Goal: Task Accomplishment & Management: Manage account settings

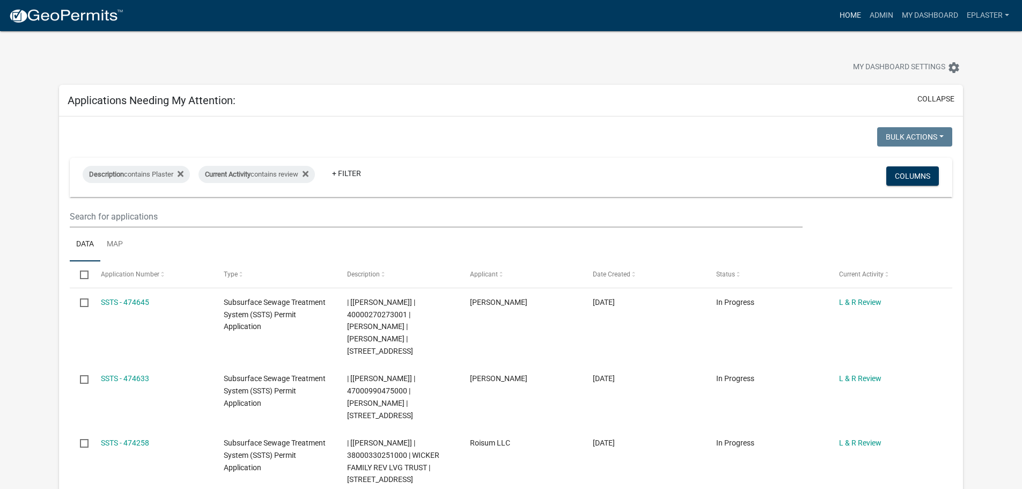
click at [862, 16] on link "Home" at bounding box center [850, 15] width 30 height 20
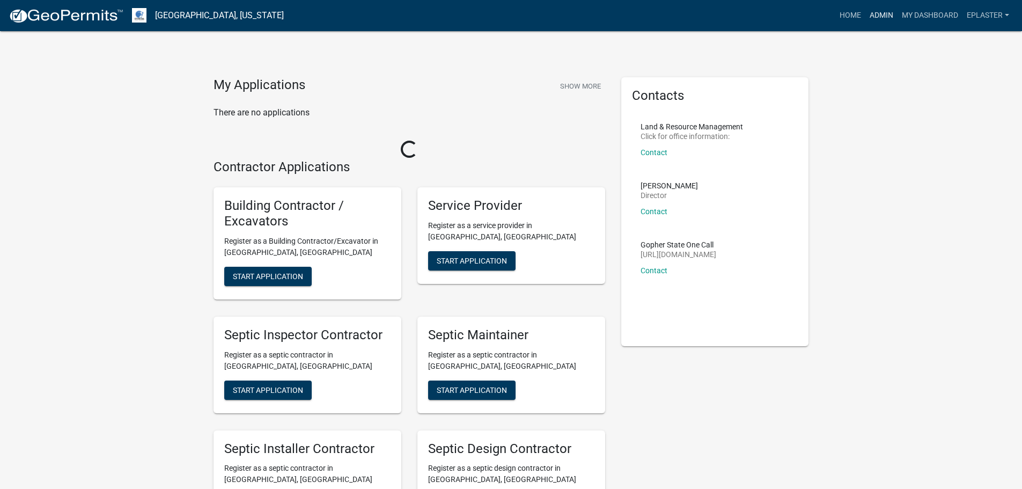
click at [877, 18] on link "Admin" at bounding box center [882, 15] width 32 height 20
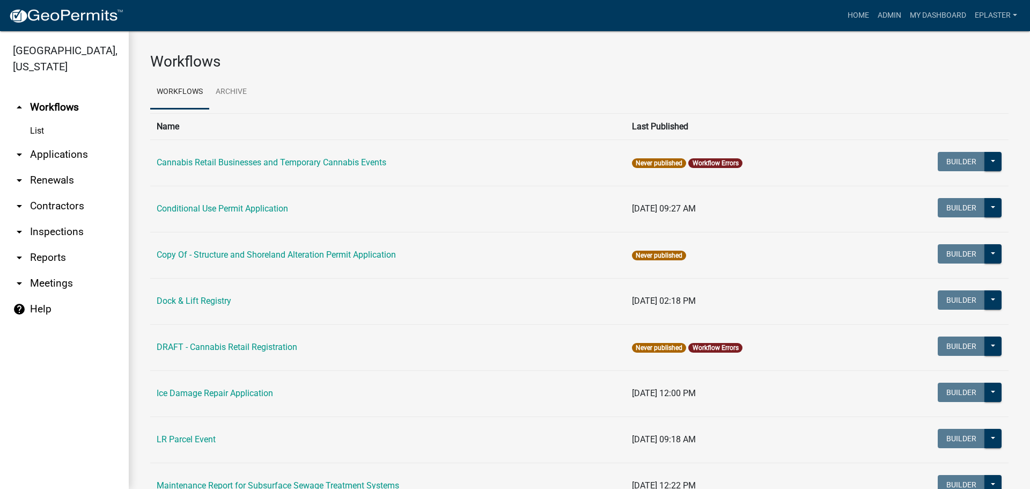
click at [85, 146] on link "arrow_drop_down Applications" at bounding box center [64, 155] width 129 height 26
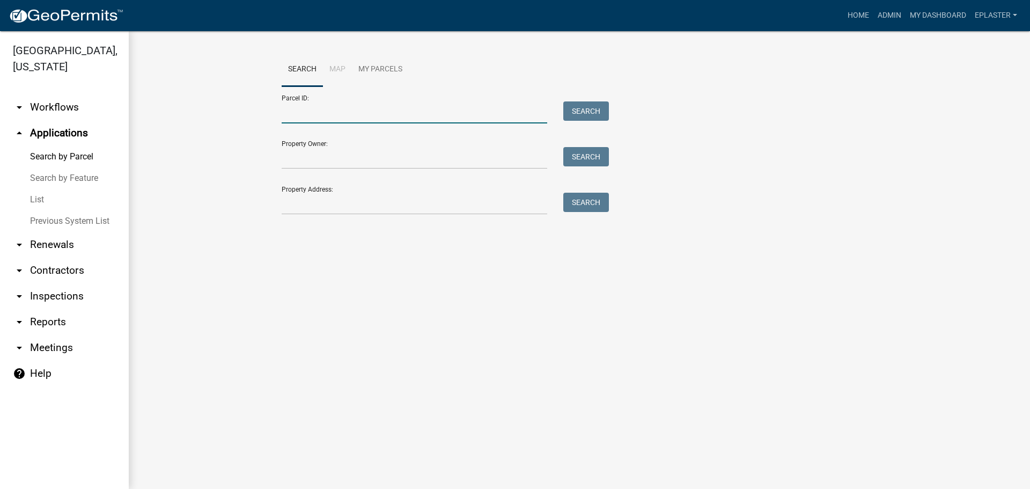
click at [297, 109] on input "Parcel ID:" at bounding box center [415, 112] width 266 height 22
paste input "13000990439000"
type input "13000990439000"
click at [569, 112] on button "Search" at bounding box center [586, 110] width 46 height 19
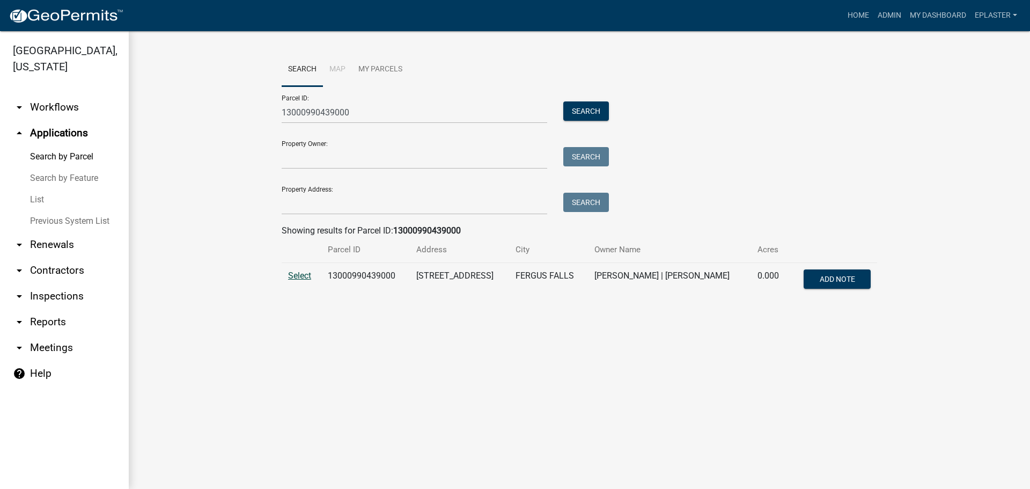
click at [300, 277] on span "Select" at bounding box center [299, 275] width 23 height 10
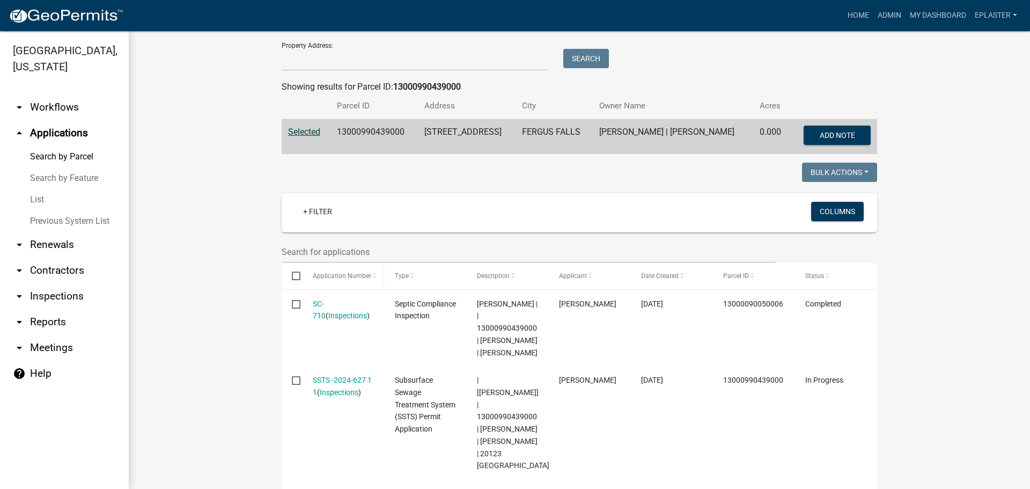
scroll to position [268, 0]
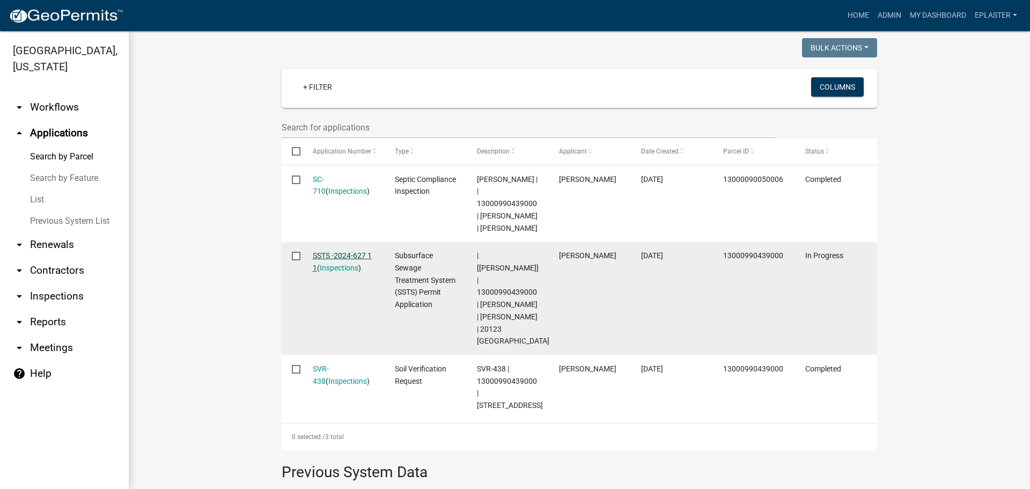
click at [343, 256] on link "SSTS -2024-627 1 1" at bounding box center [342, 261] width 59 height 21
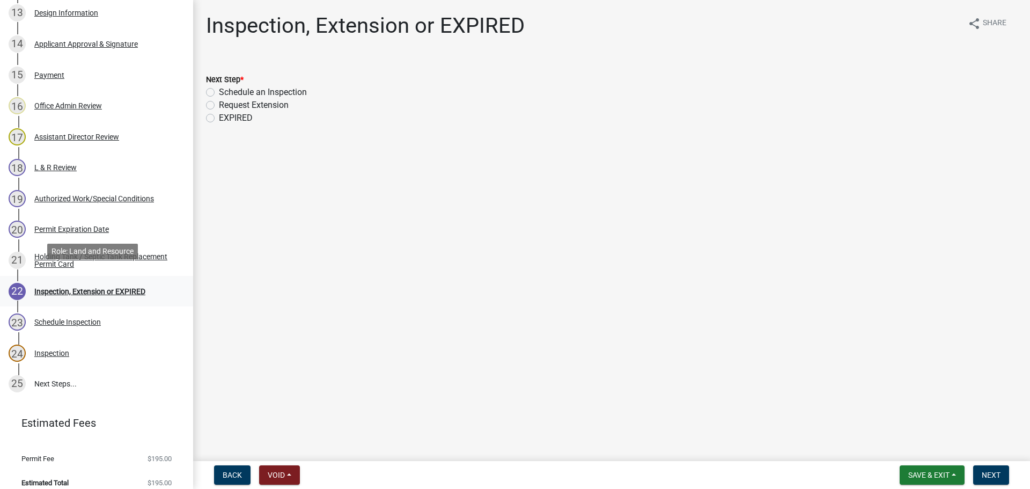
scroll to position [606, 0]
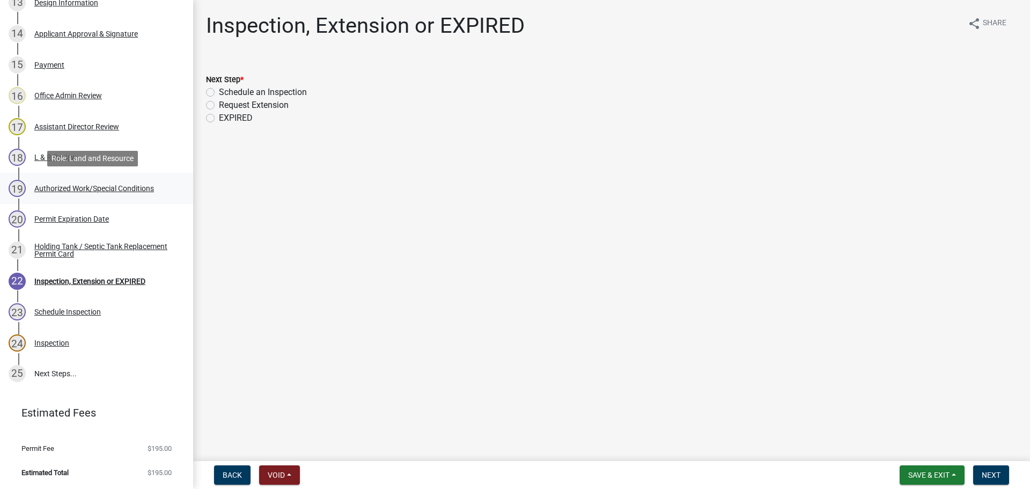
click at [83, 185] on div "Authorized Work/Special Conditions" at bounding box center [94, 189] width 120 height 8
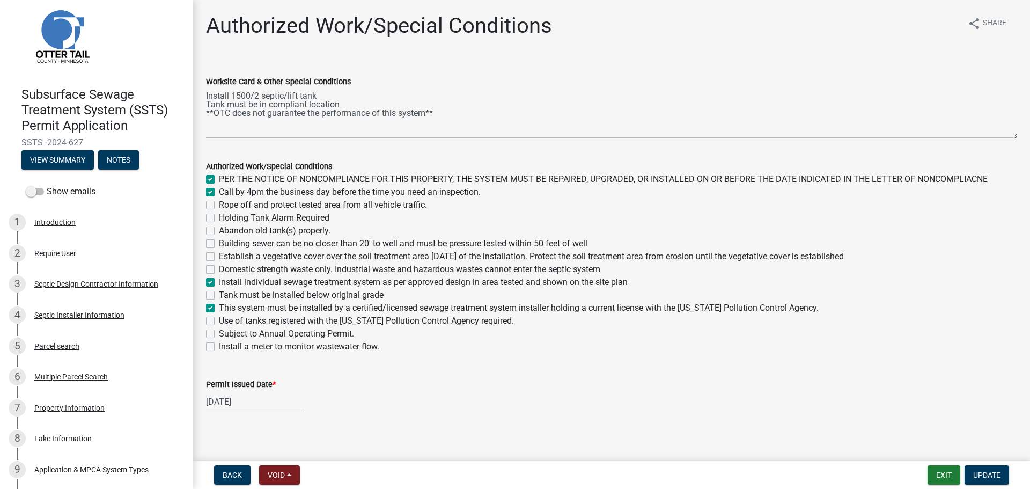
scroll to position [0, 0]
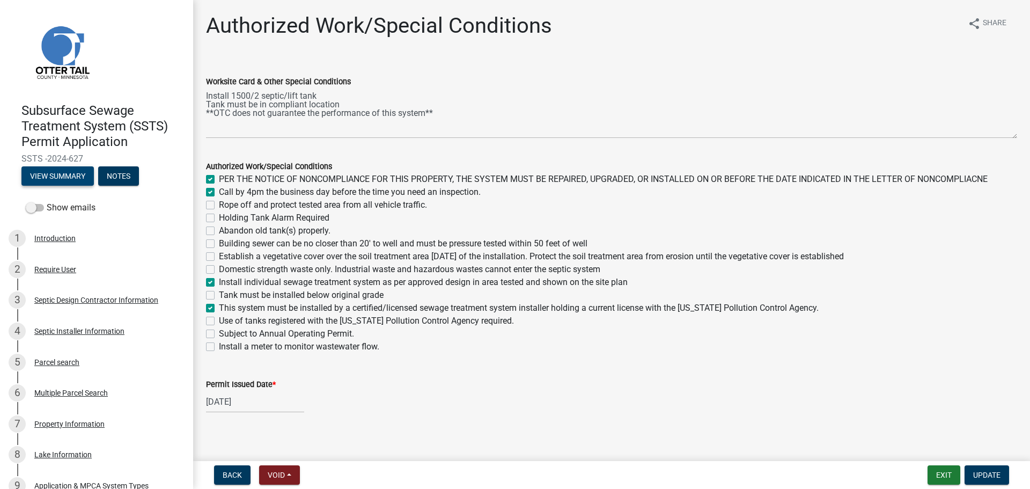
click at [76, 172] on button "View Summary" at bounding box center [57, 175] width 72 height 19
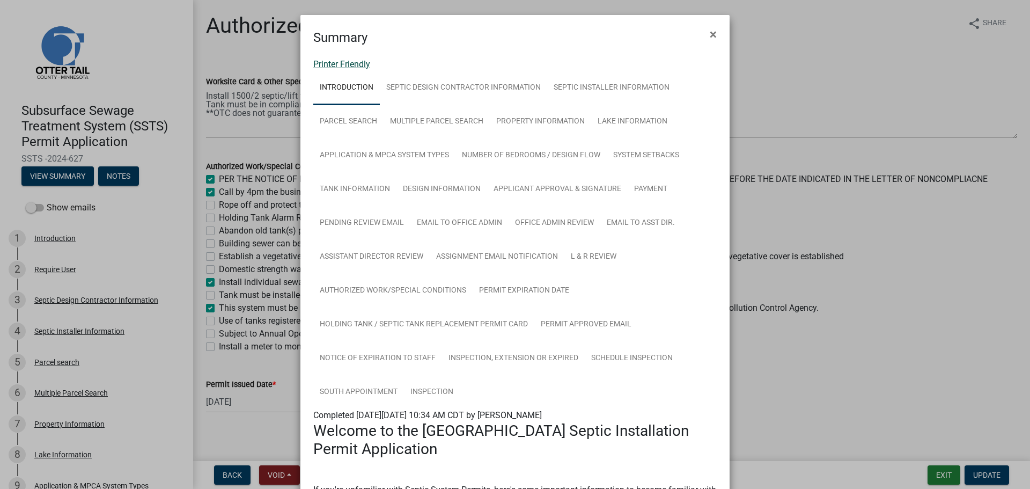
click at [323, 63] on link "Printer Friendly" at bounding box center [341, 64] width 57 height 10
click at [710, 32] on span "×" at bounding box center [713, 34] width 7 height 15
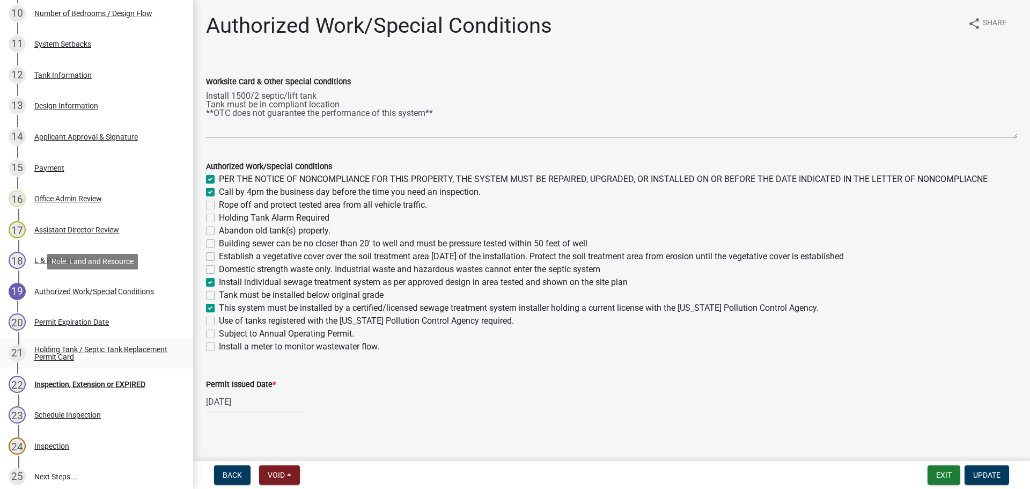
scroll to position [606, 0]
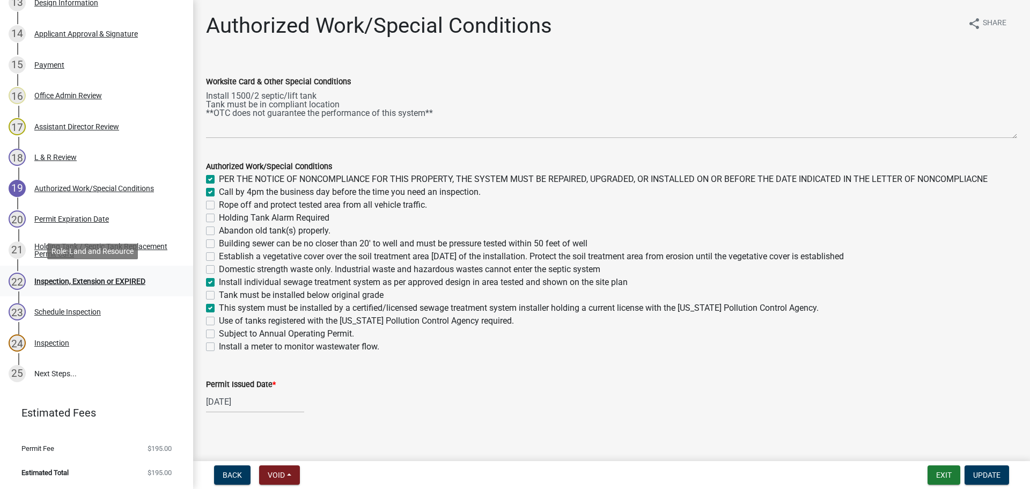
click at [123, 283] on div "Inspection, Extension or EXPIRED" at bounding box center [89, 281] width 111 height 8
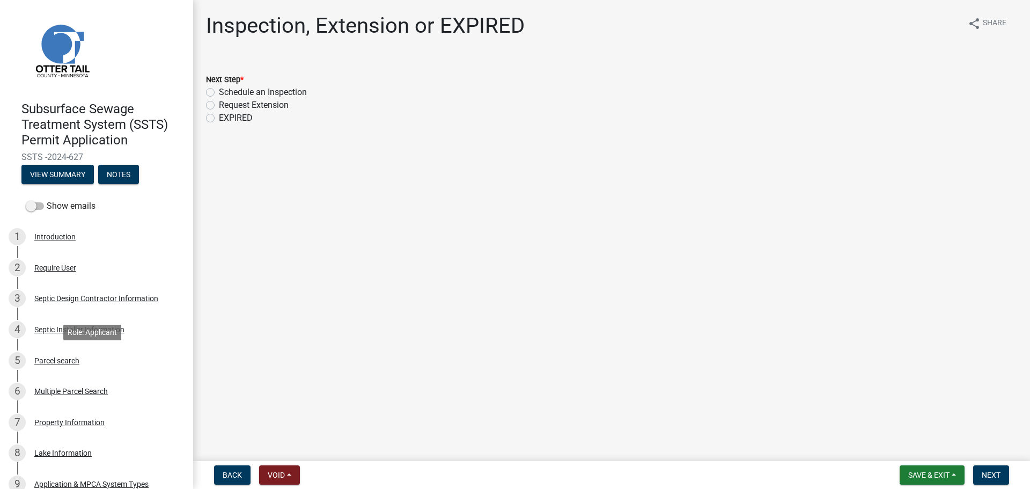
scroll to position [0, 0]
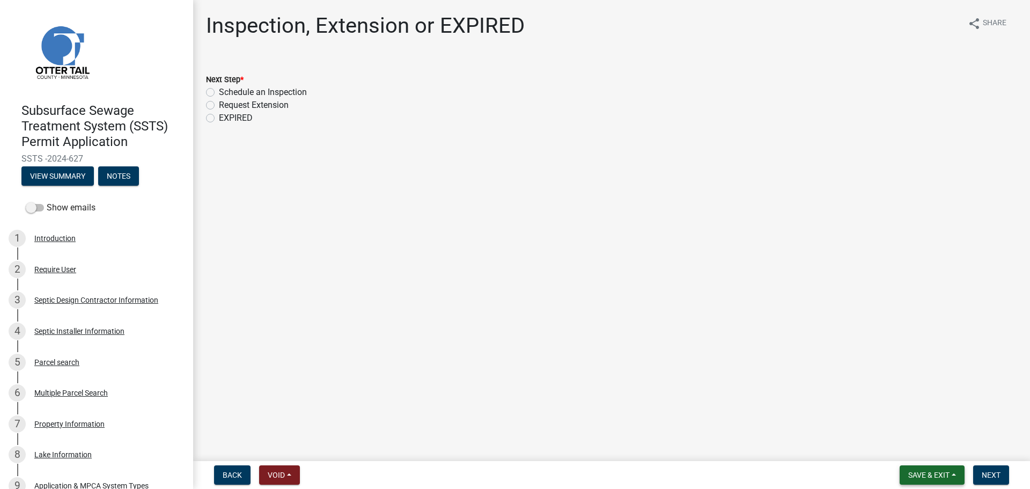
click at [941, 474] on span "Save & Exit" at bounding box center [928, 475] width 41 height 9
click at [919, 451] on button "Save & Exit" at bounding box center [922, 447] width 86 height 26
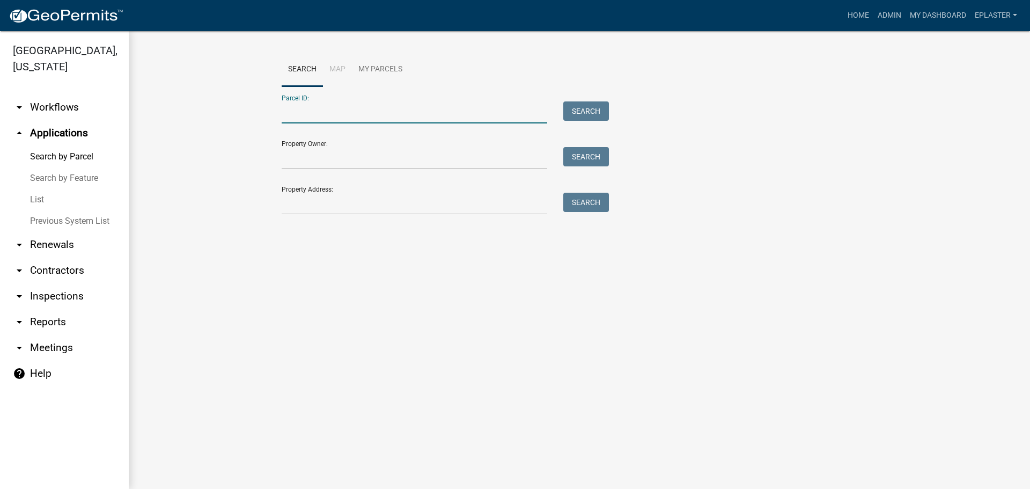
click at [317, 112] on input "Parcel ID:" at bounding box center [415, 112] width 266 height 22
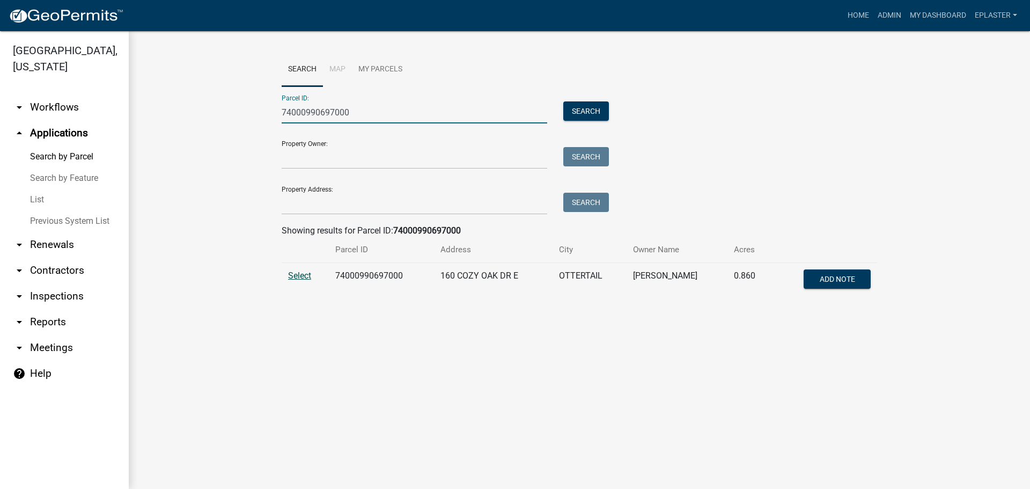
type input "74000990697000"
click at [300, 272] on span "Select" at bounding box center [299, 275] width 23 height 10
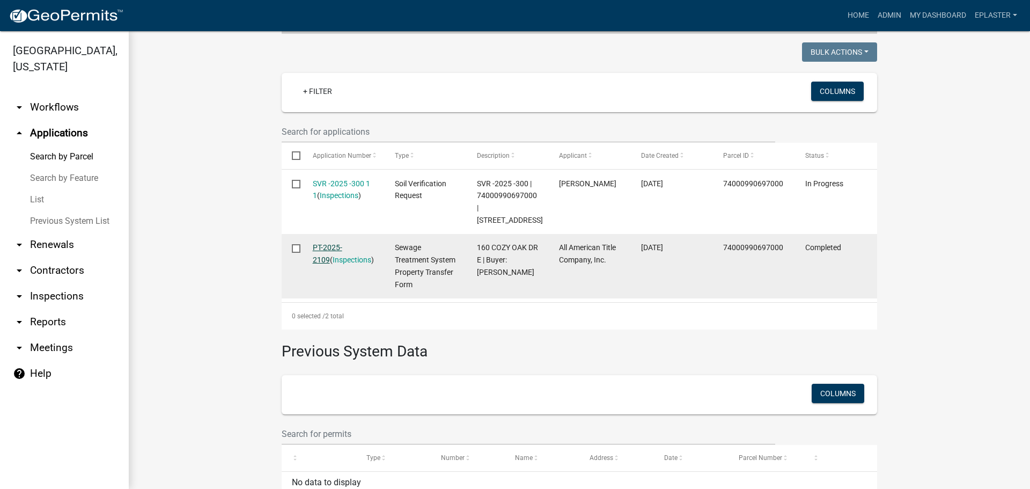
scroll to position [268, 0]
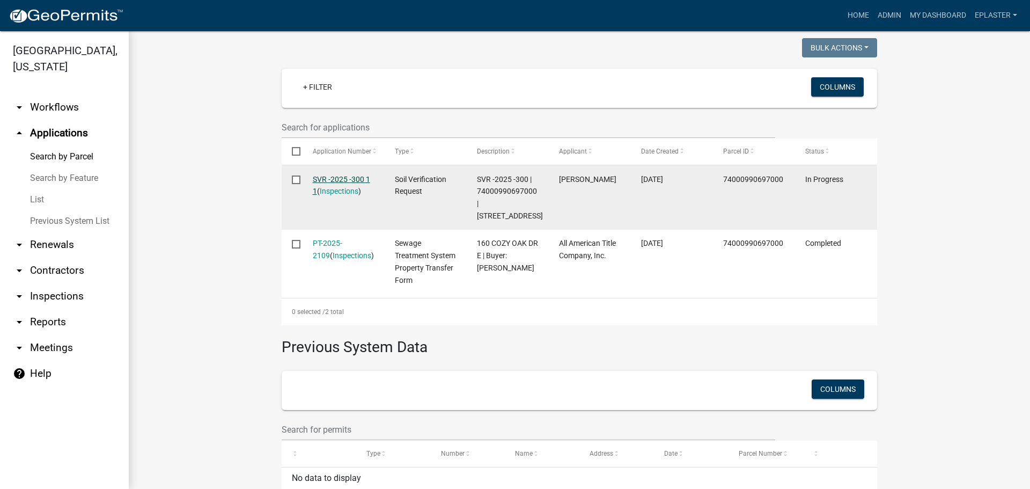
click at [329, 175] on link "SVR -2025 -300 1 1" at bounding box center [341, 185] width 57 height 21
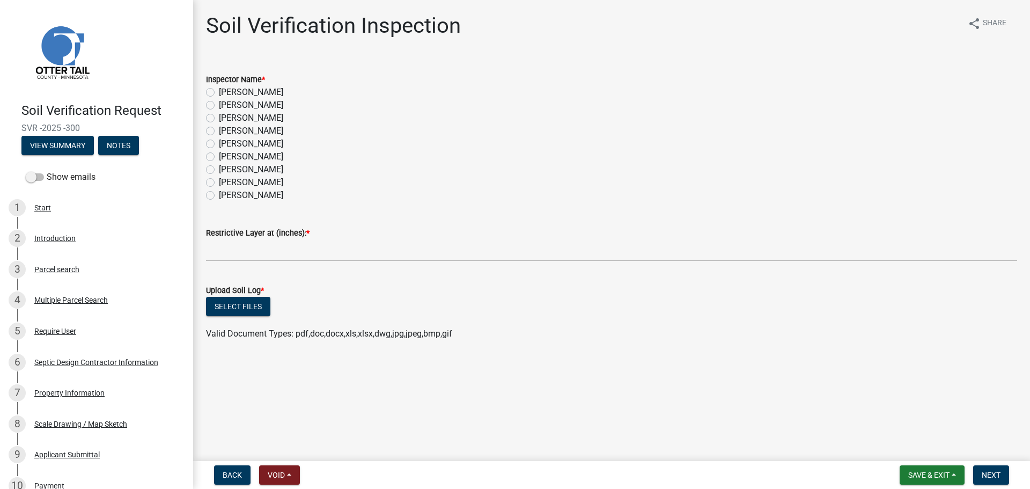
click at [219, 154] on label "[PERSON_NAME]" at bounding box center [251, 156] width 64 height 13
click at [219, 154] on input "[PERSON_NAME]" at bounding box center [222, 153] width 7 height 7
radio input "true"
click at [223, 237] on label "Restrictive Layer at (inches): *" at bounding box center [258, 234] width 104 height 8
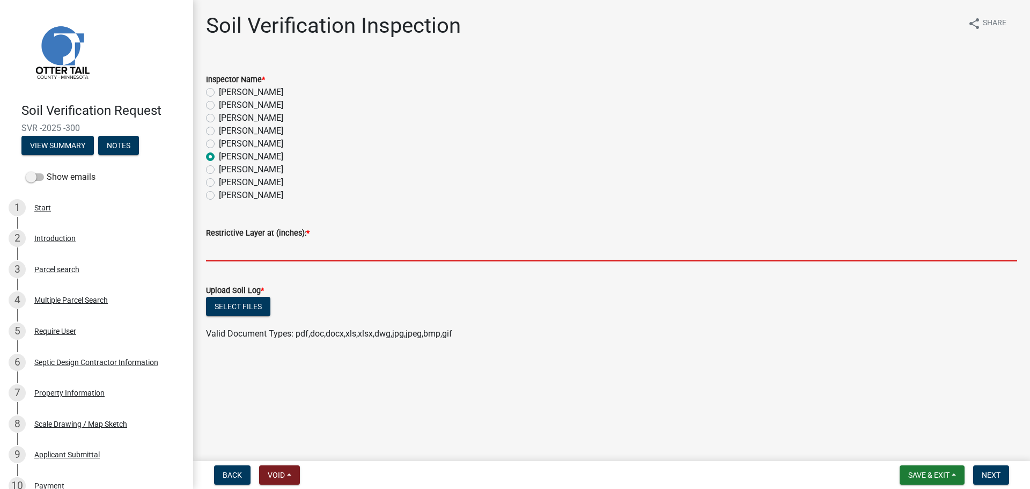
click at [220, 251] on input "text" at bounding box center [611, 250] width 811 height 22
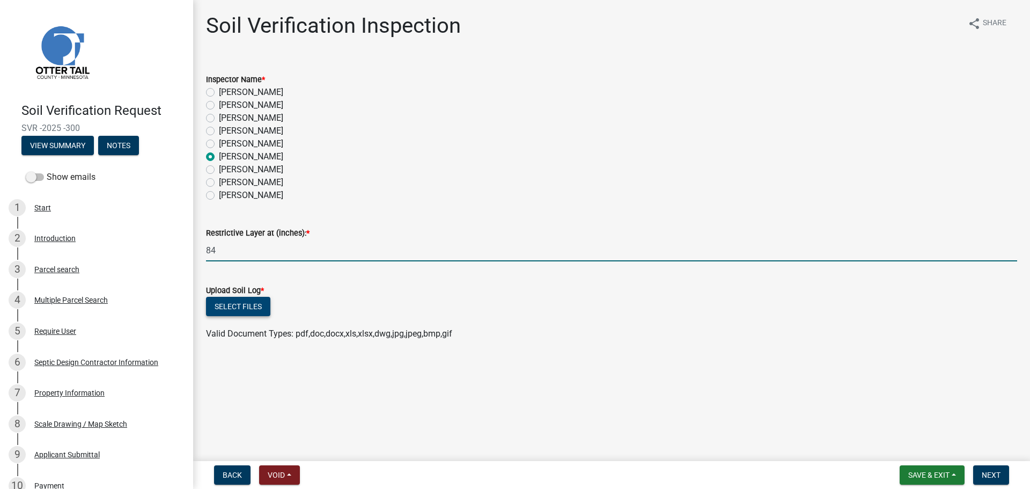
type input "84"
click at [219, 311] on button "Select files" at bounding box center [238, 306] width 64 height 19
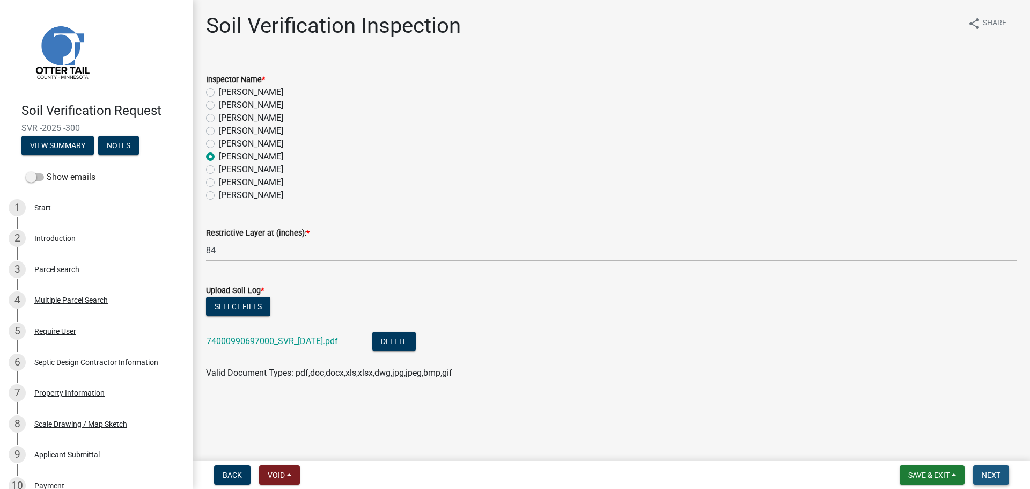
click at [991, 478] on span "Next" at bounding box center [991, 475] width 19 height 9
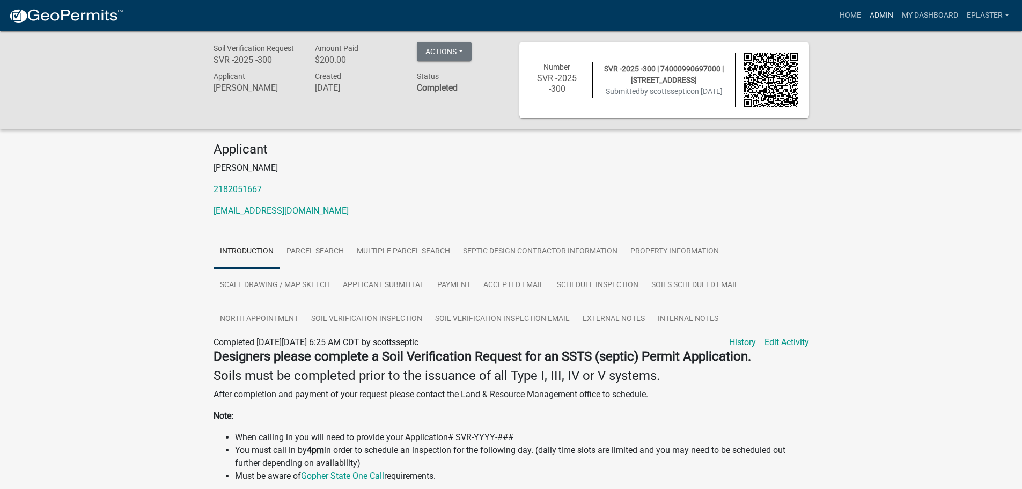
drag, startPoint x: 886, startPoint y: 11, endPoint x: 876, endPoint y: 20, distance: 13.7
click at [886, 11] on link "Admin" at bounding box center [882, 15] width 32 height 20
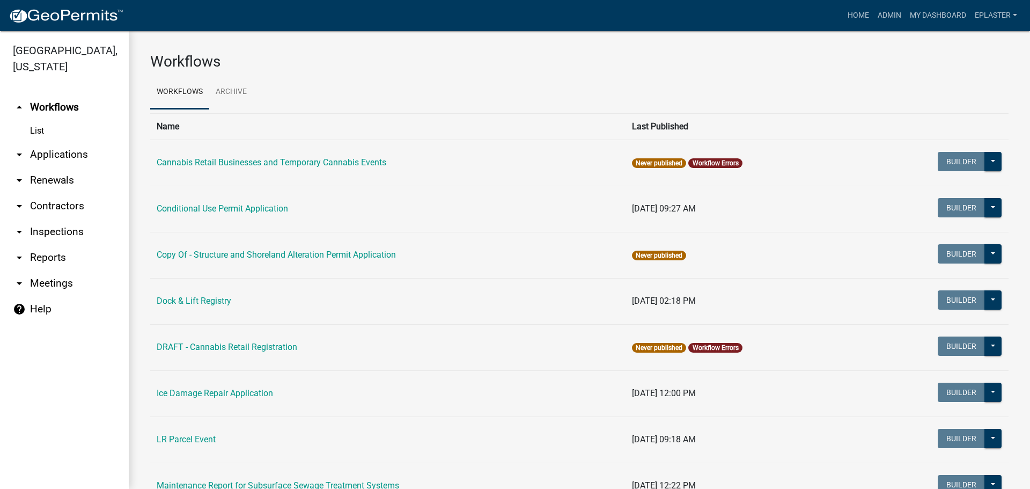
click at [60, 155] on link "arrow_drop_down Applications" at bounding box center [64, 155] width 129 height 26
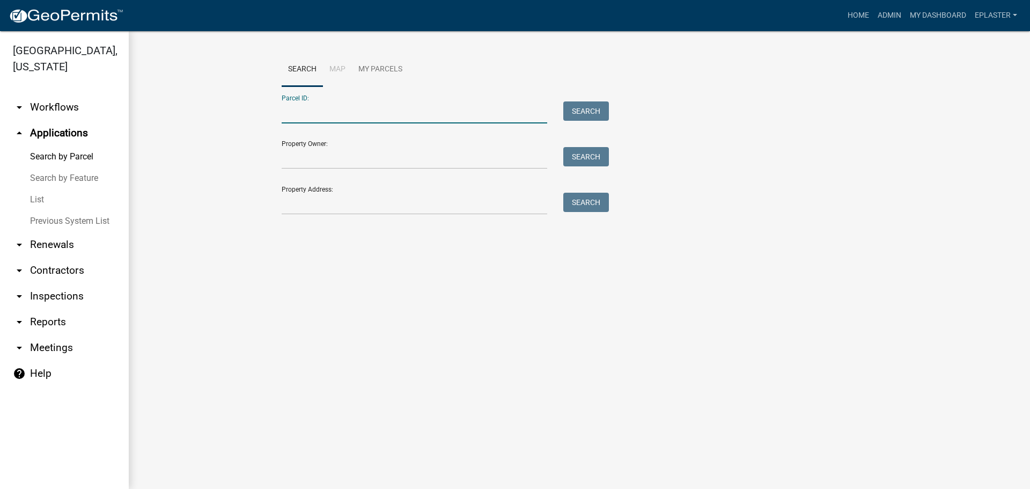
click at [332, 118] on input "Parcel ID:" at bounding box center [415, 112] width 266 height 22
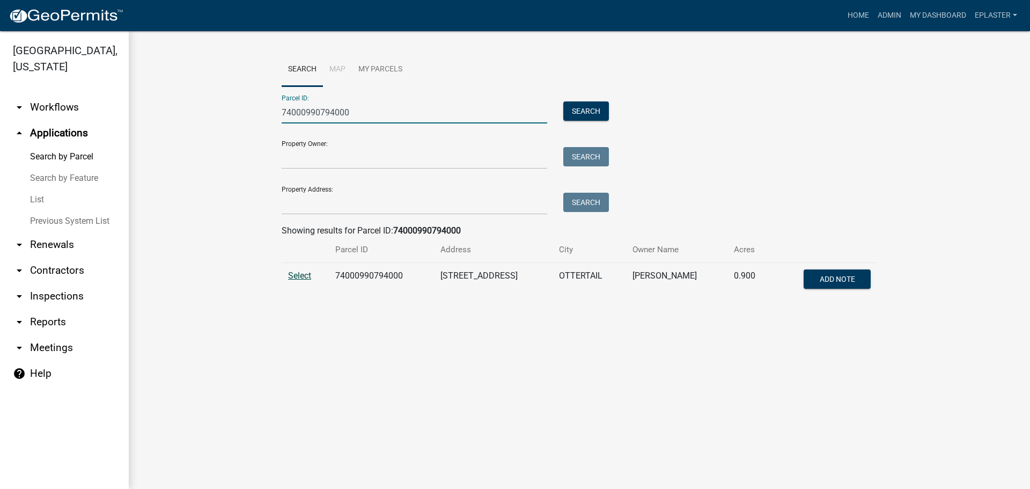
type input "74000990794000"
click at [295, 275] on span "Select" at bounding box center [299, 275] width 23 height 10
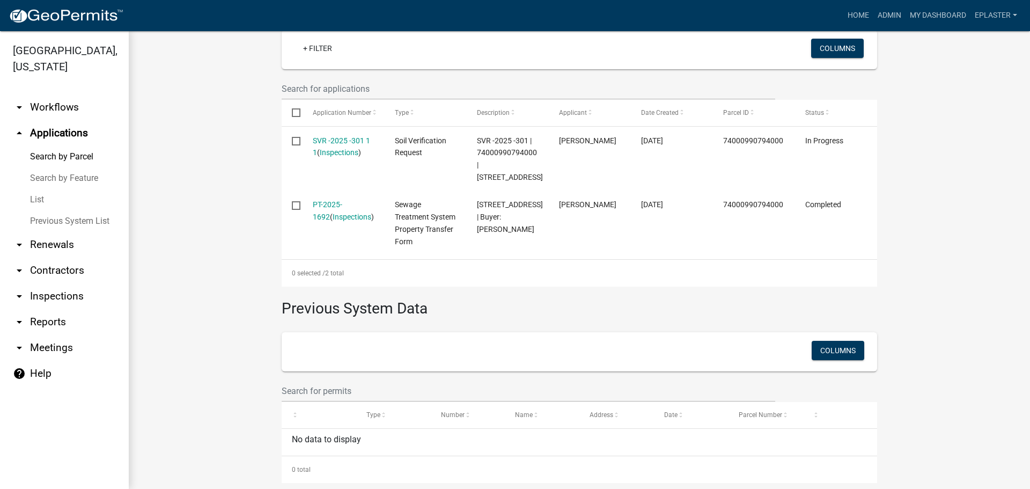
scroll to position [310, 0]
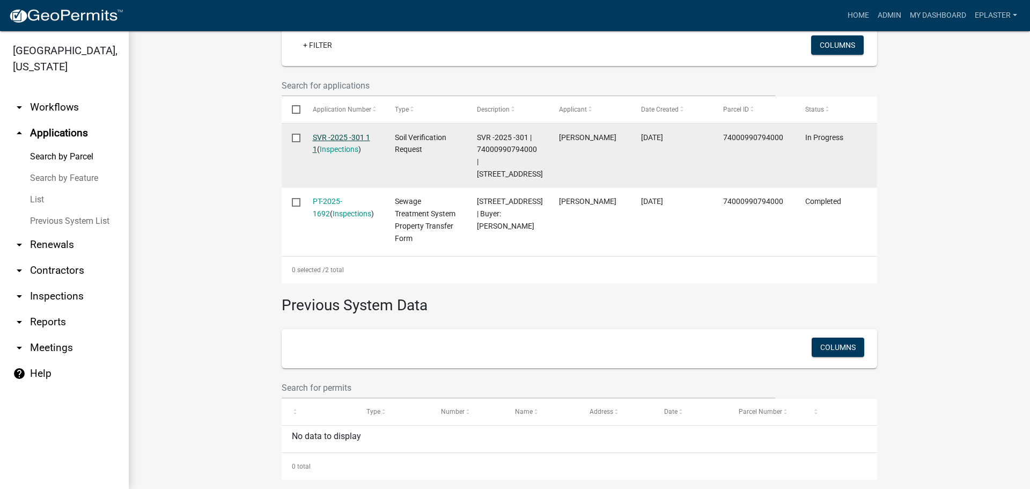
click at [356, 135] on link "SVR -2025 -301 1 1" at bounding box center [341, 143] width 57 height 21
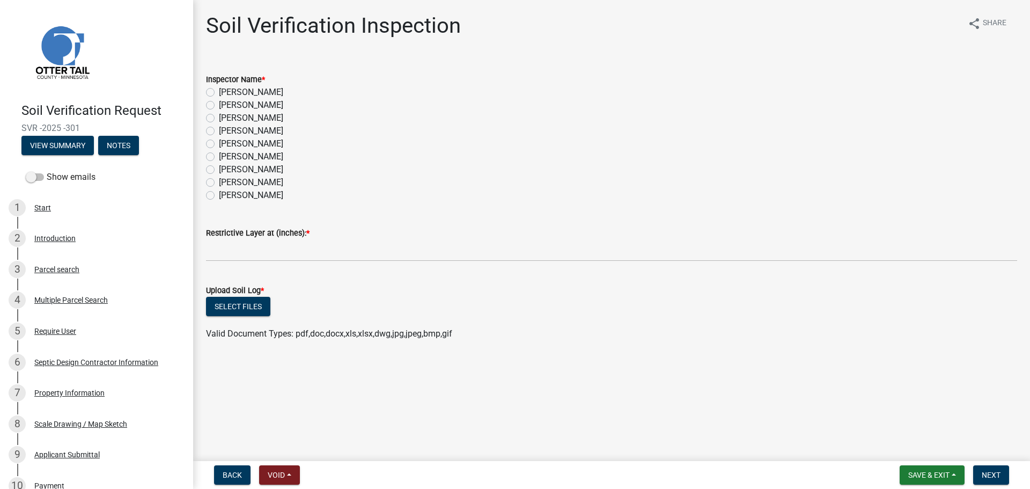
click at [206, 156] on div "Inspector Name * Alexis Newark Andrea Perales Brittany Tollefson Chris LeClair …" at bounding box center [611, 131] width 827 height 142
click at [219, 156] on label "[PERSON_NAME]" at bounding box center [251, 156] width 64 height 13
click at [219, 156] on input "[PERSON_NAME]" at bounding box center [222, 153] width 7 height 7
radio input "true"
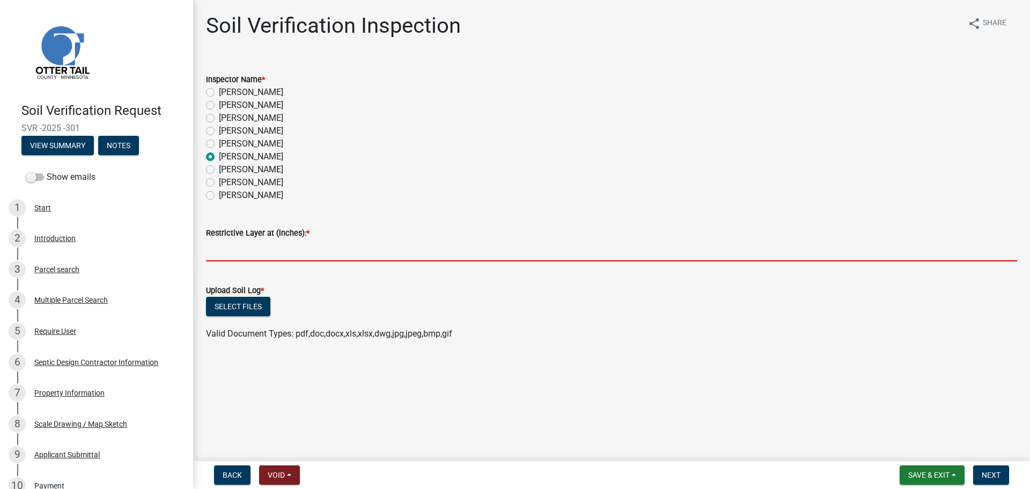
click at [262, 259] on input "text" at bounding box center [611, 250] width 811 height 22
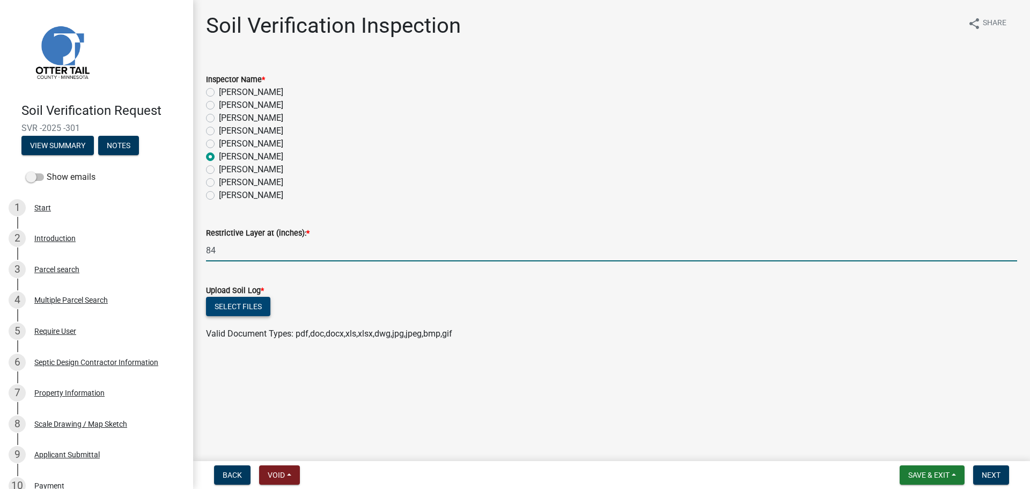
type input "84"
click at [234, 309] on button "Select files" at bounding box center [238, 306] width 64 height 19
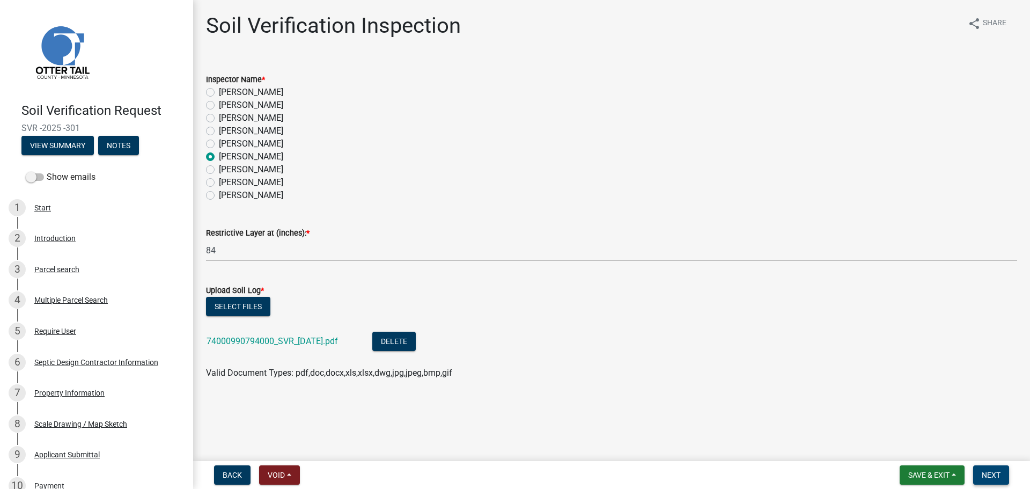
click at [988, 478] on span "Next" at bounding box center [991, 475] width 19 height 9
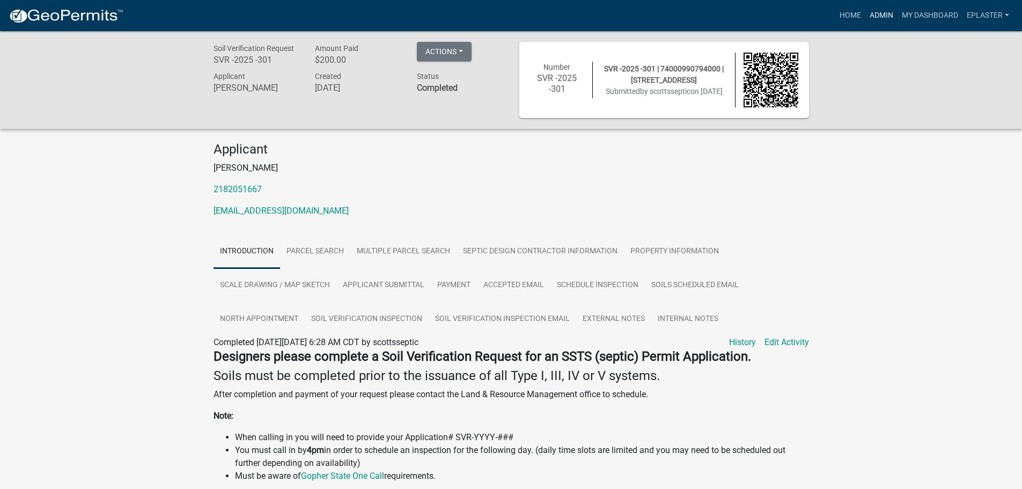
click at [883, 13] on link "Admin" at bounding box center [882, 15] width 32 height 20
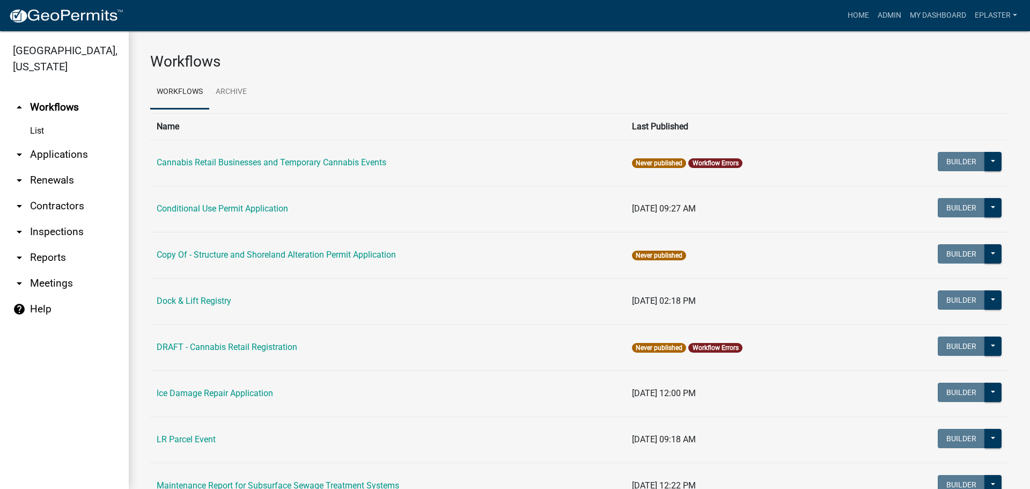
click at [66, 163] on link "arrow_drop_down Applications" at bounding box center [64, 155] width 129 height 26
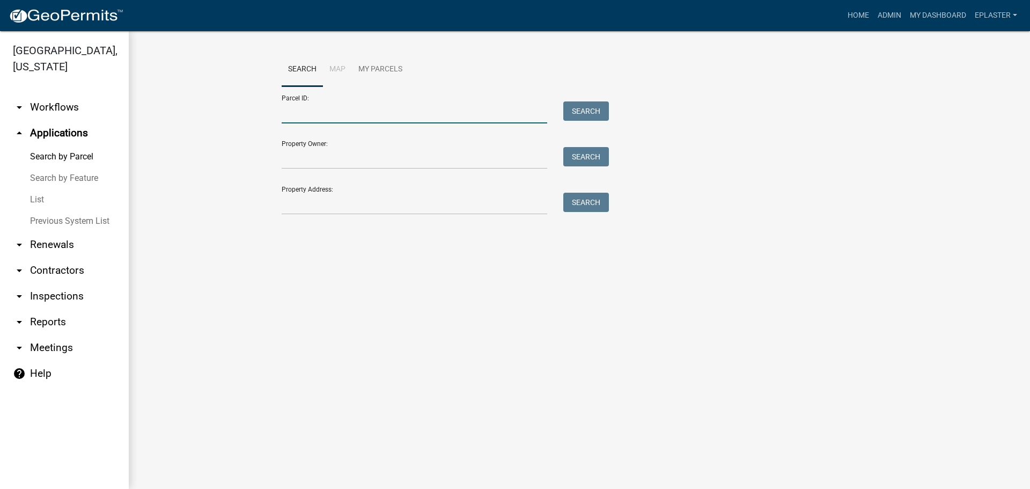
click at [302, 115] on input "Parcel ID:" at bounding box center [415, 112] width 266 height 22
click at [292, 110] on input "4600991131000" at bounding box center [415, 112] width 266 height 22
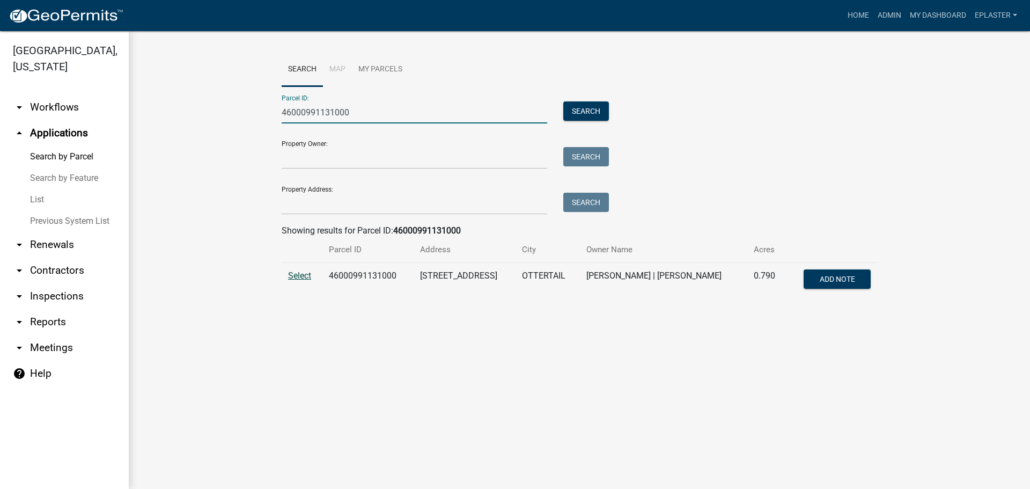
type input "46000991131000"
click at [293, 274] on span "Select" at bounding box center [299, 275] width 23 height 10
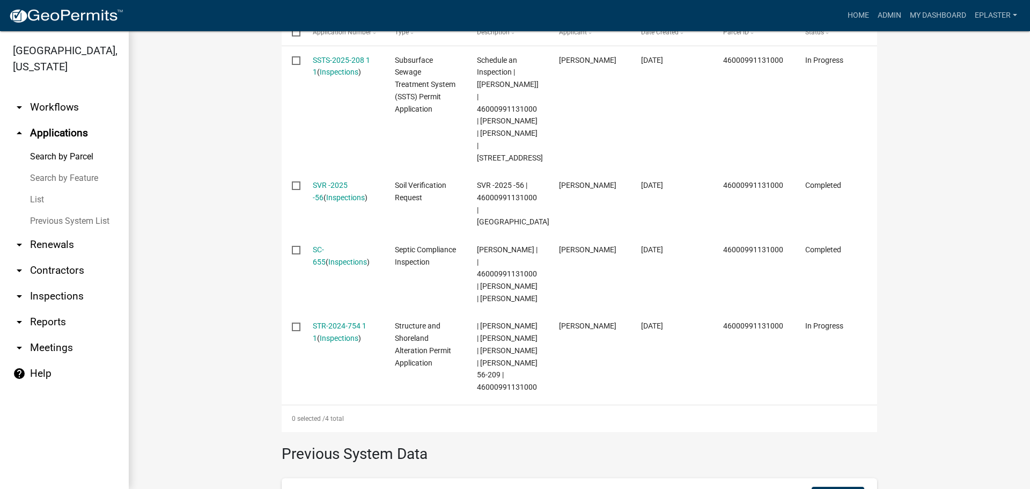
scroll to position [324, 0]
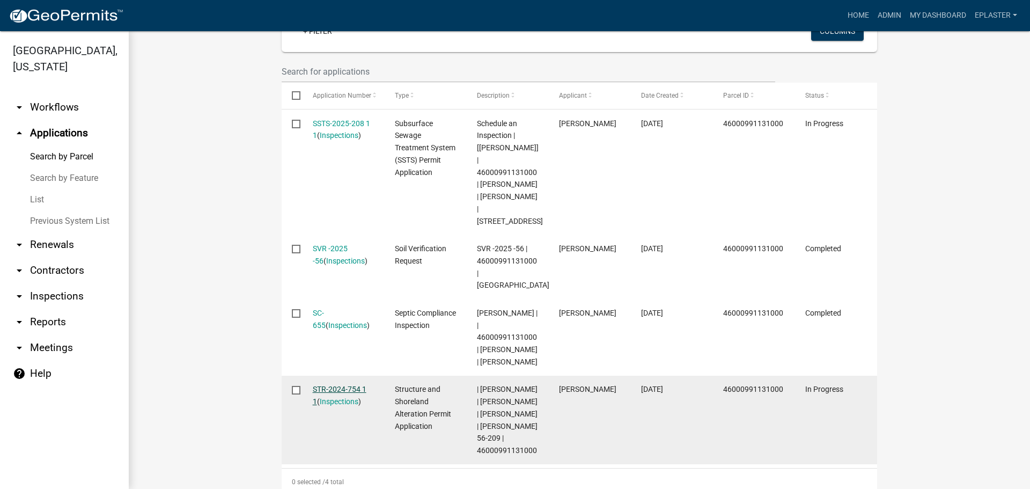
click at [366, 402] on link "STR-2024-754 1 1" at bounding box center [340, 395] width 54 height 21
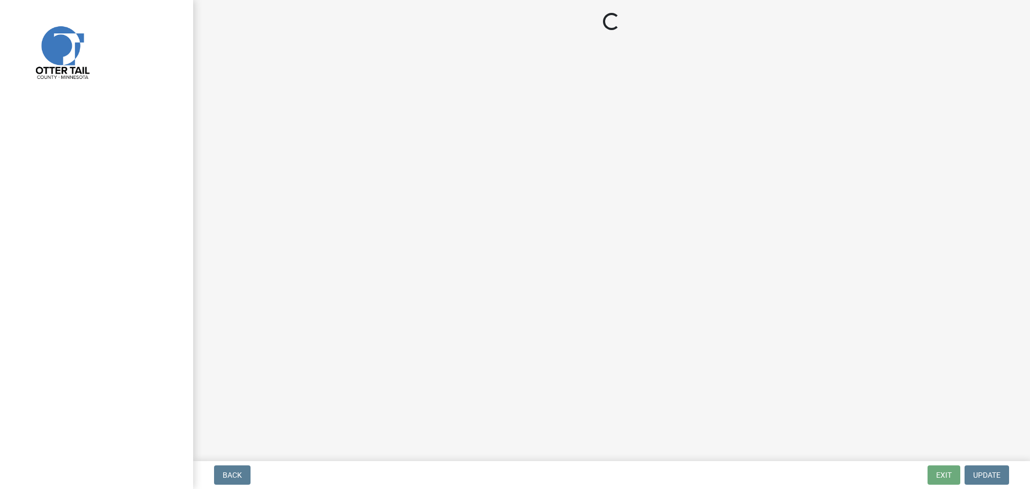
select select "710d5f49-2663-4e73-9718-d0c4e189f5ed"
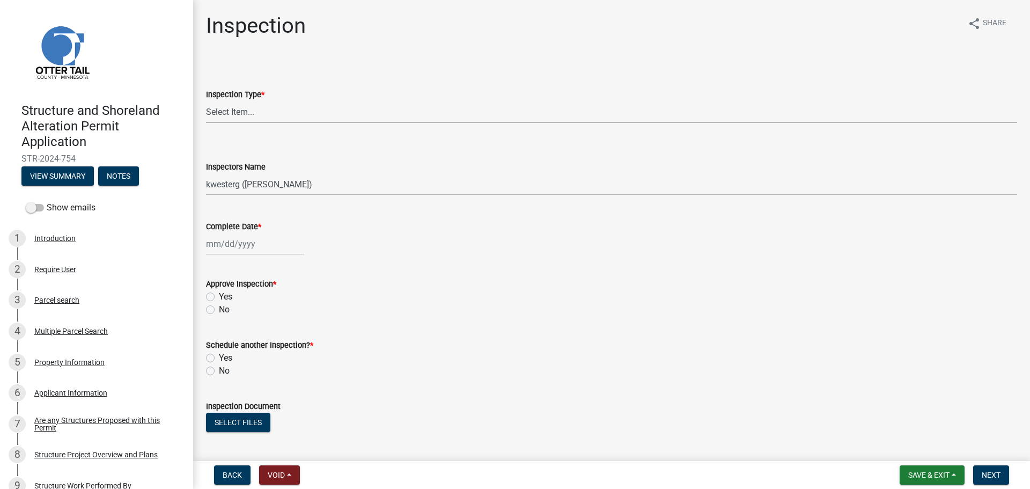
click at [259, 112] on select "Select Item... Footing / Structure Inspection Shoreland Alteration Not Built" at bounding box center [611, 112] width 811 height 22
click at [206, 101] on select "Select Item... Footing / Structure Inspection Shoreland Alteration Not Built" at bounding box center [611, 112] width 811 height 22
select select "29b027fa-a62f-4639-a4c1-67ac8b0bd2a2"
click at [250, 190] on select "Select Item... btollefson (Brittany Tollefson) alexisnewark (Alexis Newark) epl…" at bounding box center [611, 184] width 811 height 22
select select "ab4afe9b-f255-4bf6-b29f-35714790ba70"
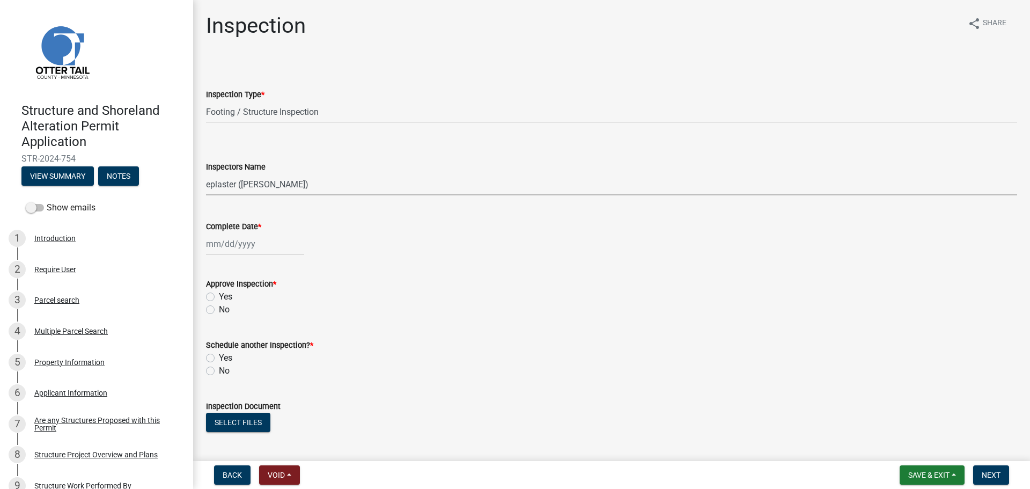
click at [206, 173] on select "Select Item... btollefson (Brittany Tollefson) alexisnewark (Alexis Newark) epl…" at bounding box center [611, 184] width 811 height 22
click at [212, 246] on div at bounding box center [255, 244] width 98 height 22
select select "9"
select select "2025"
click at [219, 314] on div "8" at bounding box center [216, 318] width 17 height 17
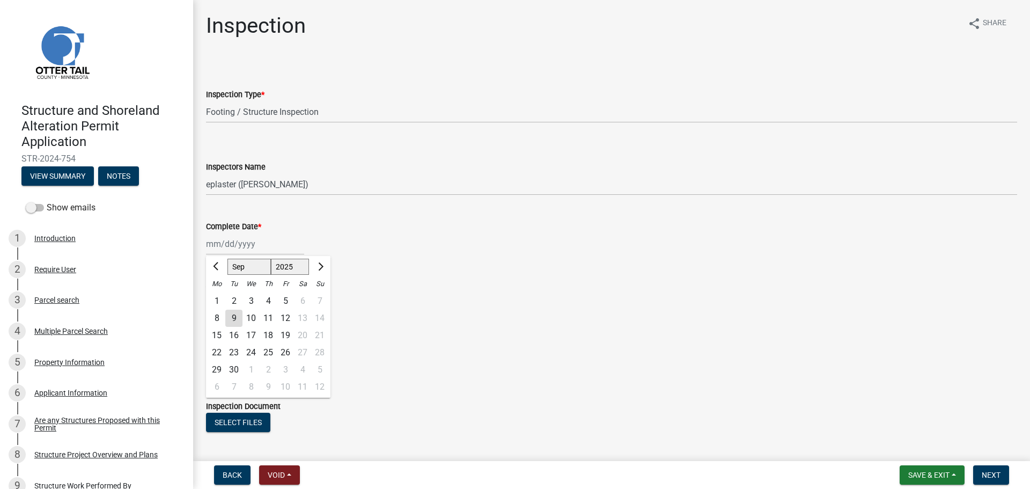
type input "09/08/2025"
click at [219, 295] on label "Yes" at bounding box center [225, 296] width 13 height 13
click at [219, 295] on input "Yes" at bounding box center [222, 293] width 7 height 7
radio input "true"
click at [219, 369] on label "No" at bounding box center [224, 370] width 11 height 13
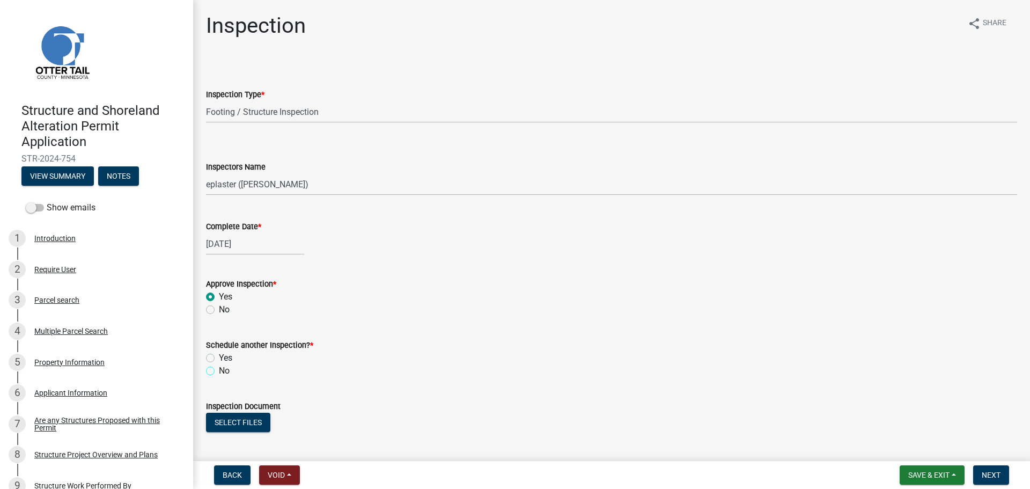
click at [219, 369] on input "No" at bounding box center [222, 367] width 7 height 7
radio input "true"
click at [229, 427] on button "Select files" at bounding box center [238, 422] width 64 height 19
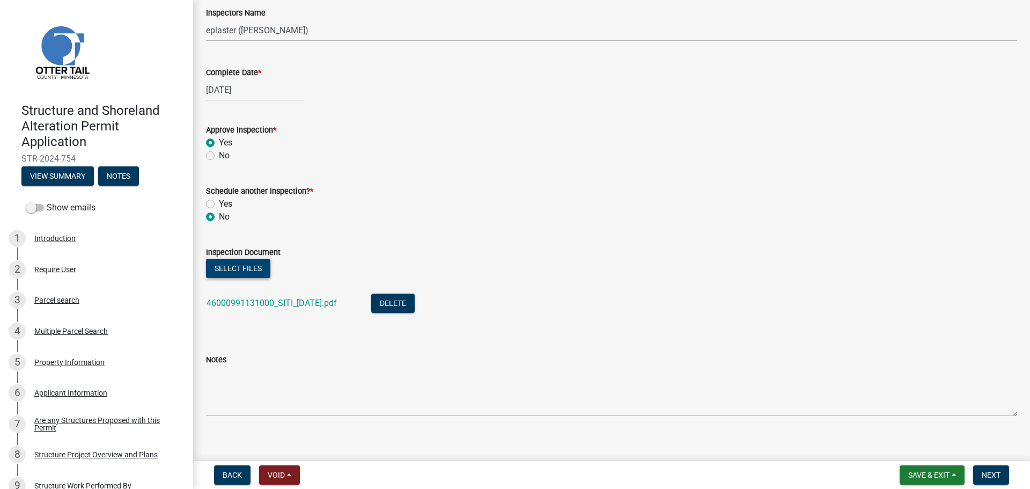
scroll to position [164, 0]
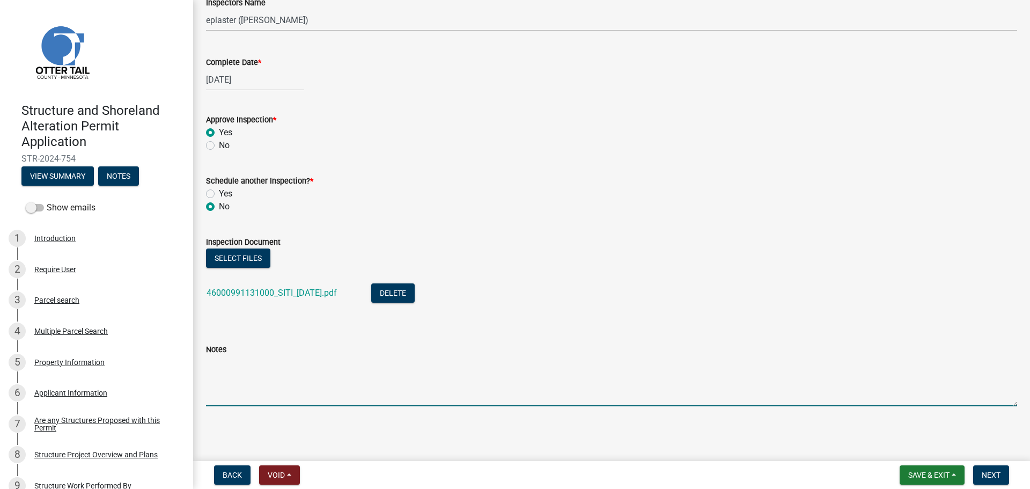
click at [261, 365] on textarea "Notes" at bounding box center [611, 381] width 811 height 50
type textarea "Meets all setbacks."
click at [989, 471] on span "Next" at bounding box center [991, 475] width 19 height 9
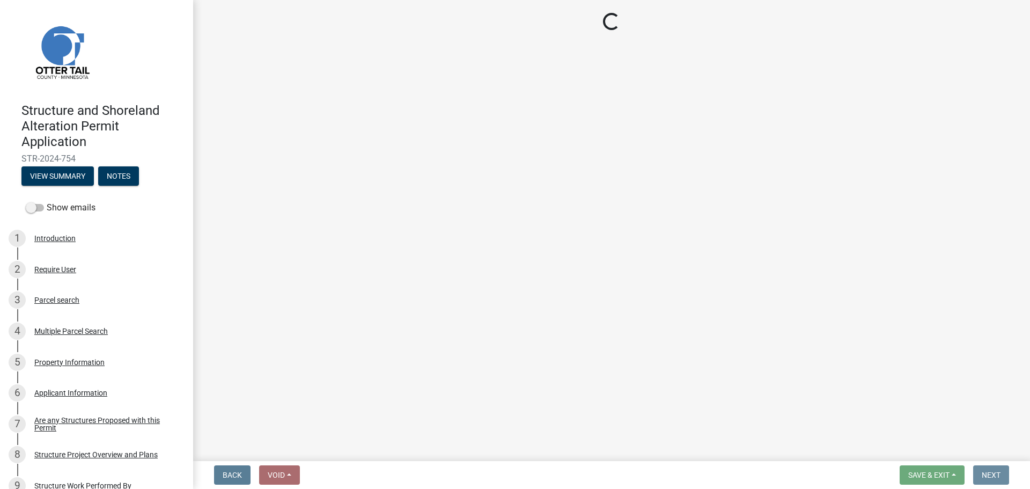
scroll to position [0, 0]
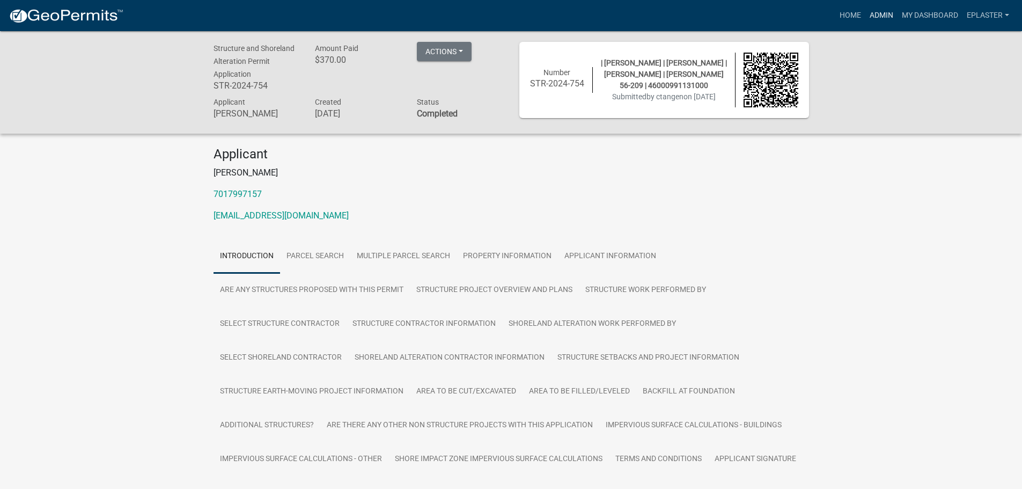
drag, startPoint x: 885, startPoint y: 12, endPoint x: 875, endPoint y: 21, distance: 13.3
click at [885, 12] on link "Admin" at bounding box center [882, 15] width 32 height 20
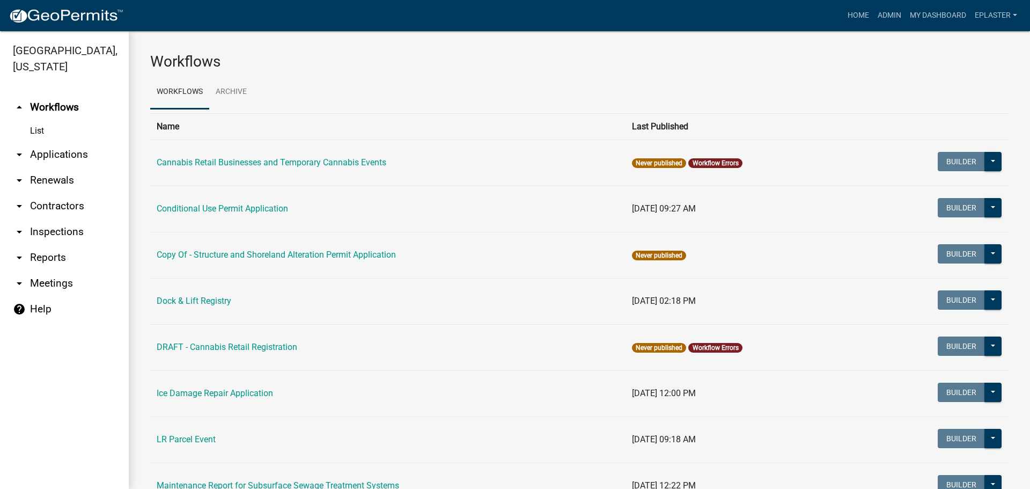
click at [65, 156] on link "arrow_drop_down Applications" at bounding box center [64, 155] width 129 height 26
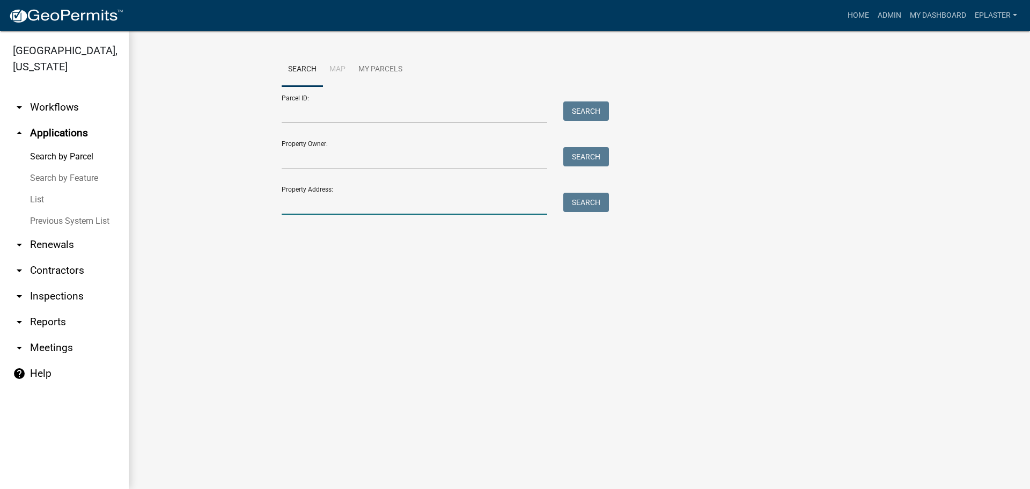
click at [438, 213] on input "Property Address:" at bounding box center [415, 204] width 266 height 22
click at [351, 111] on input "Parcel ID:" at bounding box center [415, 112] width 266 height 22
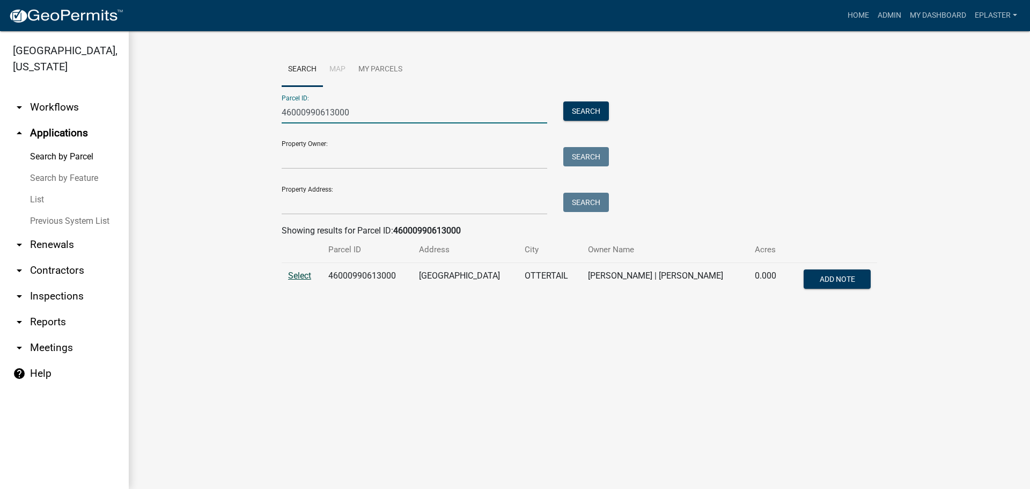
type input "46000990613000"
click at [306, 272] on span "Select" at bounding box center [299, 275] width 23 height 10
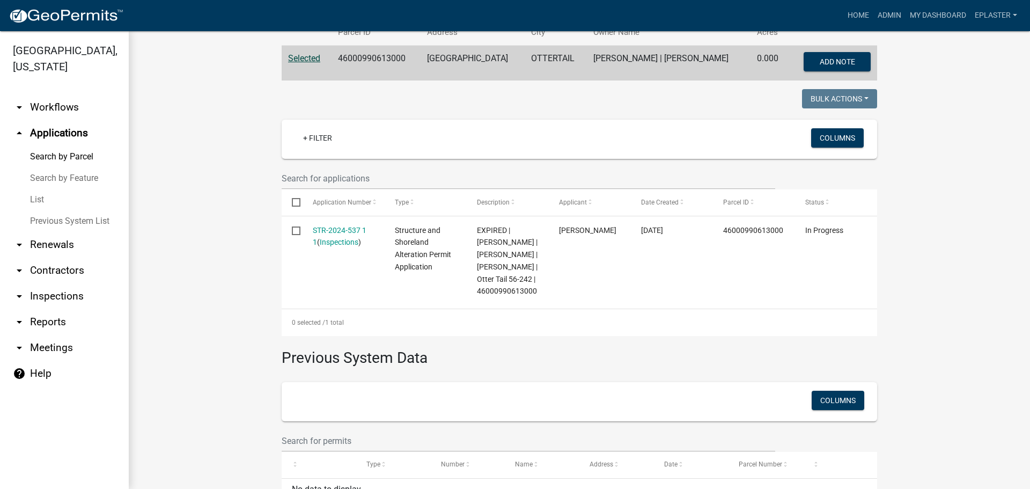
scroll to position [255, 0]
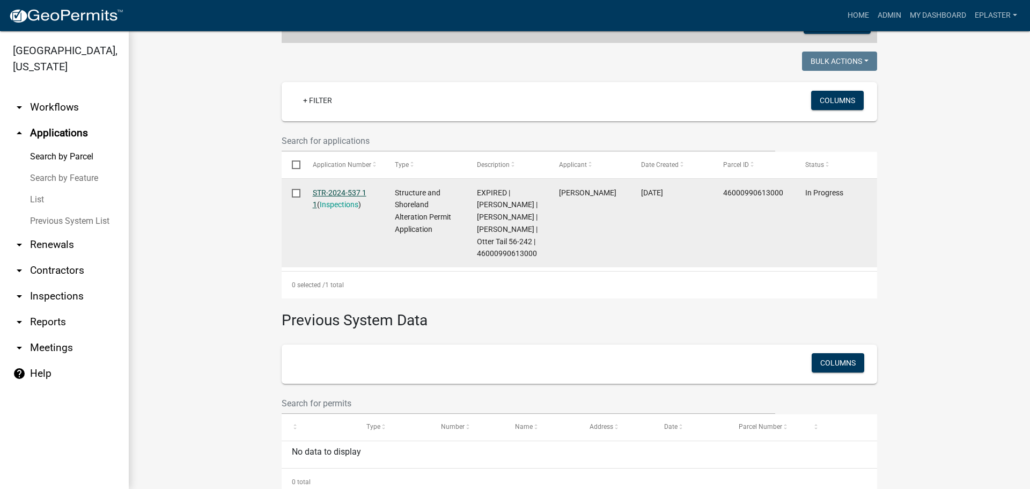
click at [361, 195] on link "STR-2024-537 1 1" at bounding box center [340, 198] width 54 height 21
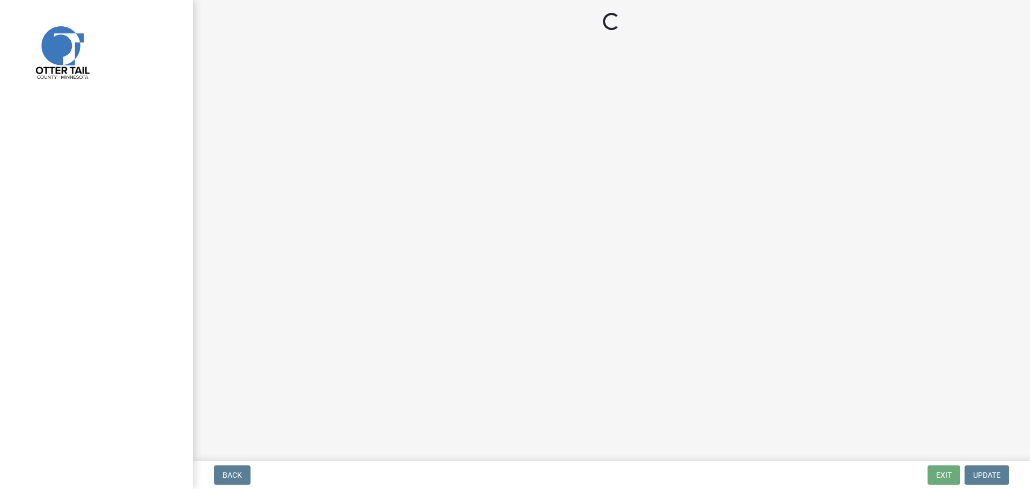
select select "710d5f49-2663-4e73-9718-d0c4e189f5ed"
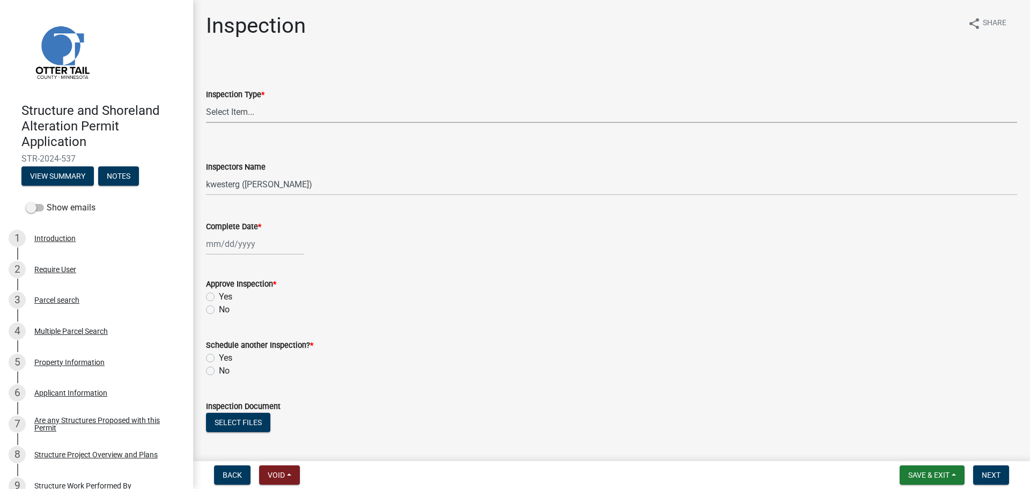
click at [276, 115] on select "Select Item... Footing / Structure Inspection Shoreland Alteration Not Built" at bounding box center [611, 112] width 811 height 22
click at [206, 101] on select "Select Item... Footing / Structure Inspection Shoreland Alteration Not Built" at bounding box center [611, 112] width 811 height 22
select select "29b027fa-a62f-4639-a4c1-67ac8b0bd2a2"
click at [250, 178] on select "Select Item... btollefson (Brittany Tollefson) alexisnewark (Alexis Newark) epl…" at bounding box center [611, 184] width 811 height 22
select select "ab4afe9b-f255-4bf6-b29f-35714790ba70"
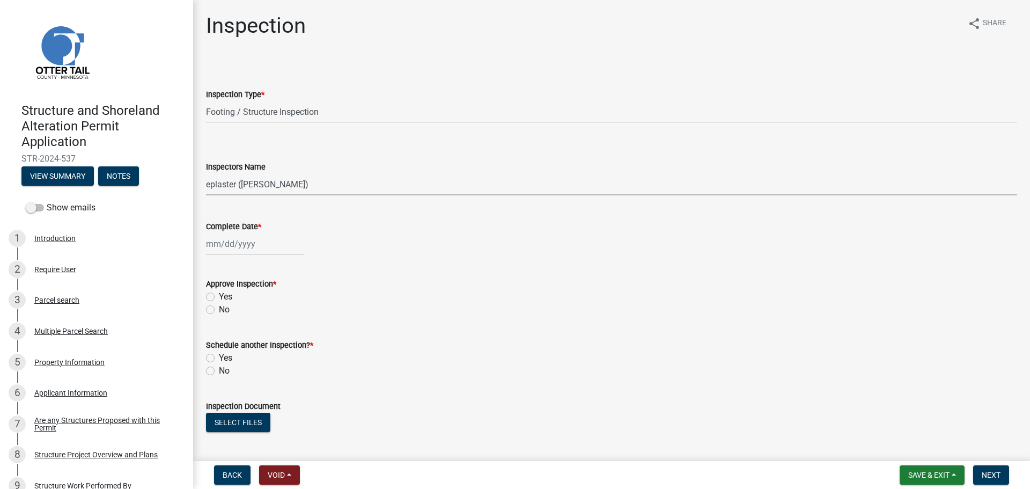
click at [206, 173] on select "Select Item... btollefson (Brittany Tollefson) alexisnewark (Alexis Newark) epl…" at bounding box center [611, 184] width 811 height 22
click at [209, 251] on div at bounding box center [255, 244] width 98 height 22
select select "9"
select select "2025"
click at [216, 318] on div "8" at bounding box center [216, 318] width 17 height 17
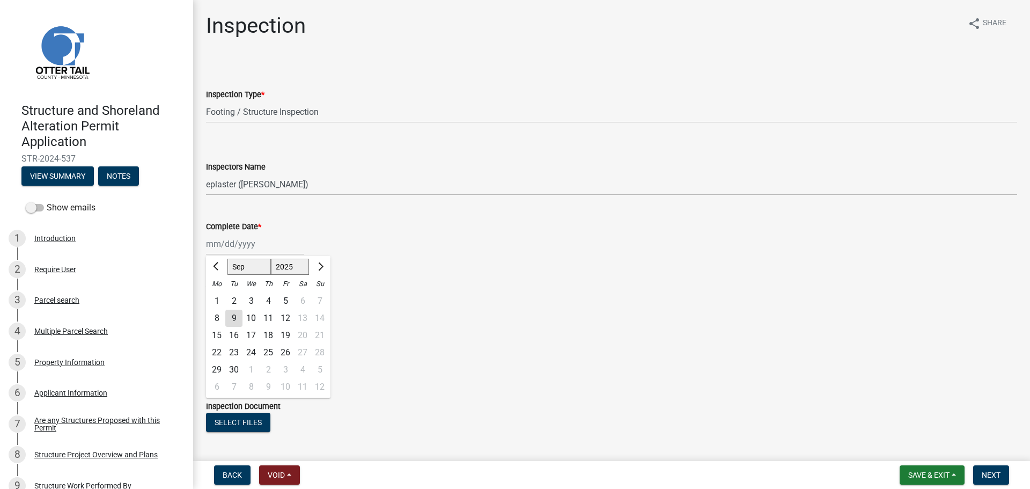
type input "09/08/2025"
click at [219, 295] on label "Yes" at bounding box center [225, 296] width 13 height 13
click at [219, 295] on input "Yes" at bounding box center [222, 293] width 7 height 7
radio input "true"
click at [219, 372] on label "No" at bounding box center [224, 370] width 11 height 13
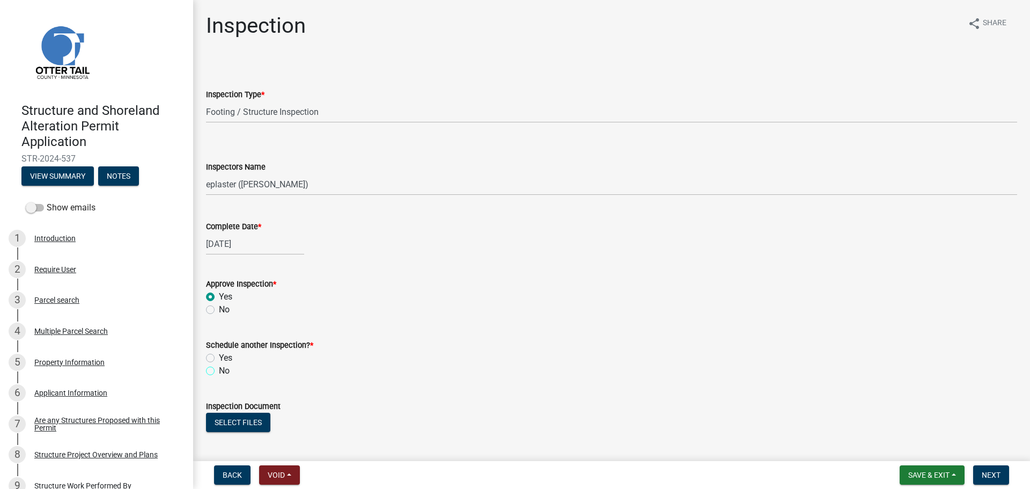
click at [219, 371] on input "No" at bounding box center [222, 367] width 7 height 7
radio input "true"
click at [228, 428] on button "Select files" at bounding box center [238, 422] width 64 height 19
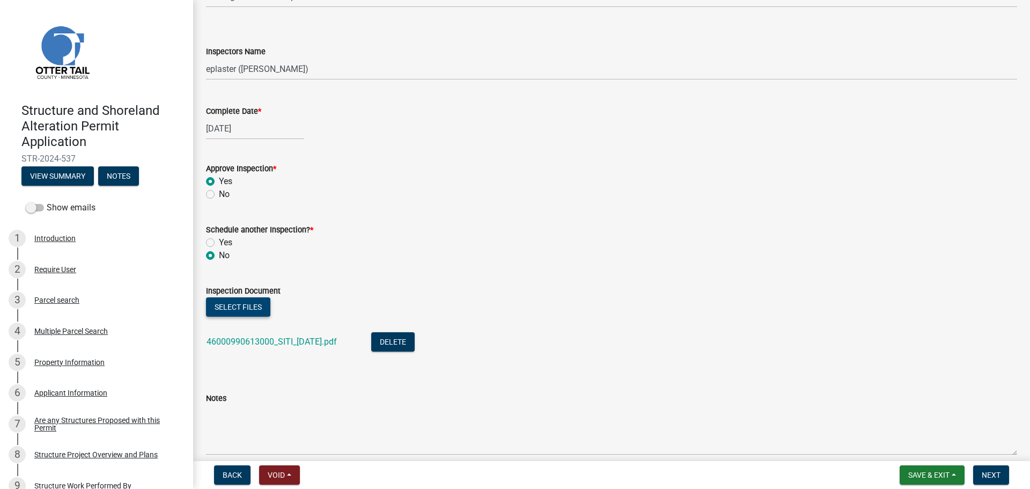
scroll to position [164, 0]
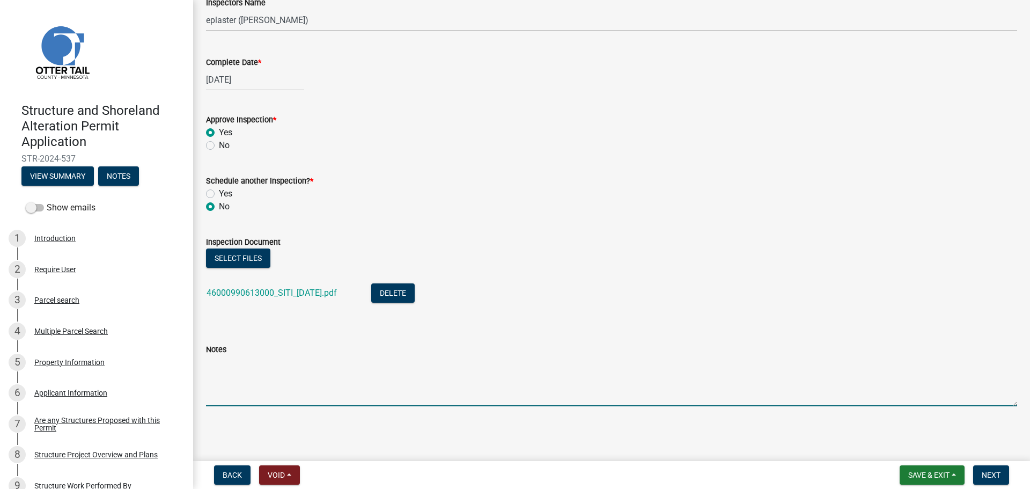
click at [247, 374] on textarea "Notes" at bounding box center [611, 381] width 811 height 50
type textarea "Meets all setbacks."
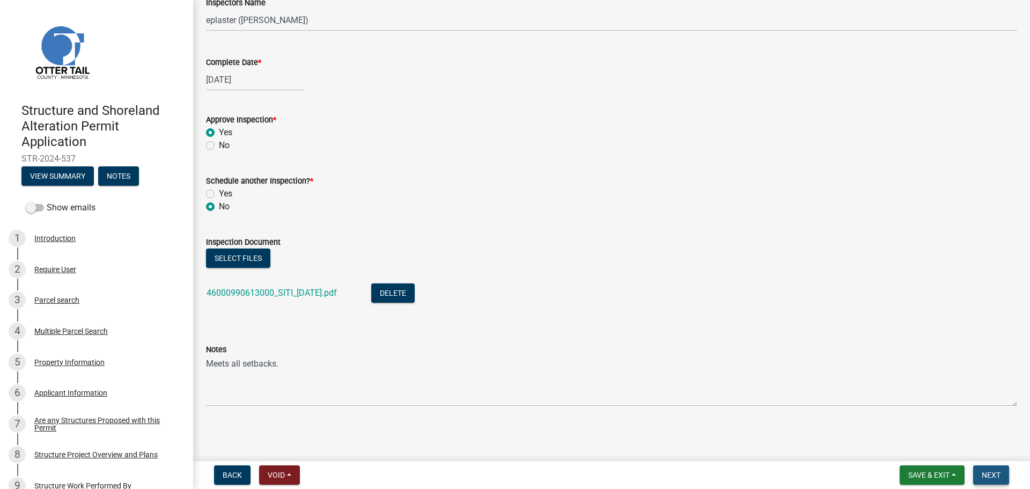
click at [985, 471] on span "Next" at bounding box center [991, 475] width 19 height 9
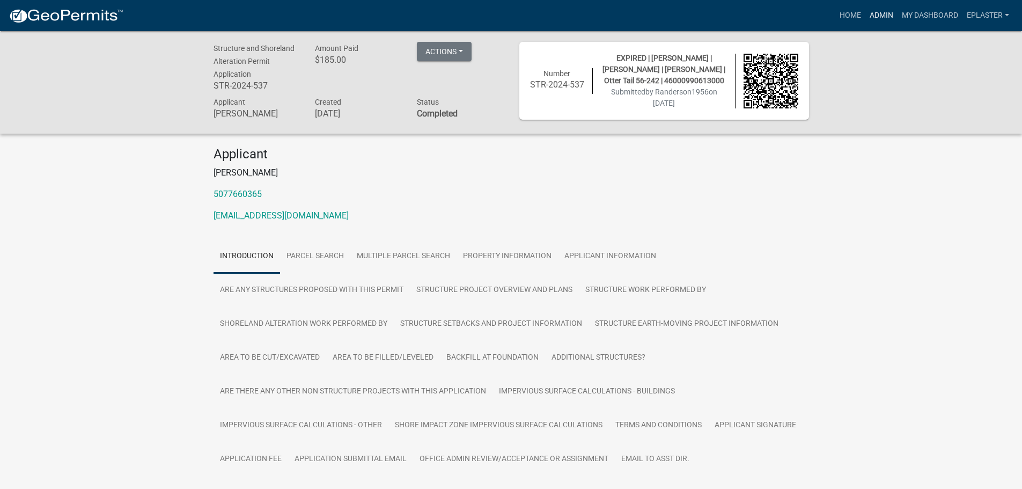
click at [887, 13] on link "Admin" at bounding box center [882, 15] width 32 height 20
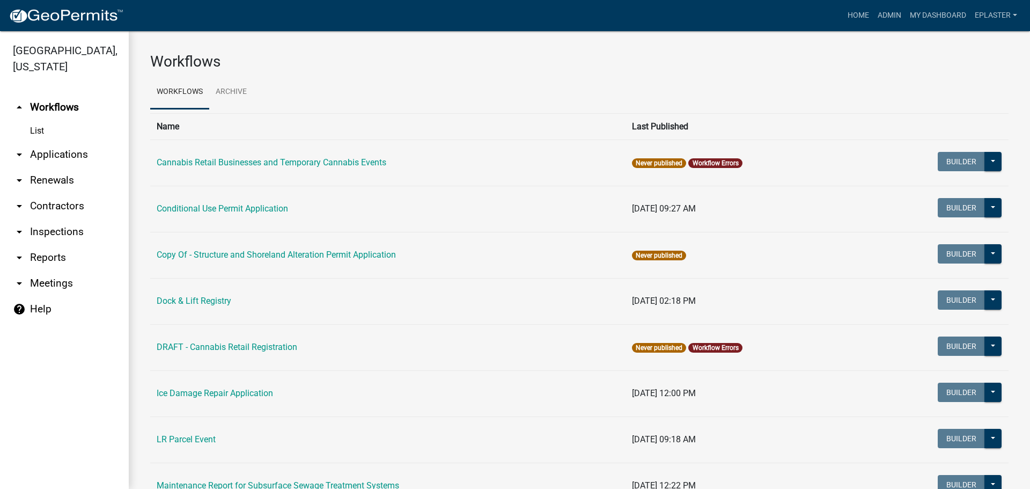
click at [65, 159] on link "arrow_drop_down Applications" at bounding box center [64, 155] width 129 height 26
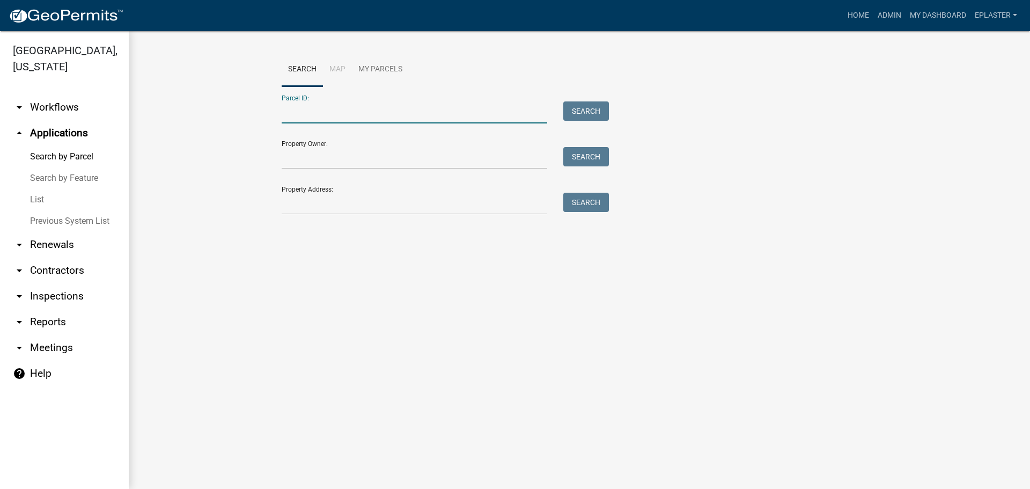
click at [337, 113] on input "Parcel ID:" at bounding box center [415, 112] width 266 height 22
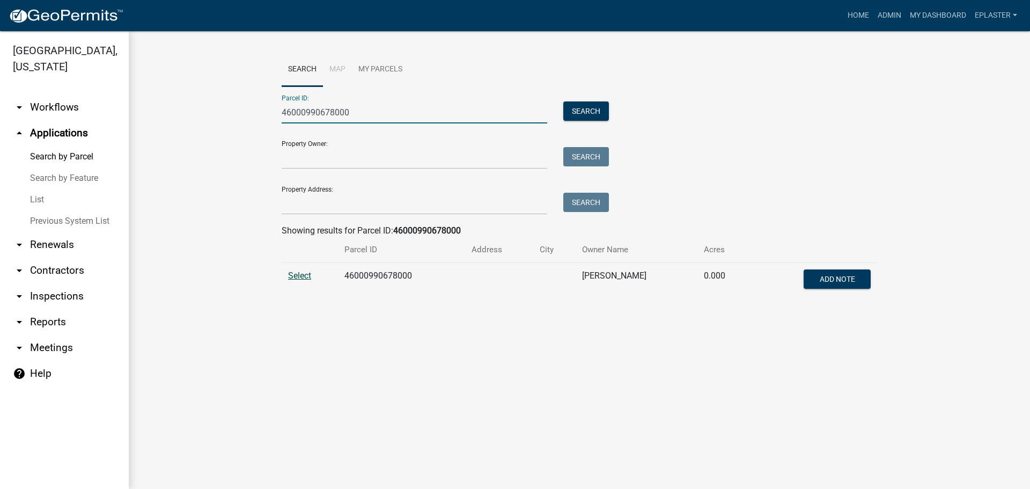
type input "46000990678000"
click at [308, 273] on span "Select" at bounding box center [299, 275] width 23 height 10
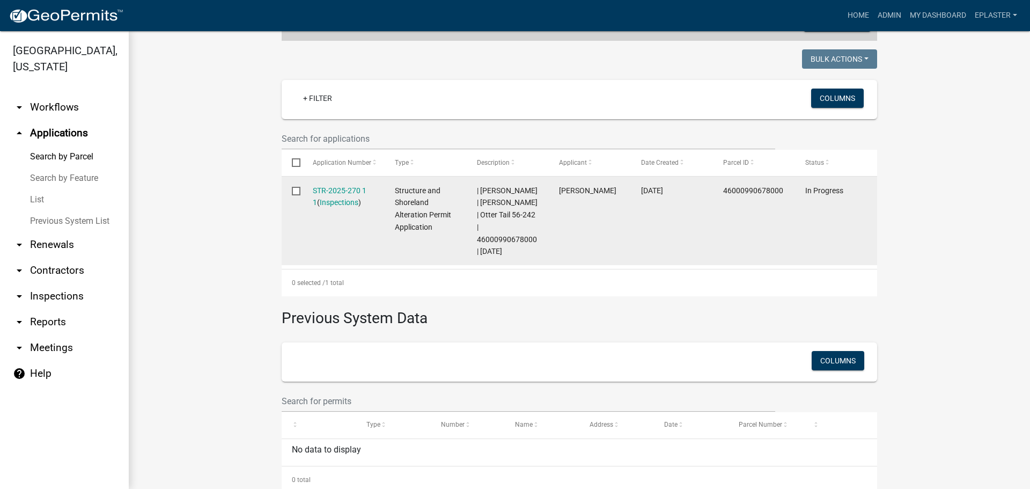
scroll to position [283, 0]
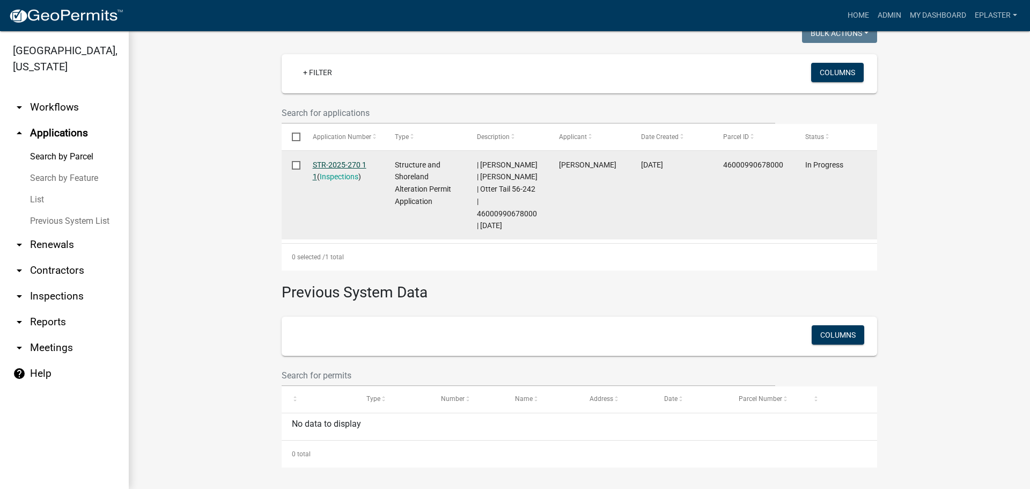
click at [361, 163] on link "STR-2025-270 1 1" at bounding box center [340, 170] width 54 height 21
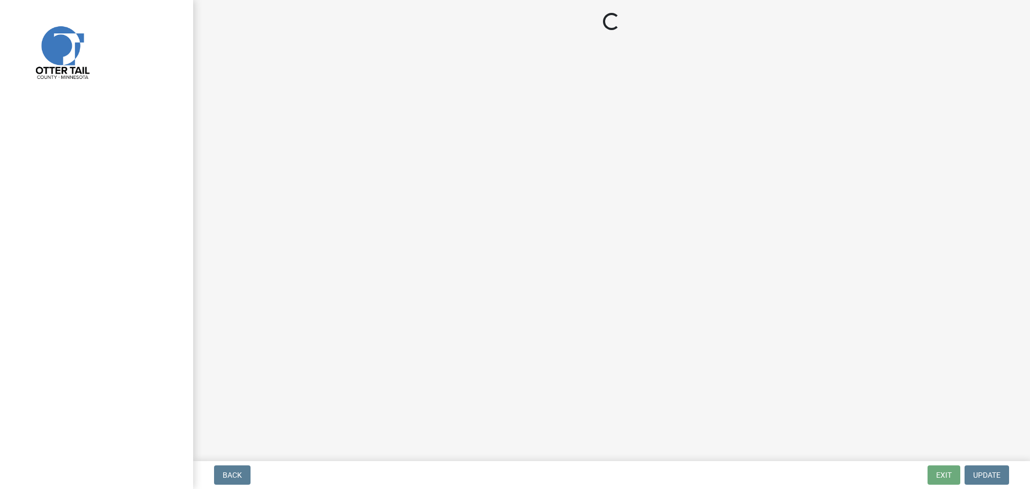
select select "710d5f49-2663-4e73-9718-d0c4e189f5ed"
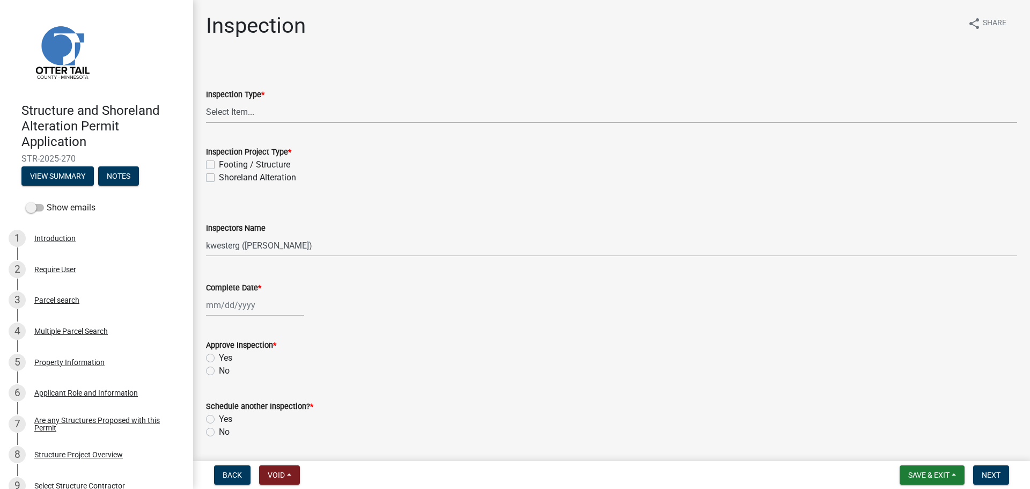
click at [276, 116] on select "Select Item... Inspection Complete Partial Inspection Inspected Not Built" at bounding box center [611, 112] width 811 height 22
click at [206, 101] on select "Select Item... Inspection Complete Partial Inspection Inspected Not Built" at bounding box center [611, 112] width 811 height 22
select select "5ee8ef88-99d2-44f5-8d02-4821fc79fe6f"
click at [219, 165] on label "Footing / Structure" at bounding box center [254, 164] width 71 height 13
click at [219, 165] on input "Footing / Structure" at bounding box center [222, 161] width 7 height 7
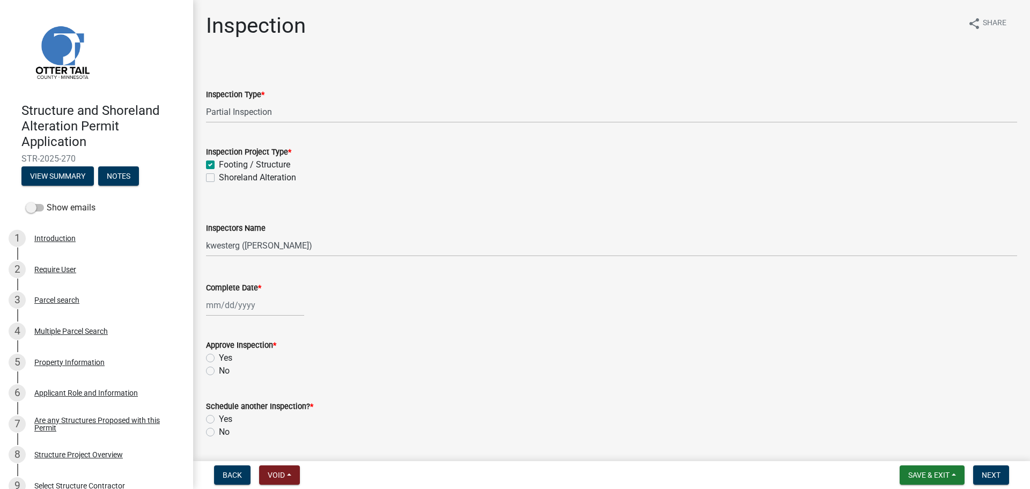
checkbox input "true"
checkbox input "false"
click at [225, 251] on select "Select Item... cwleclair (Chris LeClair) btollefson (Brittany Tollefson) abusko…" at bounding box center [611, 245] width 811 height 22
select select "ab4afe9b-f255-4bf6-b29f-35714790ba70"
click at [206, 234] on select "Select Item... cwleclair (Chris LeClair) btollefson (Brittany Tollefson) abusko…" at bounding box center [611, 245] width 811 height 22
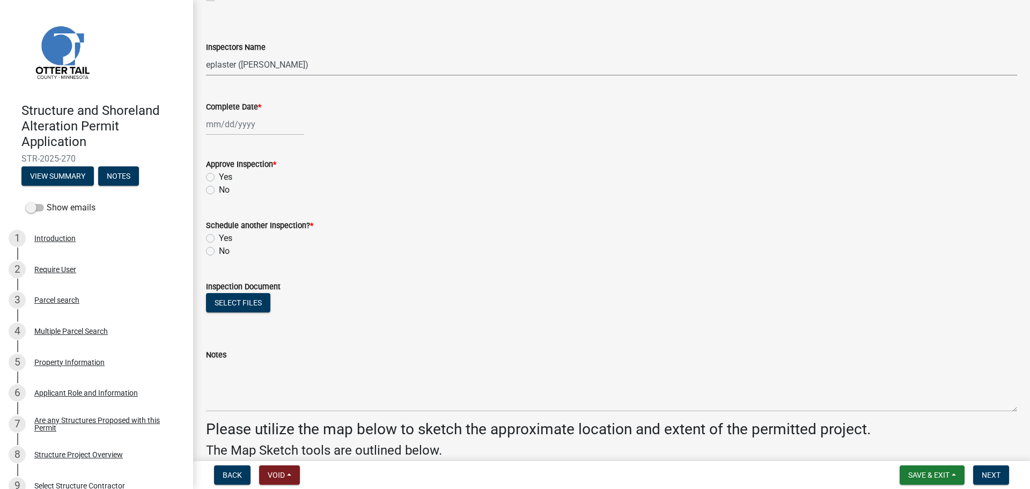
scroll to position [241, 0]
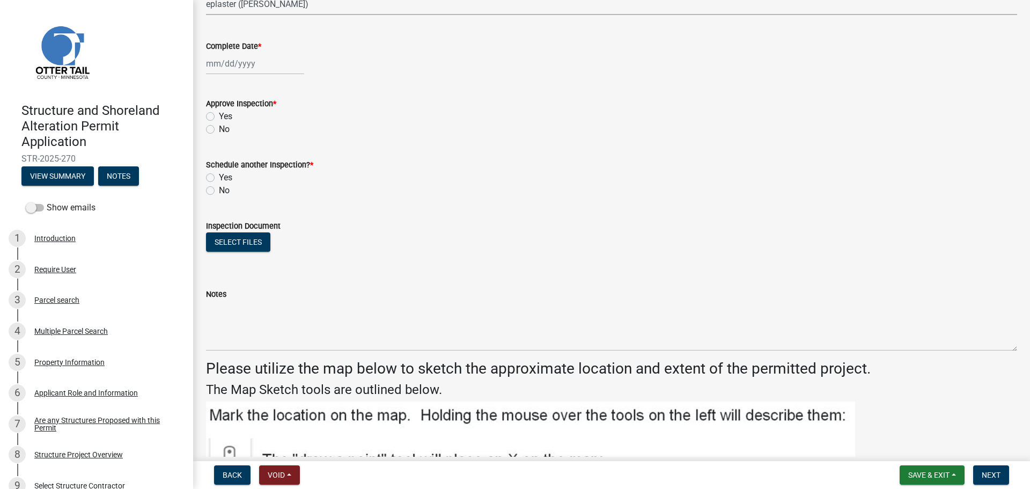
select select "9"
select select "2025"
click at [207, 73] on div "Jan Feb Mar Apr May Jun Jul Aug Sep Oct Nov Dec 1525 1526 1527 1528 1529 1530 1…" at bounding box center [255, 64] width 98 height 22
click at [217, 133] on div "8" at bounding box center [216, 137] width 17 height 17
type input "09/08/2025"
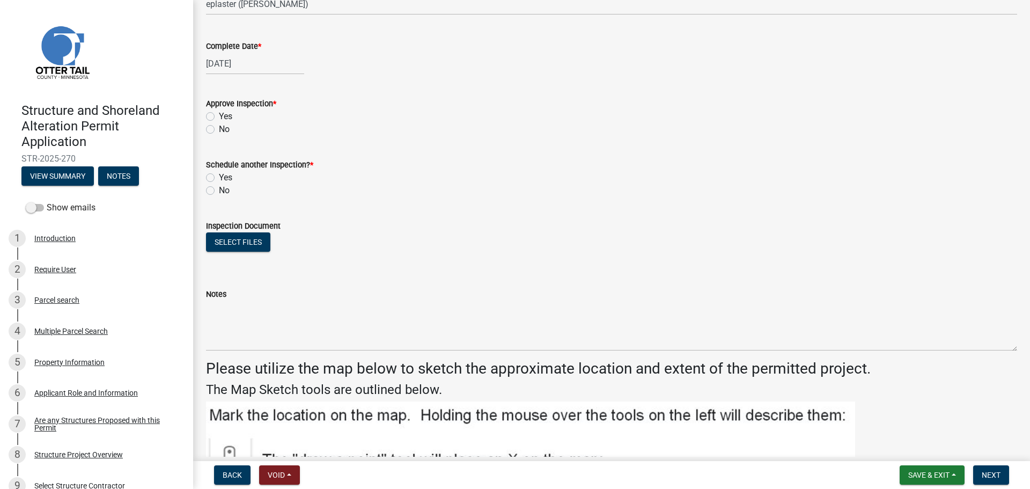
click at [219, 114] on label "Yes" at bounding box center [225, 116] width 13 height 13
click at [219, 114] on input "Yes" at bounding box center [222, 113] width 7 height 7
radio input "true"
click at [219, 175] on label "Yes" at bounding box center [225, 177] width 13 height 13
click at [219, 175] on input "Yes" at bounding box center [222, 174] width 7 height 7
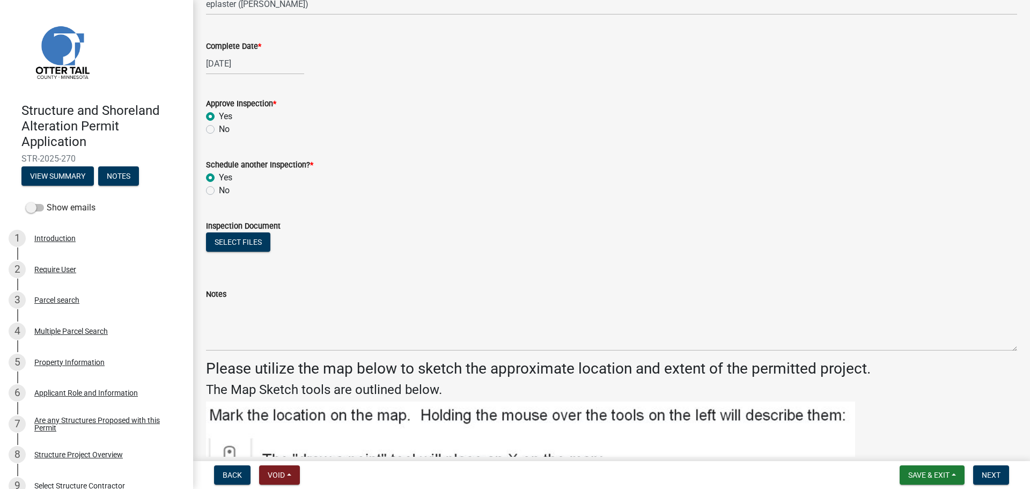
radio input "true"
click at [226, 240] on button "Select files" at bounding box center [238, 241] width 64 height 19
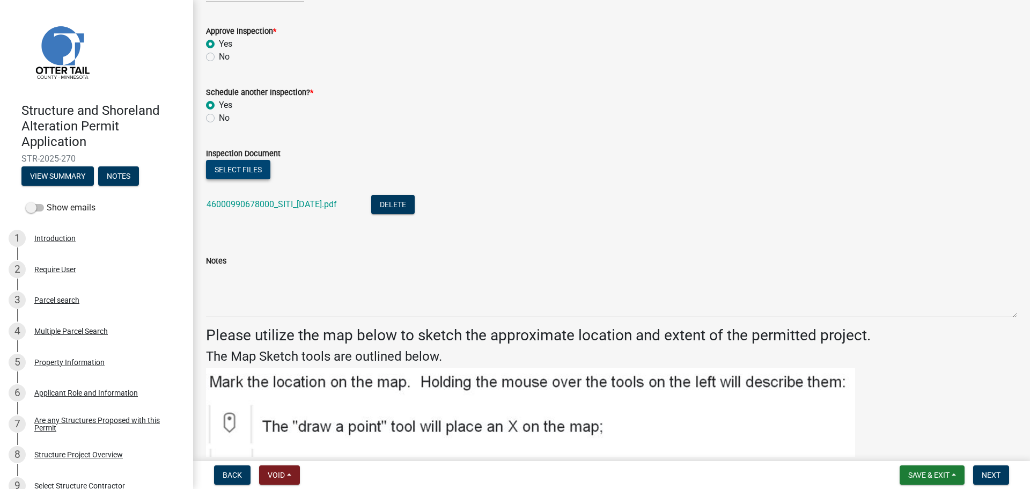
scroll to position [309, 0]
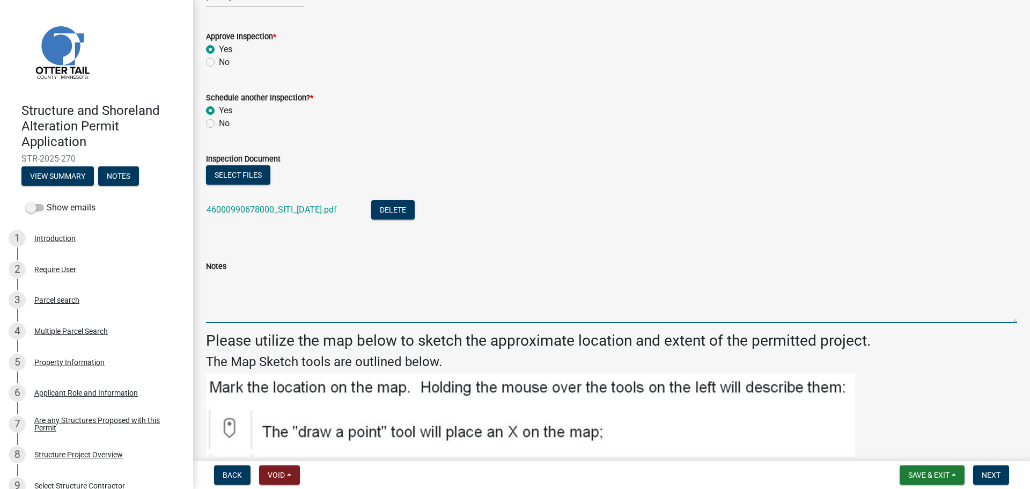
click at [241, 314] on textarea "Notes" at bounding box center [611, 298] width 811 height 50
type textarea "Dwelling meets all setbacks. Deck not yet built."
click at [987, 471] on span "Next" at bounding box center [991, 475] width 19 height 9
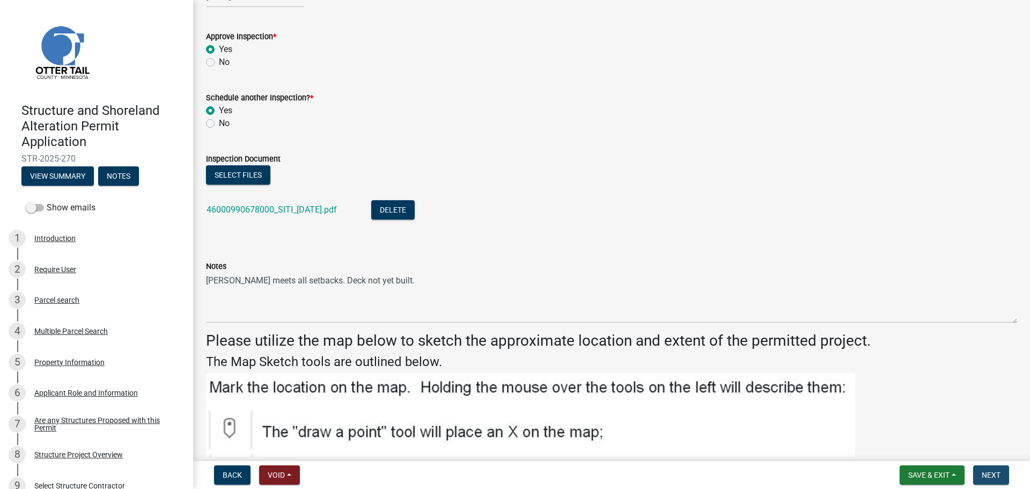
scroll to position [0, 0]
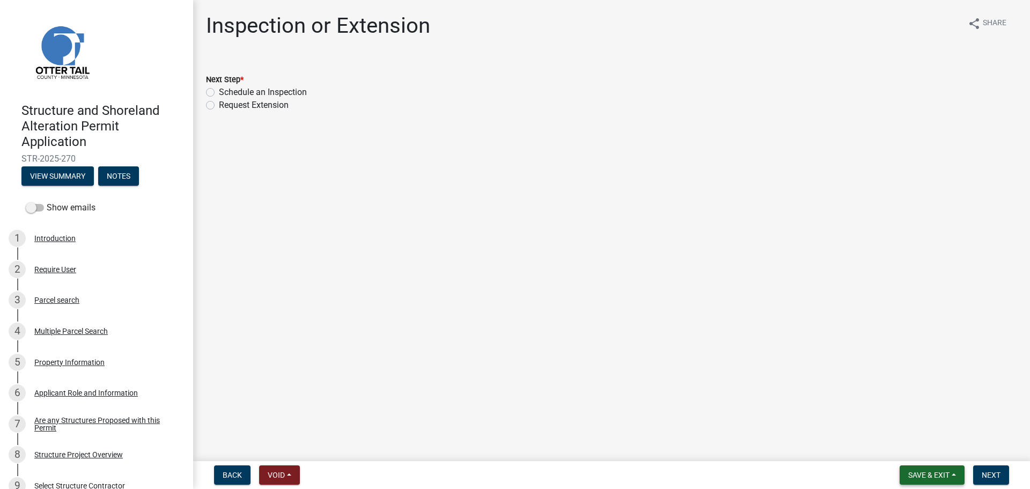
click at [921, 468] on button "Save & Exit" at bounding box center [932, 474] width 65 height 19
click at [903, 452] on button "Save & Exit" at bounding box center [922, 447] width 86 height 26
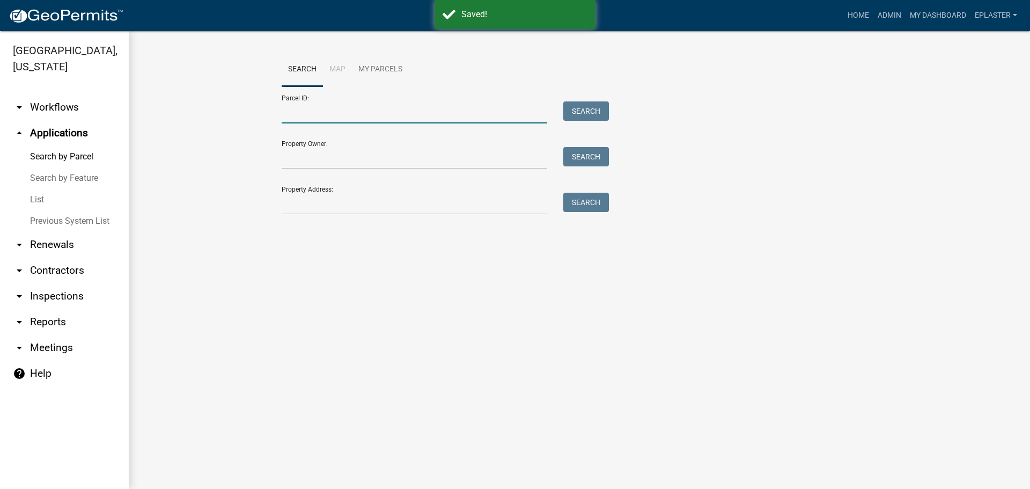
click at [330, 113] on input "Parcel ID:" at bounding box center [415, 112] width 266 height 22
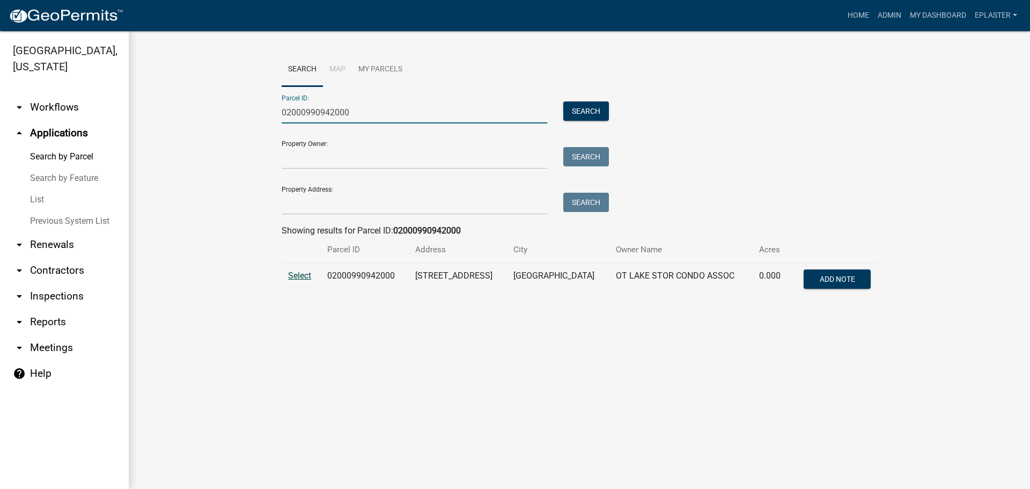
type input "02000990942000"
click at [293, 275] on span "Select" at bounding box center [299, 275] width 23 height 10
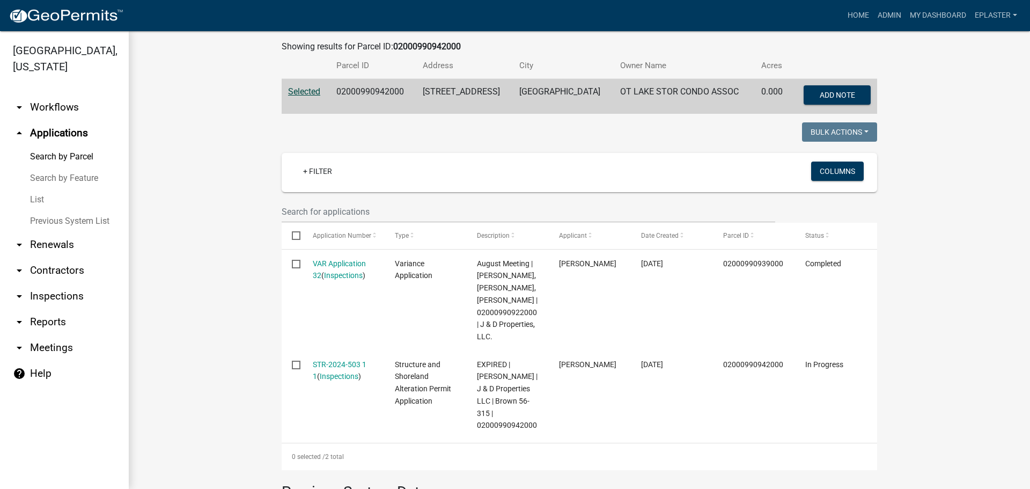
scroll to position [228, 0]
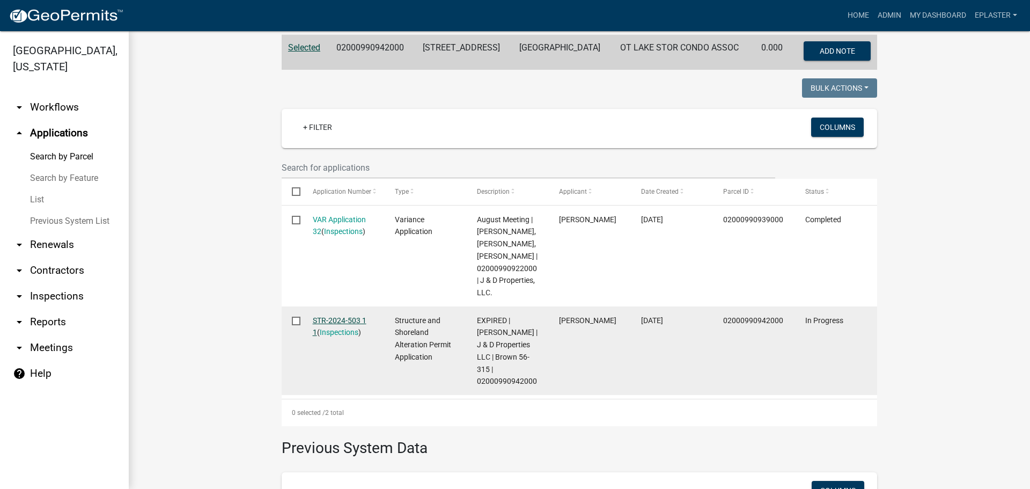
click at [338, 331] on link "STR-2024-503 1 1" at bounding box center [340, 326] width 54 height 21
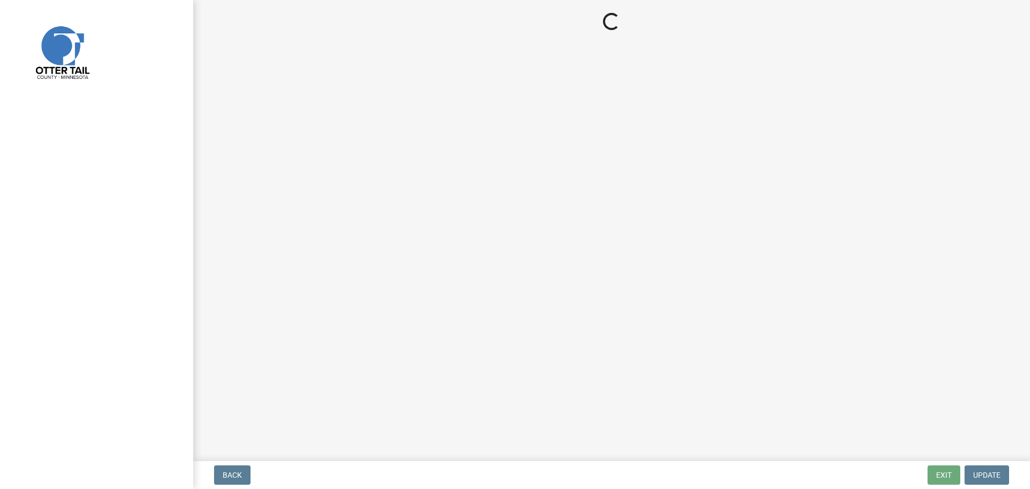
select select "710d5f49-2663-4e73-9718-d0c4e189f5ed"
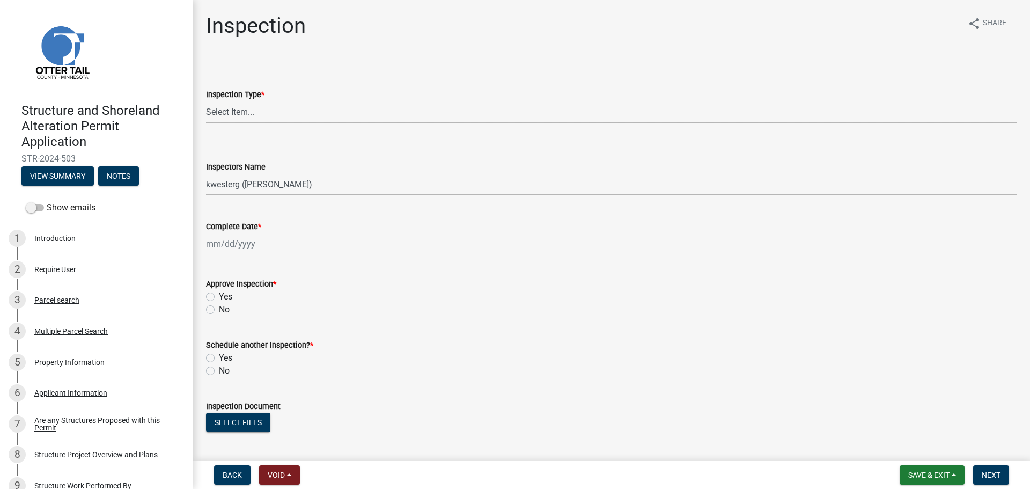
click at [236, 108] on select "Select Item... Footing / Structure Inspection Shoreland Alteration Not Built" at bounding box center [611, 112] width 811 height 22
click at [206, 101] on select "Select Item... Footing / Structure Inspection Shoreland Alteration Not Built" at bounding box center [611, 112] width 811 height 22
select select "29b027fa-a62f-4639-a4c1-67ac8b0bd2a2"
click at [234, 177] on select "Select Item... btollefson (Brittany Tollefson) alexisnewark (Alexis Newark) epl…" at bounding box center [611, 184] width 811 height 22
select select "ab4afe9b-f255-4bf6-b29f-35714790ba70"
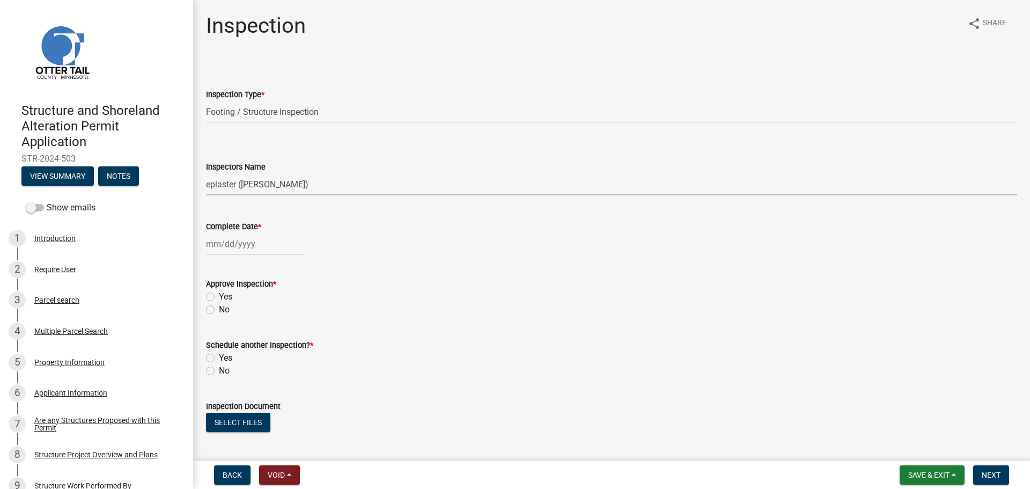
click at [206, 173] on select "Select Item... btollefson (Brittany Tollefson) alexisnewark (Alexis Newark) epl…" at bounding box center [611, 184] width 811 height 22
select select "9"
select select "2025"
click at [220, 248] on div "Jan Feb Mar Apr May Jun Jul Aug Sep Oct Nov Dec 1525 1526 1527 1528 1529 1530 1…" at bounding box center [255, 244] width 98 height 22
click at [218, 321] on div "8" at bounding box center [216, 318] width 17 height 17
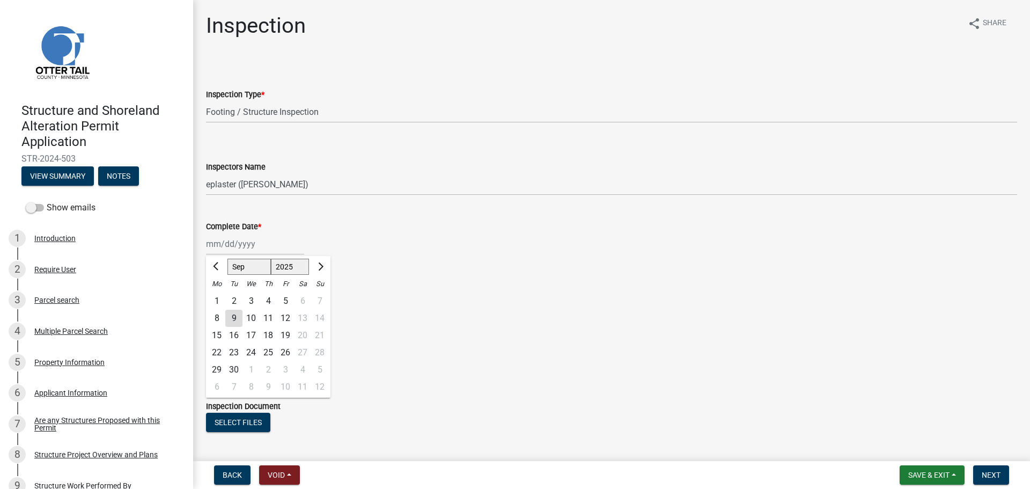
type input "09/08/2025"
click at [219, 296] on label "Yes" at bounding box center [225, 296] width 13 height 13
click at [219, 296] on input "Yes" at bounding box center [222, 293] width 7 height 7
radio input "true"
click at [219, 370] on label "No" at bounding box center [224, 370] width 11 height 13
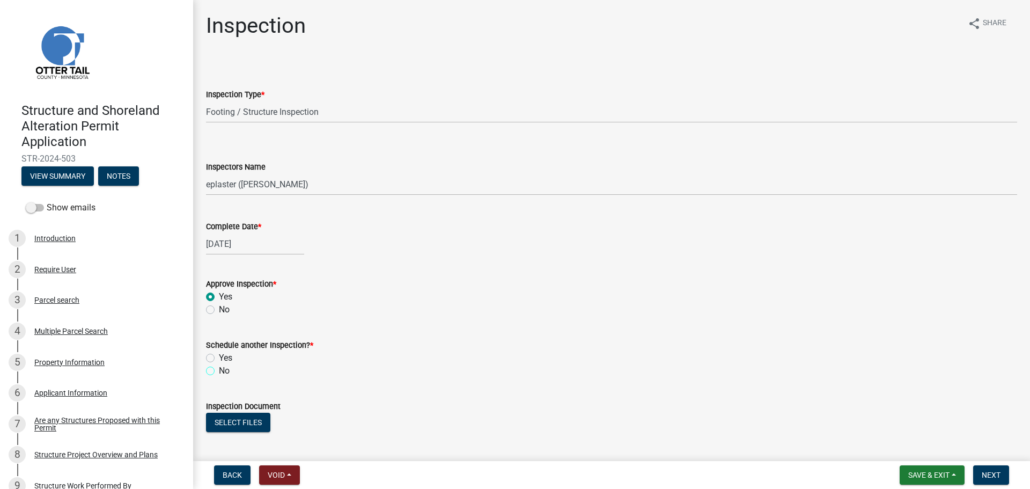
click at [219, 370] on input "No" at bounding box center [222, 367] width 7 height 7
radio input "true"
click at [229, 421] on button "Select files" at bounding box center [238, 422] width 64 height 19
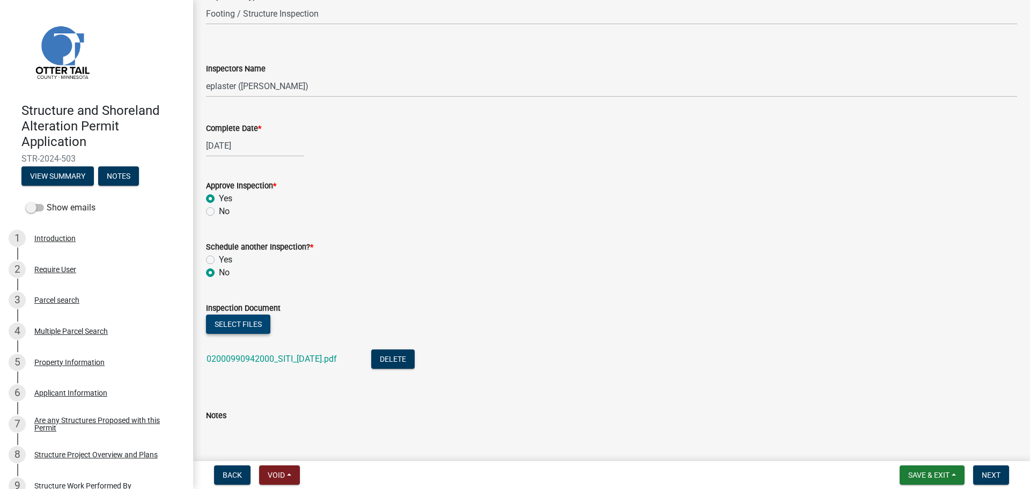
scroll to position [164, 0]
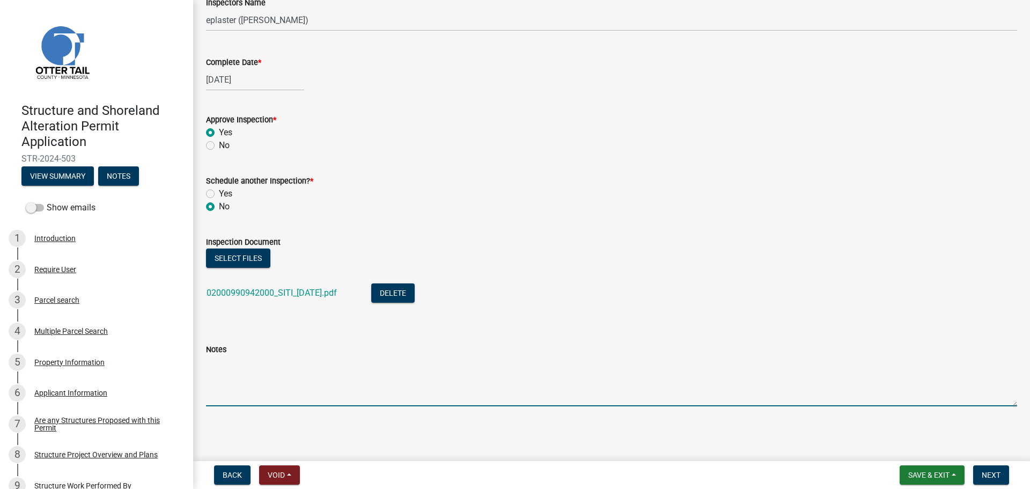
click at [297, 376] on textarea "Notes" at bounding box center [611, 381] width 811 height 50
type textarea "Meets all setbacks."
click at [994, 471] on span "Next" at bounding box center [991, 475] width 19 height 9
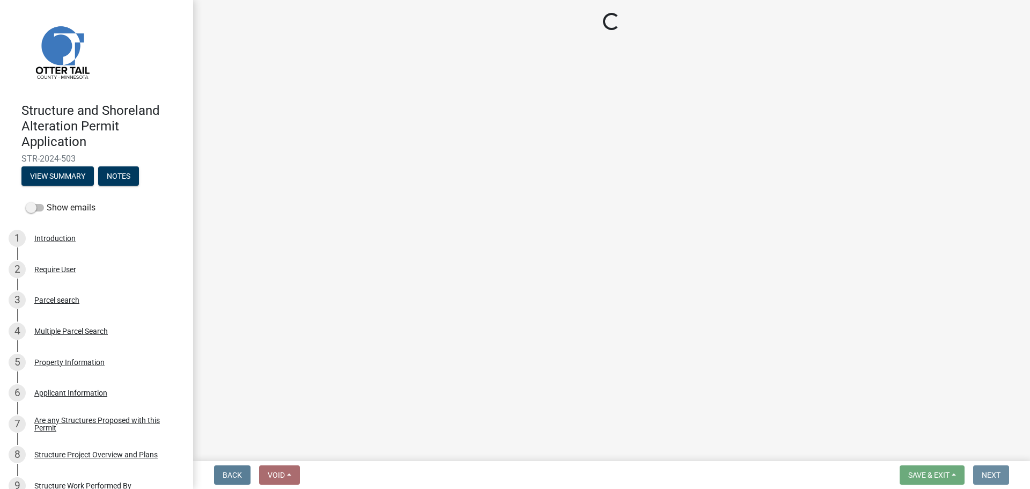
scroll to position [0, 0]
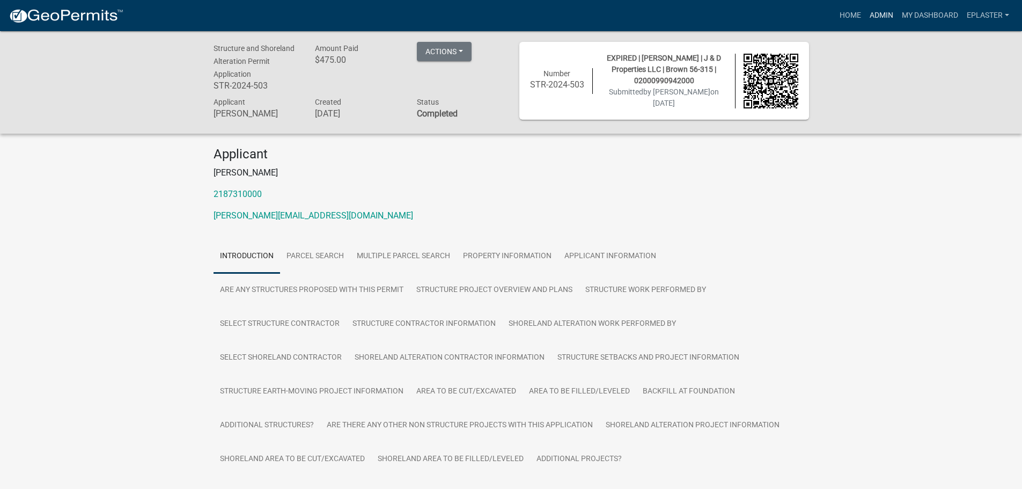
click at [879, 11] on link "Admin" at bounding box center [882, 15] width 32 height 20
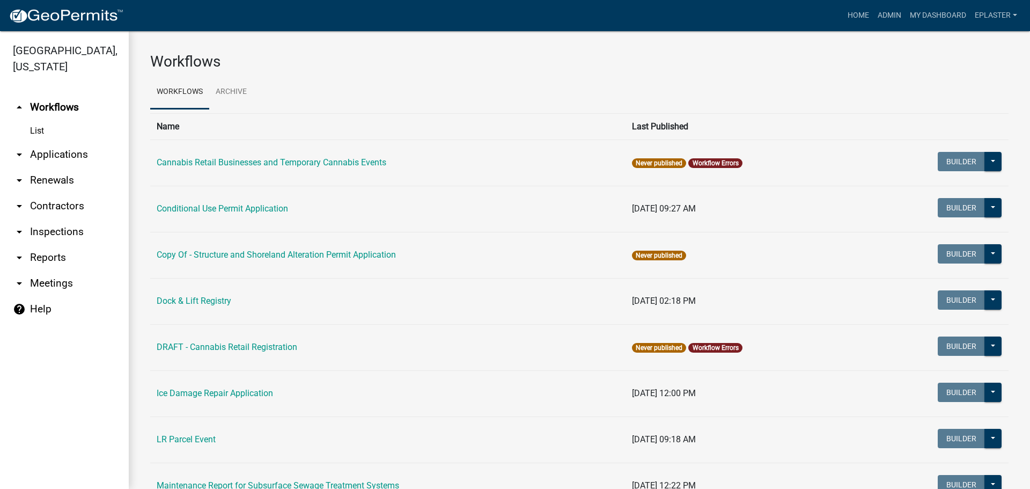
click at [46, 151] on link "arrow_drop_down Applications" at bounding box center [64, 155] width 129 height 26
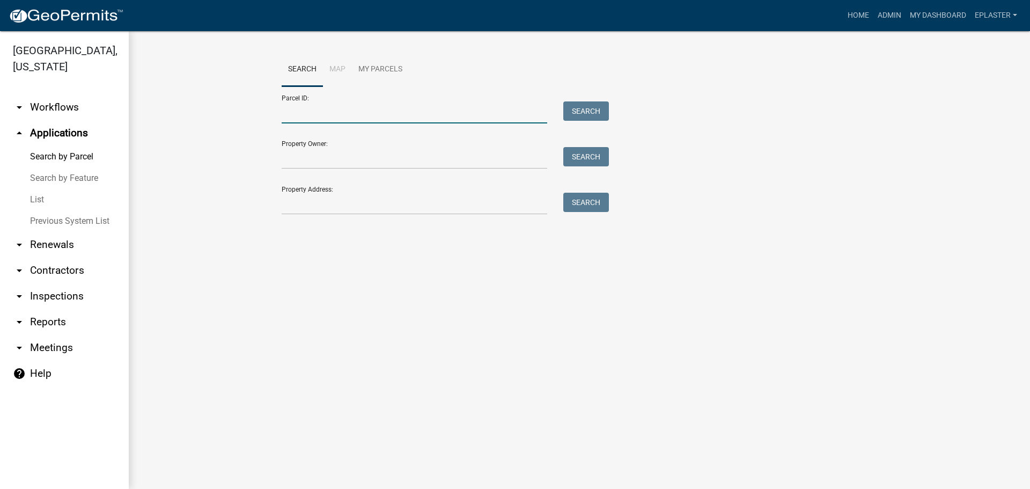
click at [330, 115] on input "Parcel ID:" at bounding box center [415, 112] width 266 height 22
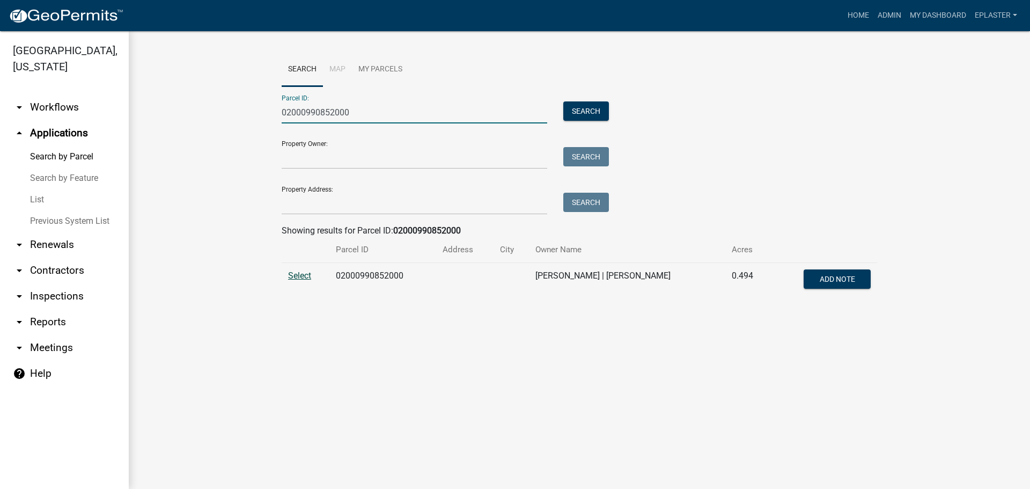
type input "02000990852000"
click at [301, 278] on span "Select" at bounding box center [299, 275] width 23 height 10
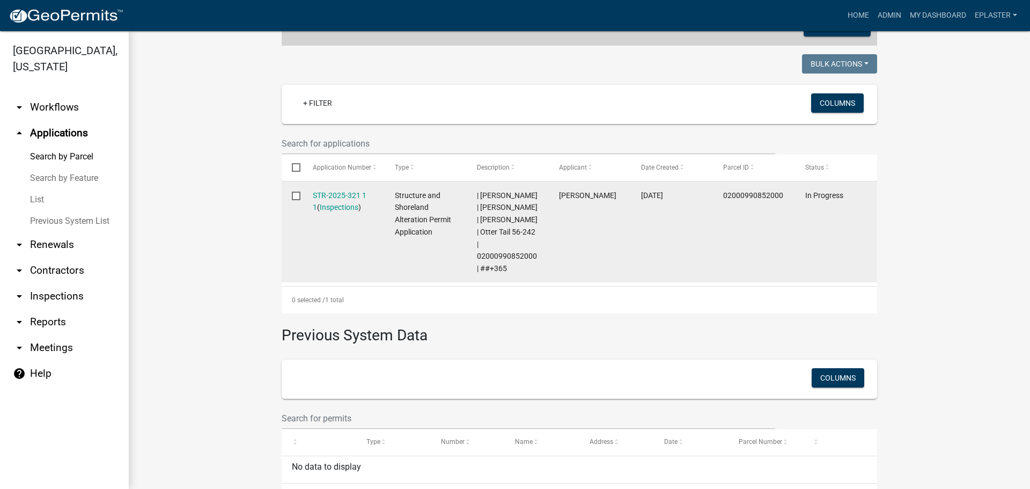
scroll to position [282, 0]
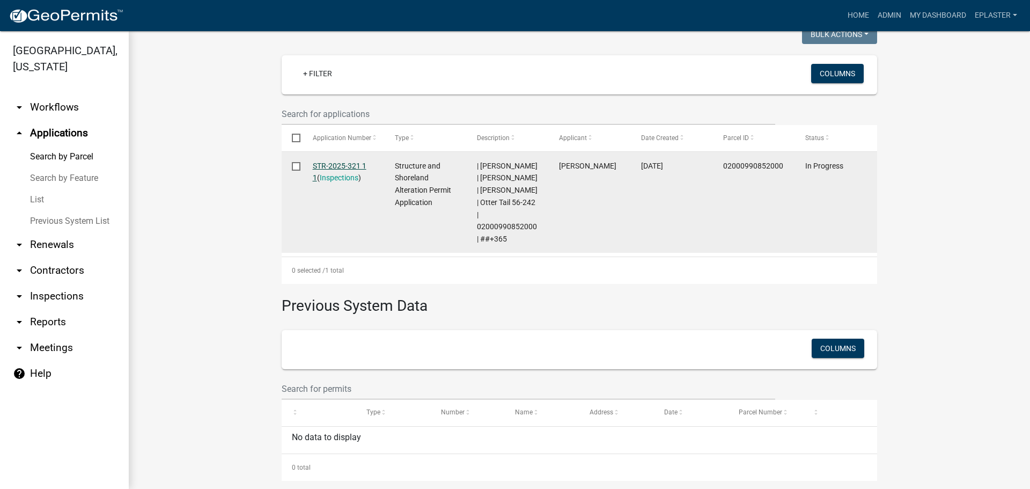
click at [356, 165] on link "STR-2025-321 1 1" at bounding box center [340, 172] width 54 height 21
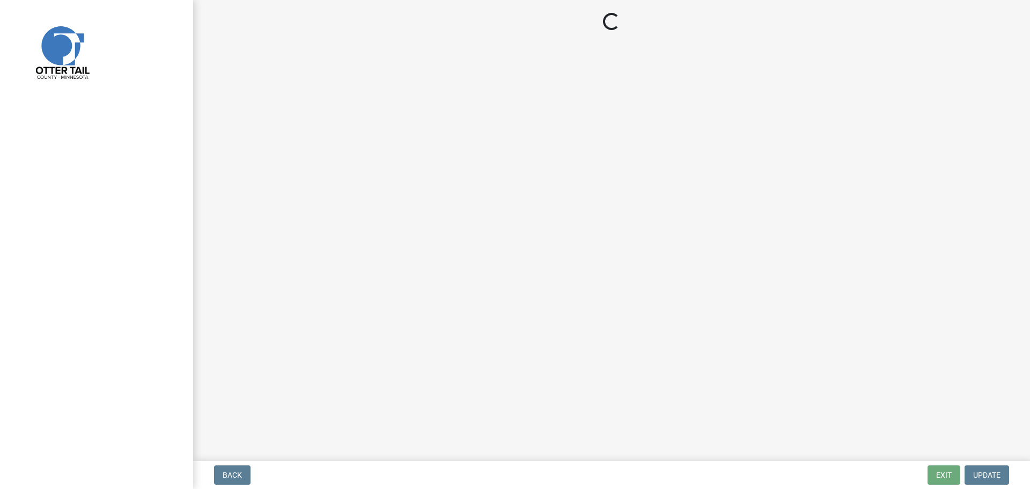
select select "710d5f49-2663-4e73-9718-d0c4e189f5ed"
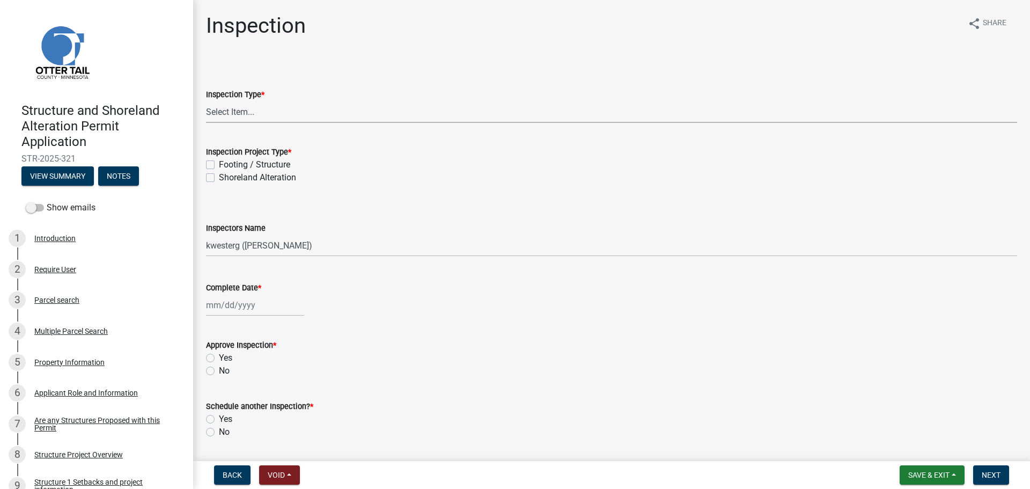
click at [253, 114] on select "Select Item... Inspection Complete Partial Inspection Inspected Not Built" at bounding box center [611, 112] width 811 height 22
click at [206, 101] on select "Select Item... Inspection Complete Partial Inspection Inspected Not Built" at bounding box center [611, 112] width 811 height 22
select select "409c2f88-eb3f-474f-aeae-54c427f2203e"
click at [238, 164] on label "Footing / Structure" at bounding box center [254, 164] width 71 height 13
click at [226, 164] on input "Footing / Structure" at bounding box center [222, 161] width 7 height 7
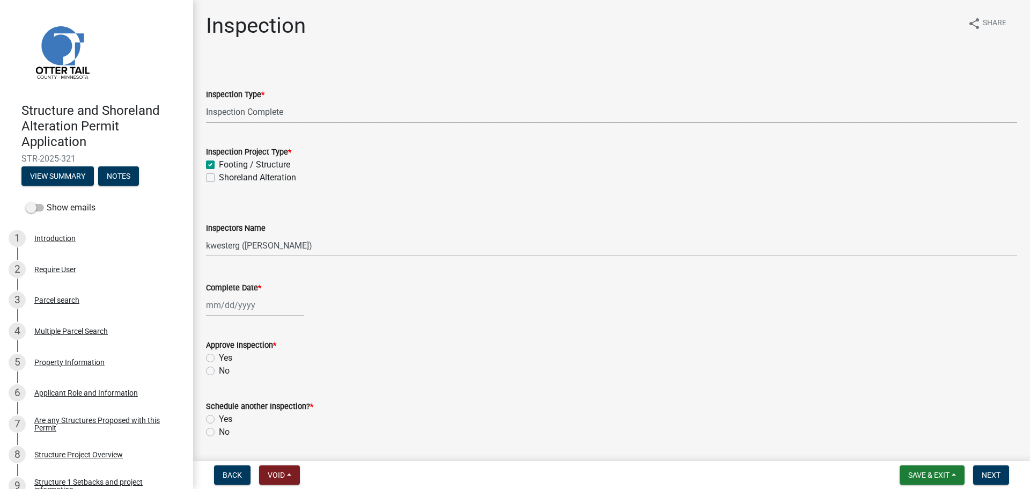
checkbox input "true"
checkbox input "false"
click at [225, 237] on select "Select Item... cwleclair (Chris LeClair) btollefson (Brittany Tollefson) abusko…" at bounding box center [611, 245] width 811 height 22
select select "ab4afe9b-f255-4bf6-b29f-35714790ba70"
click at [206, 234] on select "Select Item... cwleclair (Chris LeClair) btollefson (Brittany Tollefson) abusko…" at bounding box center [611, 245] width 811 height 22
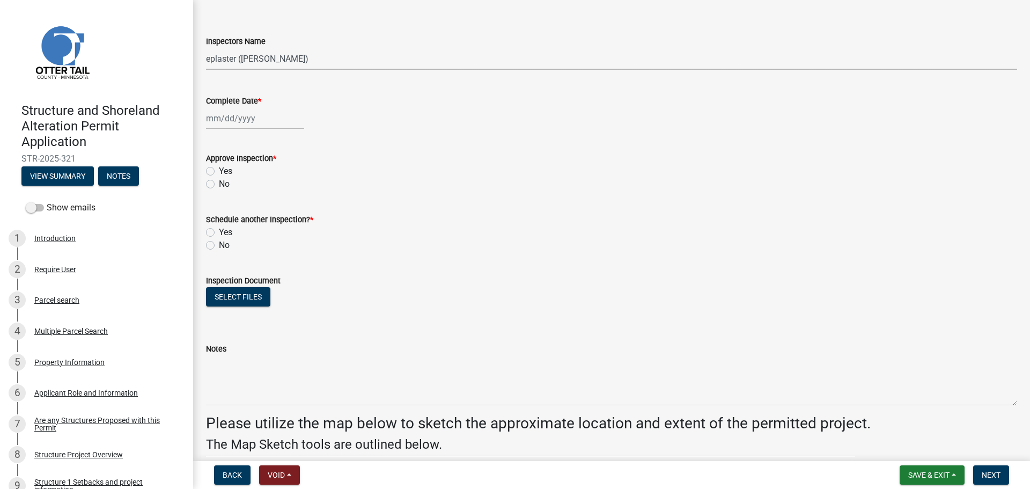
scroll to position [188, 0]
click at [218, 120] on div at bounding box center [255, 117] width 98 height 22
select select "9"
select select "2025"
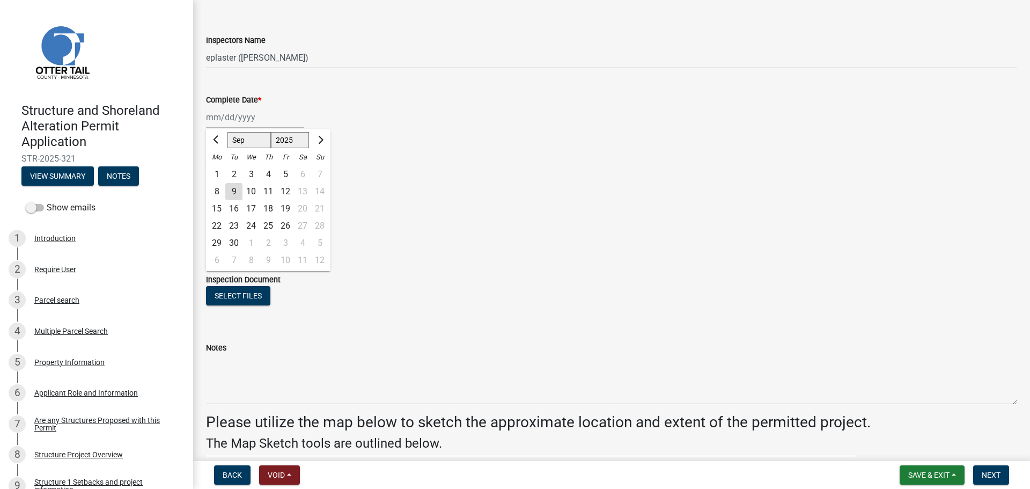
click at [222, 189] on div "8" at bounding box center [216, 191] width 17 height 17
type input "09/08/2025"
click at [219, 168] on label "Yes" at bounding box center [225, 170] width 13 height 13
click at [219, 168] on input "Yes" at bounding box center [222, 167] width 7 height 7
radio input "true"
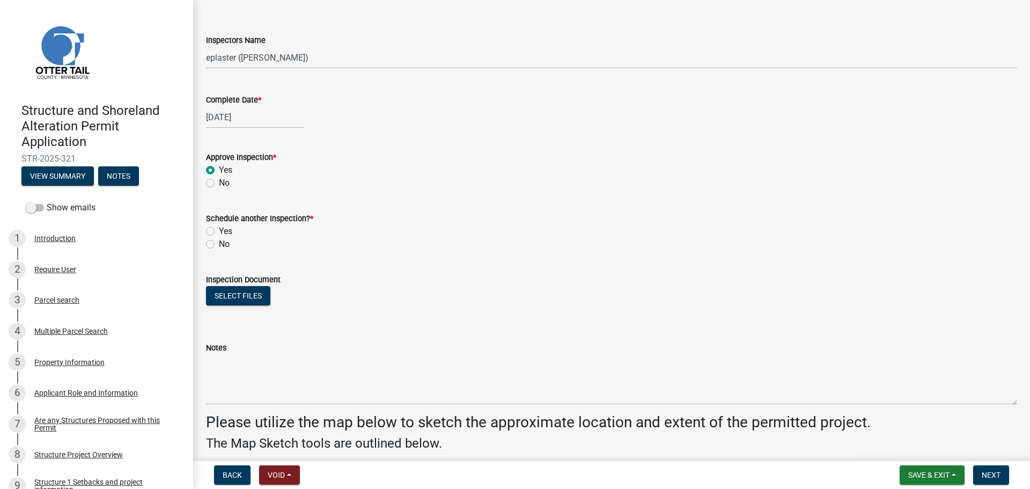
click at [219, 242] on label "No" at bounding box center [224, 244] width 11 height 13
click at [219, 242] on input "No" at bounding box center [222, 241] width 7 height 7
radio input "true"
click at [219, 284] on div "Inspection Document" at bounding box center [611, 279] width 811 height 13
click at [219, 285] on div "Inspection Document" at bounding box center [611, 279] width 811 height 13
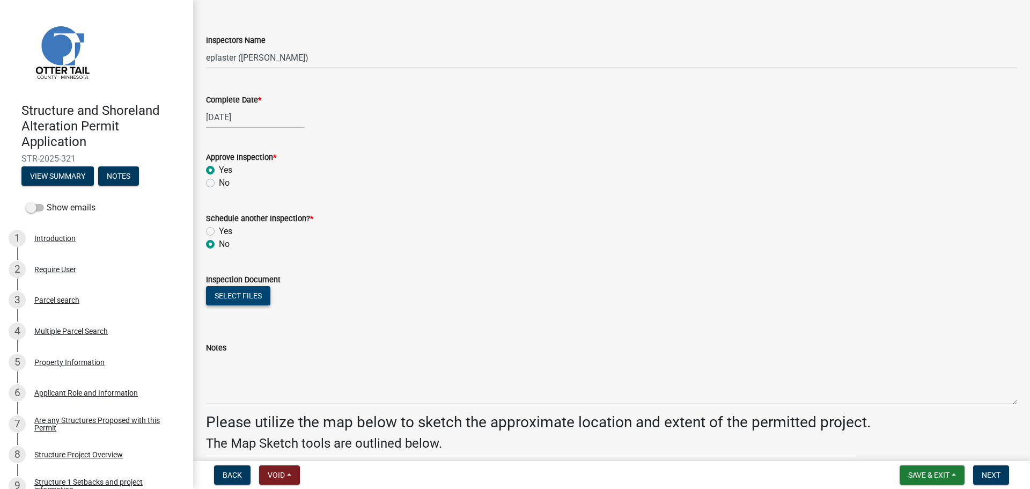
click at [229, 292] on button "Select files" at bounding box center [238, 295] width 64 height 19
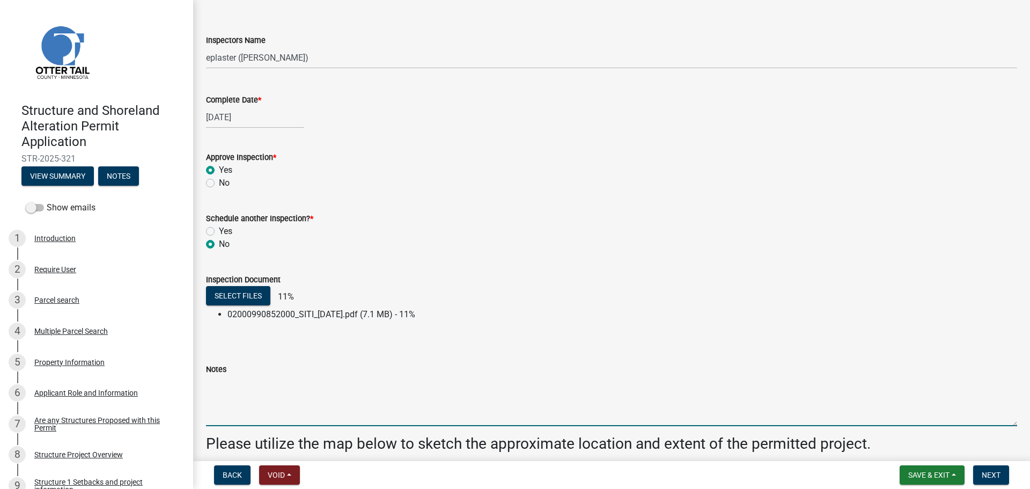
click at [297, 411] on textarea "Notes" at bounding box center [611, 401] width 811 height 50
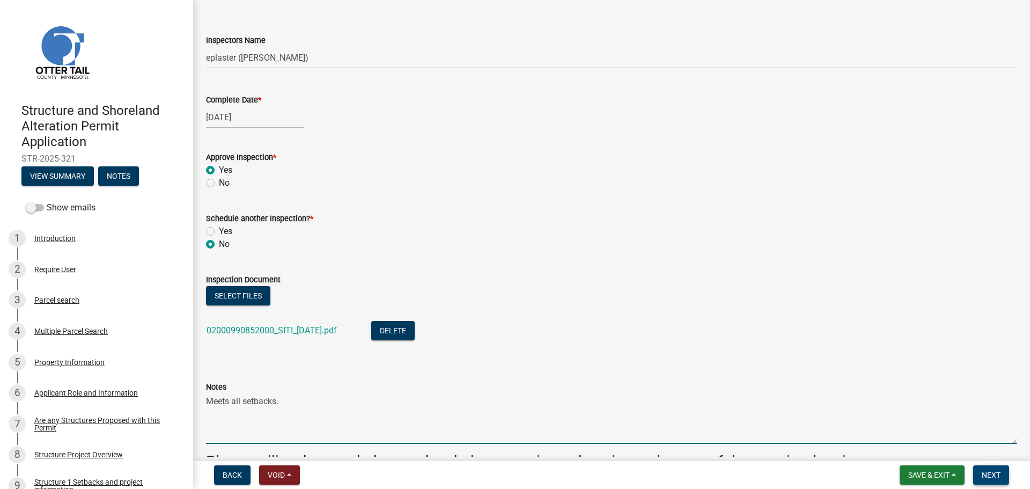
type textarea "Meets all setbacks."
click at [985, 479] on span "Next" at bounding box center [991, 475] width 19 height 9
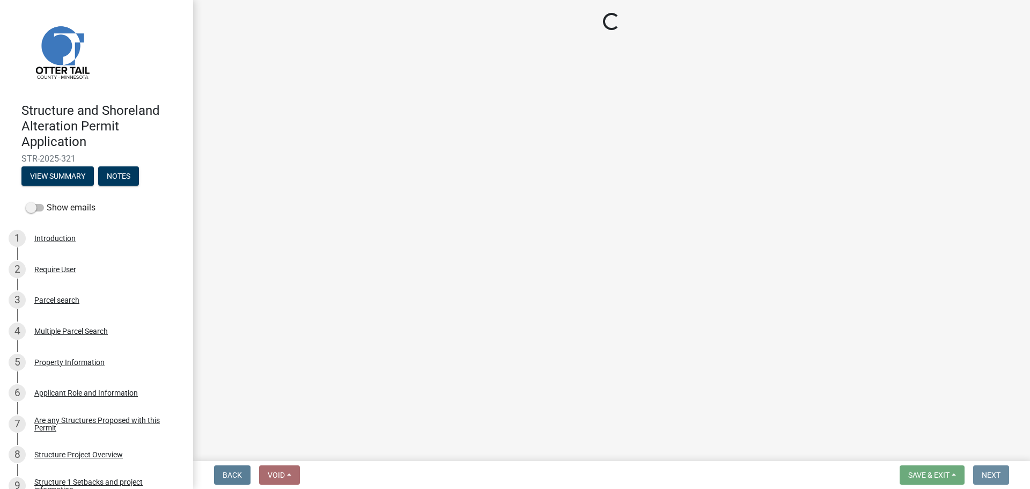
scroll to position [0, 0]
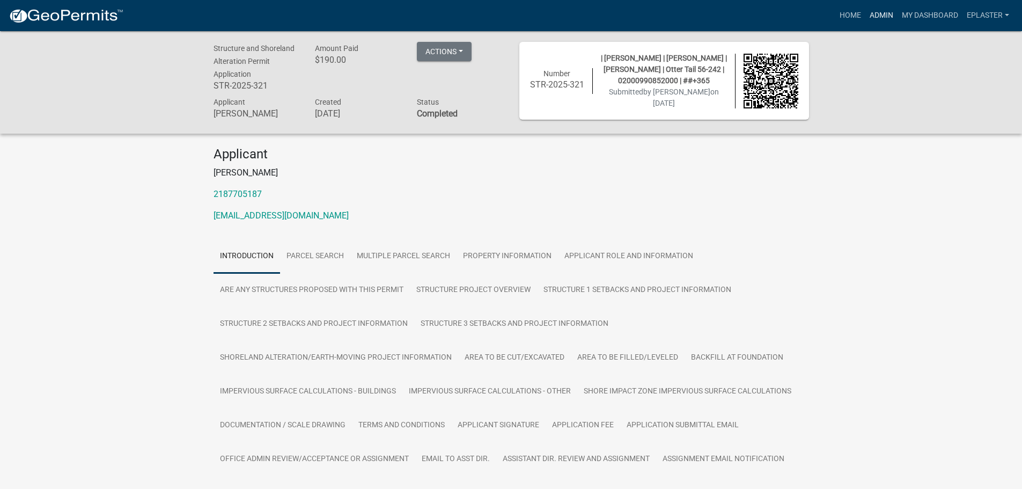
click at [875, 24] on link "Admin" at bounding box center [882, 15] width 32 height 20
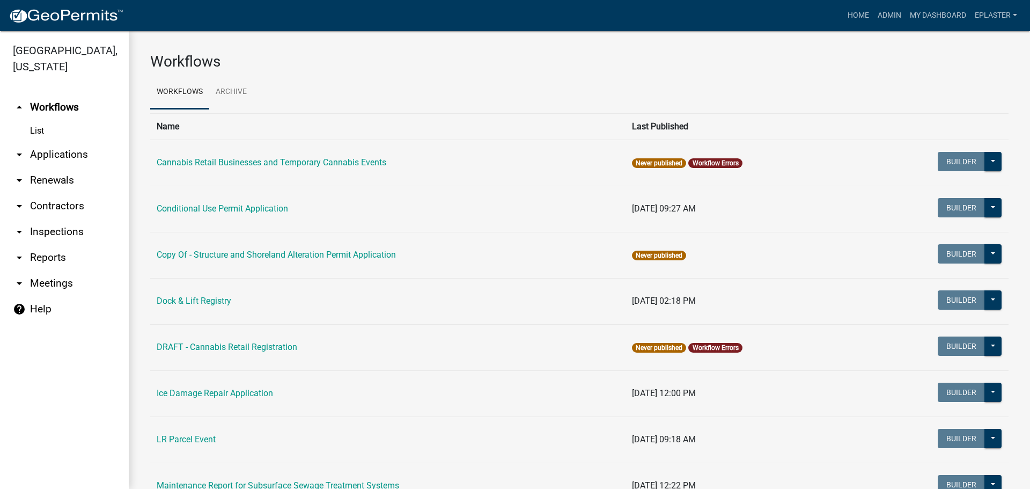
click at [54, 158] on link "arrow_drop_down Applications" at bounding box center [64, 155] width 129 height 26
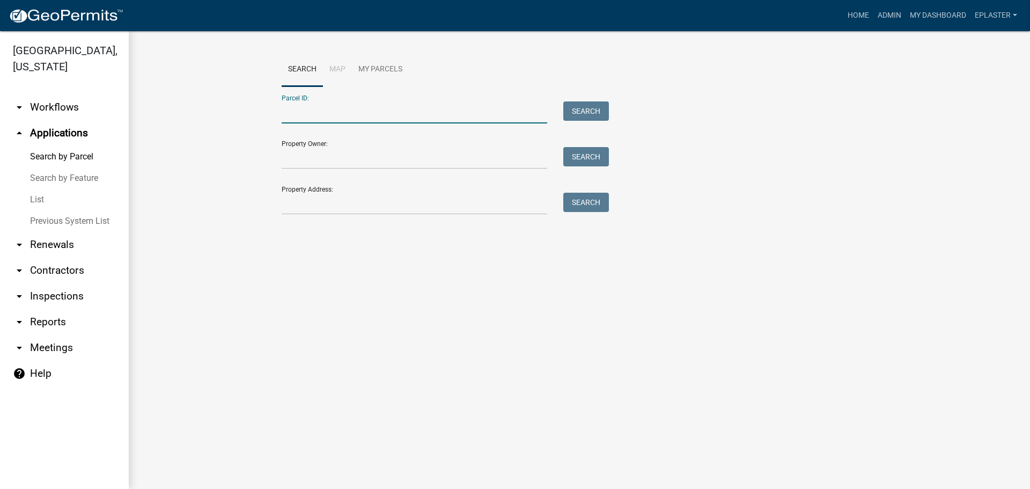
click at [340, 115] on input "Parcel ID:" at bounding box center [415, 112] width 266 height 22
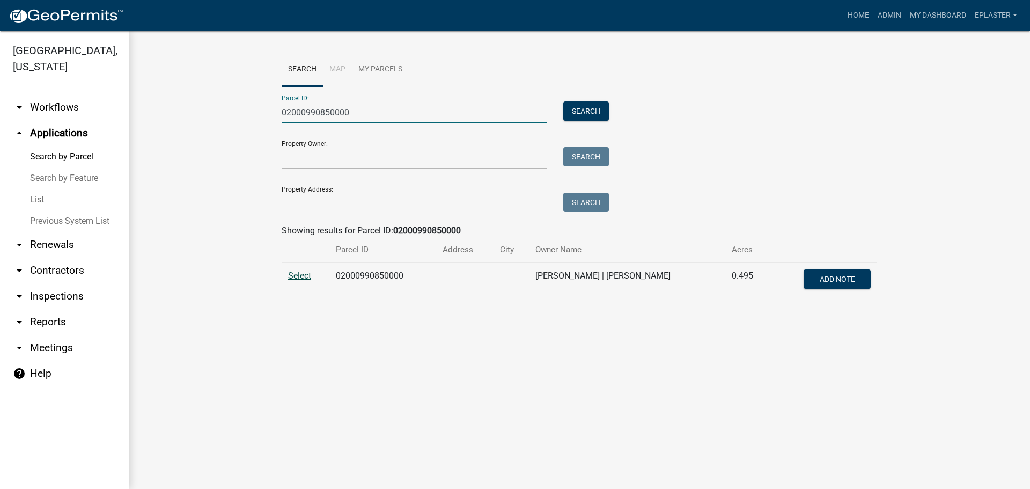
type input "02000990850000"
click at [304, 275] on span "Select" at bounding box center [299, 275] width 23 height 10
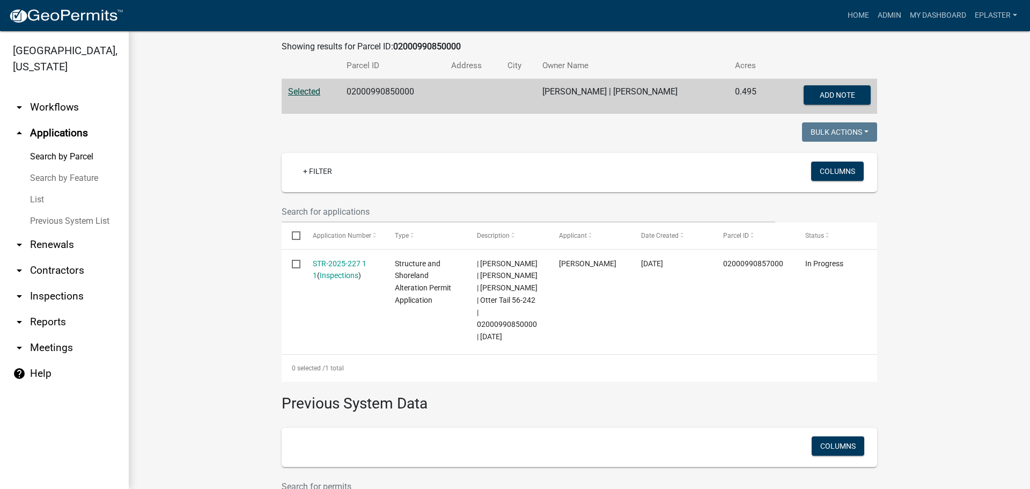
scroll to position [268, 0]
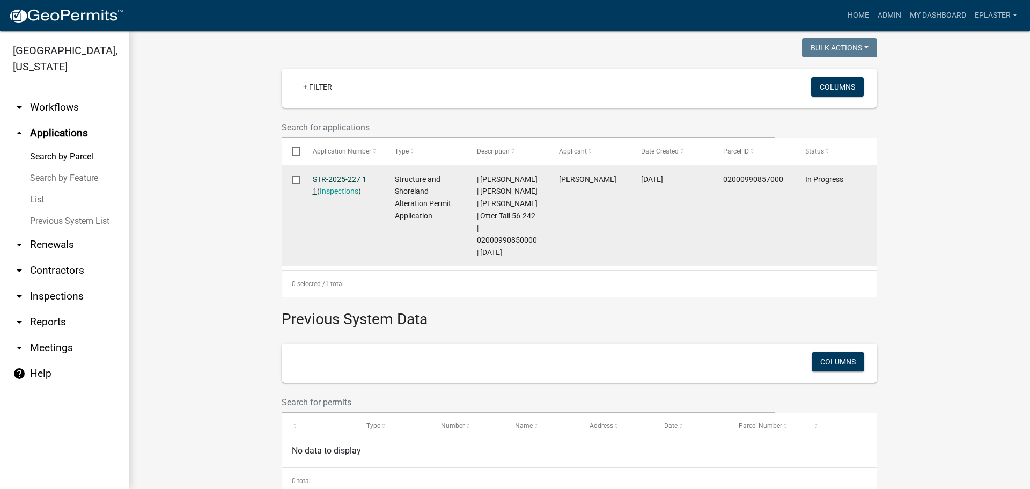
click at [360, 180] on link "STR-2025-227 1 1" at bounding box center [340, 185] width 54 height 21
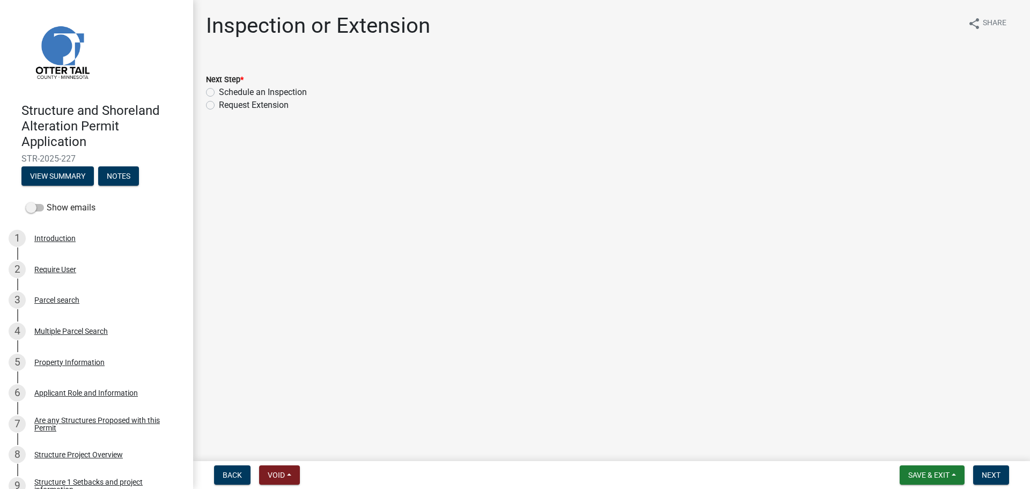
click at [219, 90] on label "Schedule an Inspection" at bounding box center [263, 92] width 88 height 13
click at [219, 90] on input "Schedule an Inspection" at bounding box center [222, 89] width 7 height 7
radio input "true"
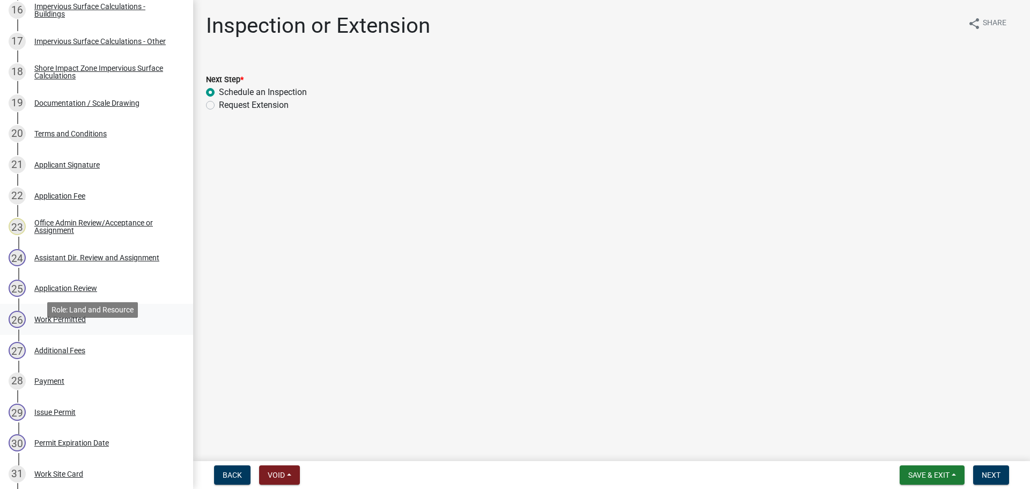
scroll to position [698, 0]
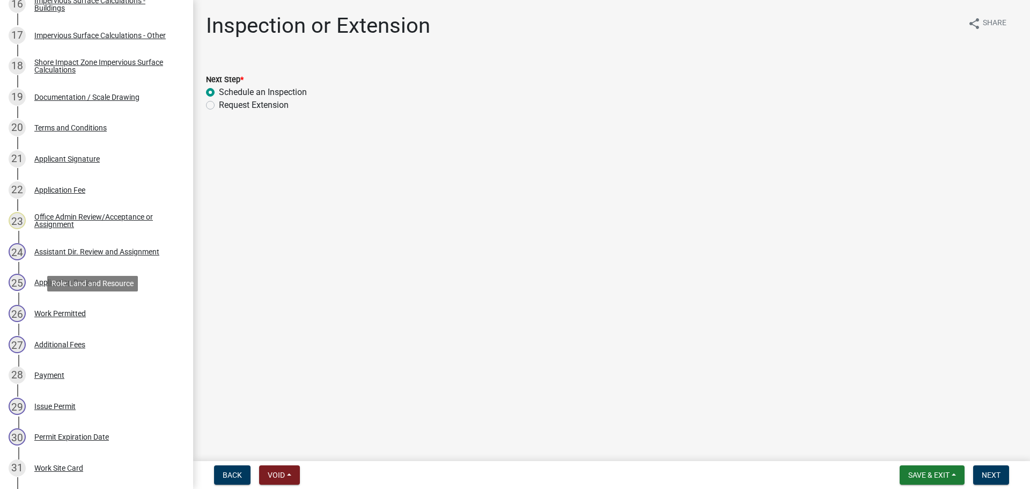
click at [92, 309] on div "26 Work Permitted" at bounding box center [92, 313] width 167 height 17
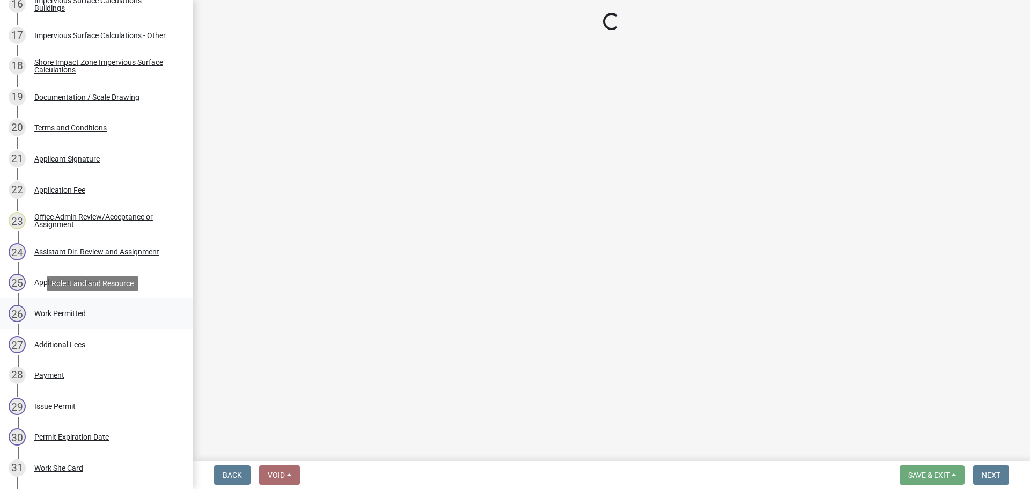
select select "67745ee8-7159-4960-80f9-a638286b467c"
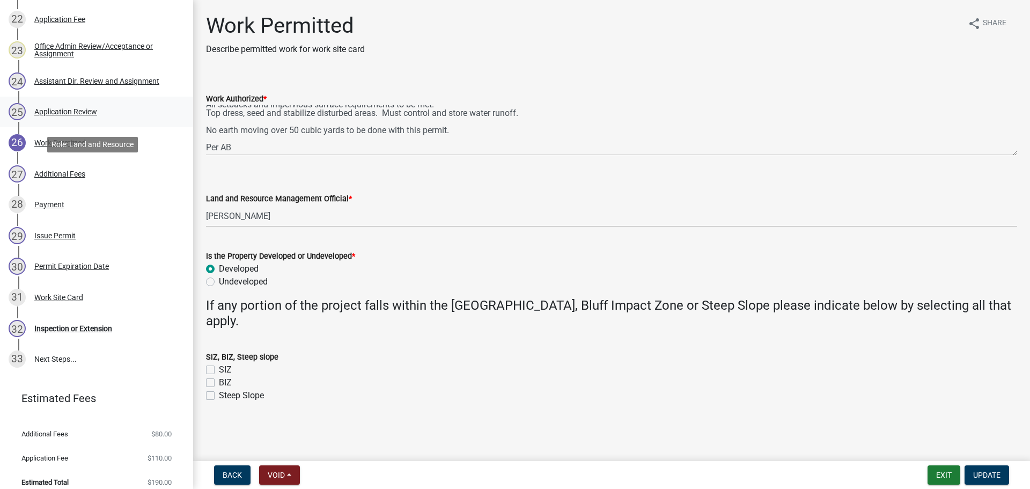
scroll to position [878, 0]
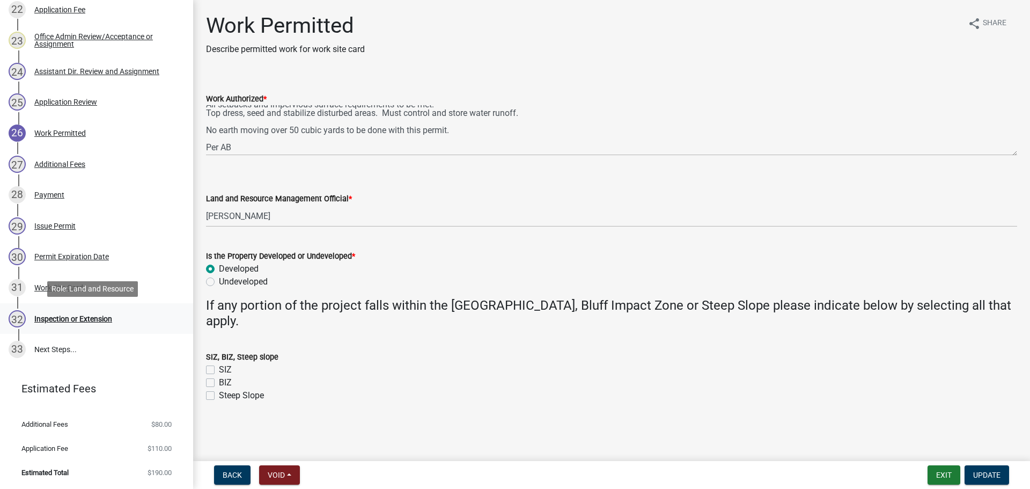
click at [85, 316] on div "Inspection or Extension" at bounding box center [73, 319] width 78 height 8
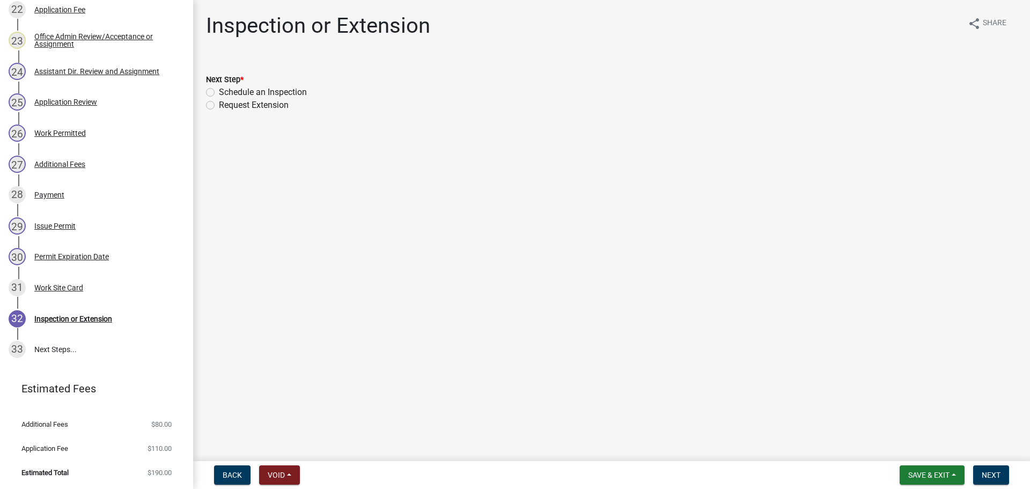
click at [219, 89] on label "Schedule an Inspection" at bounding box center [263, 92] width 88 height 13
click at [219, 89] on input "Schedule an Inspection" at bounding box center [222, 89] width 7 height 7
radio input "true"
click at [982, 461] on nav "Back Void Withdraw Lock Expire Void Save & Exit Save Save & Exit Next" at bounding box center [611, 475] width 837 height 28
click at [992, 477] on span "Next" at bounding box center [991, 475] width 19 height 9
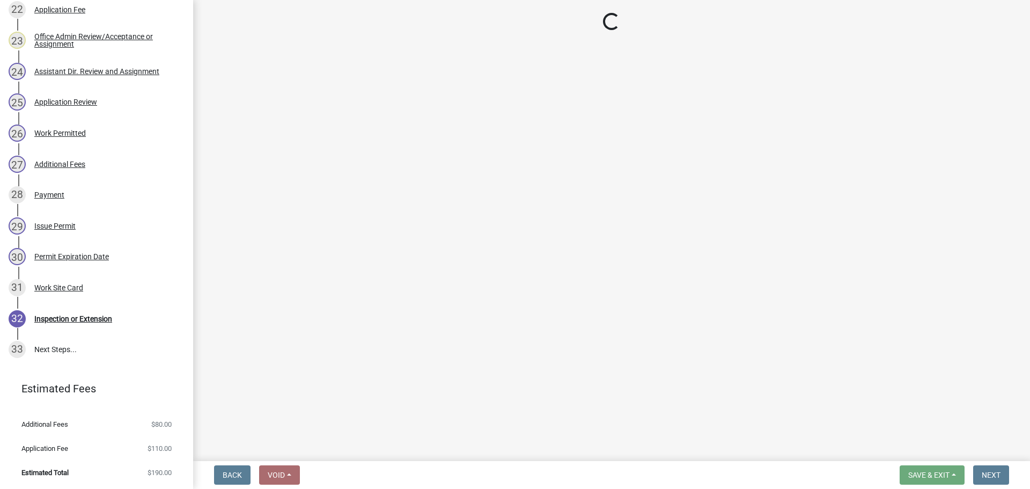
scroll to position [940, 0]
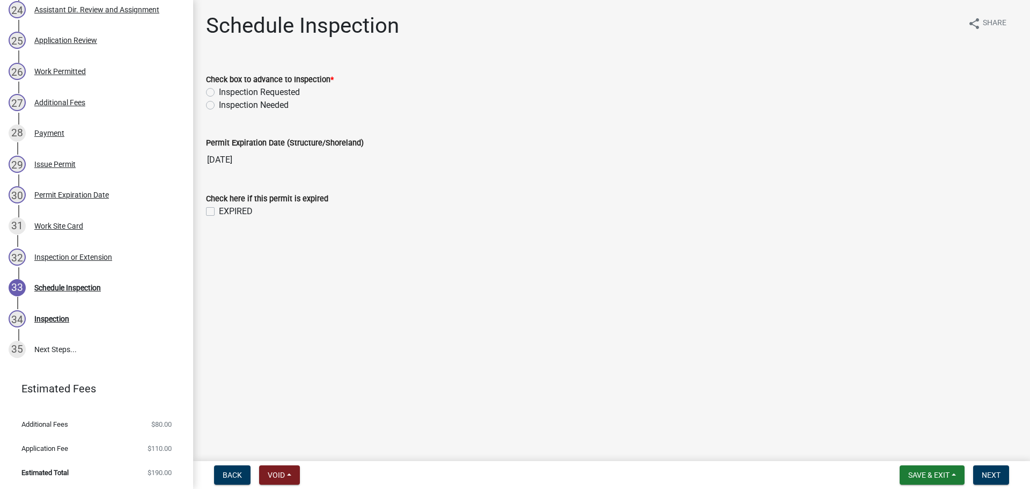
click at [219, 91] on label "Inspection Requested" at bounding box center [259, 92] width 81 height 13
click at [219, 91] on input "Inspection Requested" at bounding box center [222, 89] width 7 height 7
radio input "true"
click at [997, 476] on span "Next" at bounding box center [991, 475] width 19 height 9
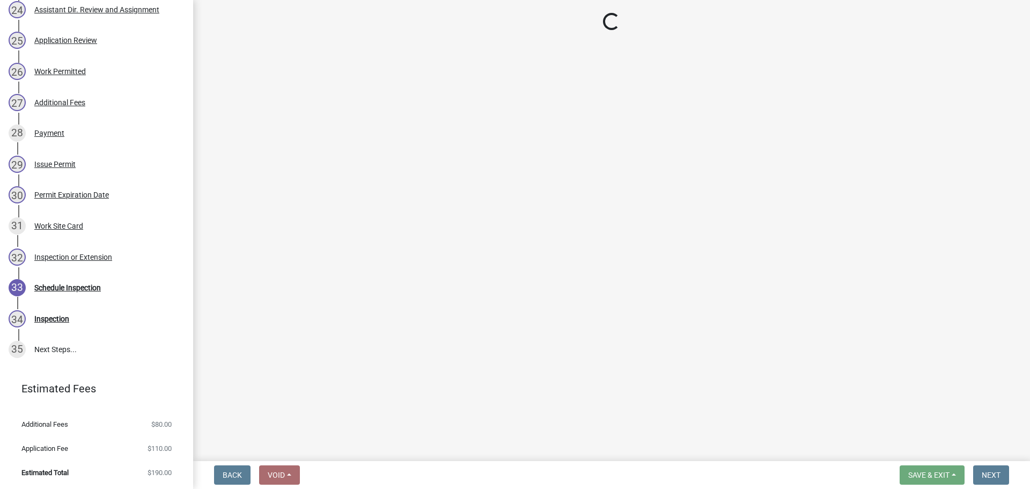
select select "710d5f49-2663-4e73-9718-d0c4e189f5ed"
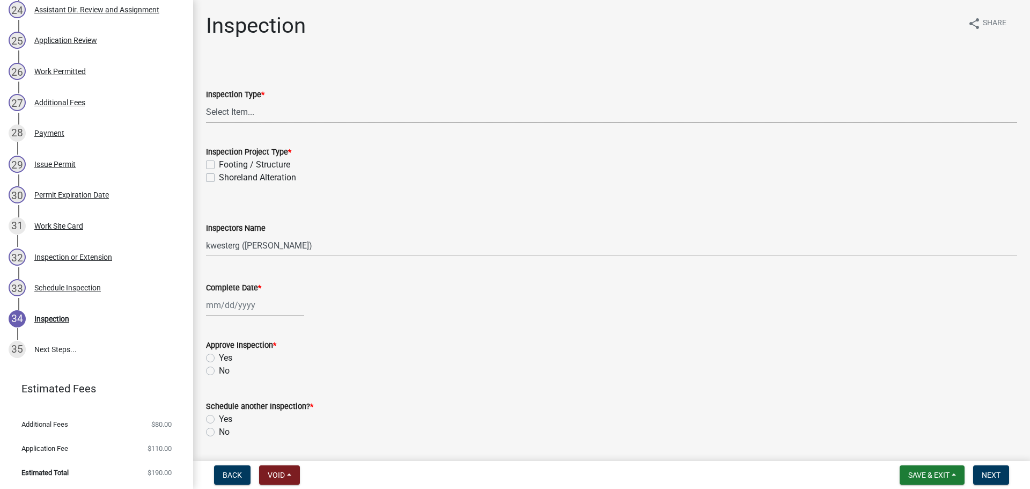
click at [236, 104] on select "Select Item... Inspection Complete Partial Inspection Inspected Not Built" at bounding box center [611, 112] width 811 height 22
click at [206, 101] on select "Select Item... Inspection Complete Partial Inspection Inspected Not Built" at bounding box center [611, 112] width 811 height 22
select select "409c2f88-eb3f-474f-aeae-54c427f2203e"
click at [219, 163] on label "Footing / Structure" at bounding box center [254, 164] width 71 height 13
click at [219, 163] on input "Footing / Structure" at bounding box center [222, 161] width 7 height 7
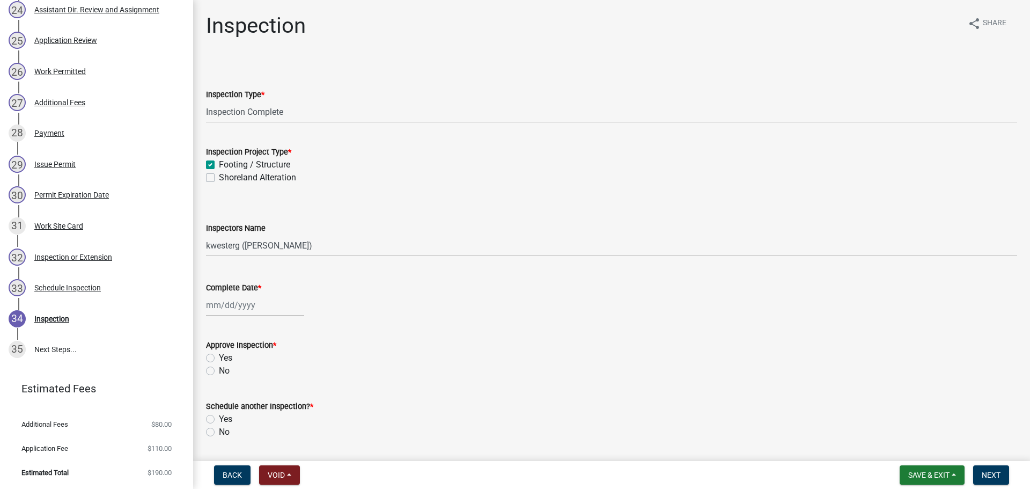
checkbox input "true"
checkbox input "false"
click at [217, 244] on select "Select Item... cwleclair (Chris LeClair) btollefson (Brittany Tollefson) abusko…" at bounding box center [611, 245] width 811 height 22
select select "ab4afe9b-f255-4bf6-b29f-35714790ba70"
click at [206, 234] on select "Select Item... cwleclair (Chris LeClair) btollefson (Brittany Tollefson) abusko…" at bounding box center [611, 245] width 811 height 22
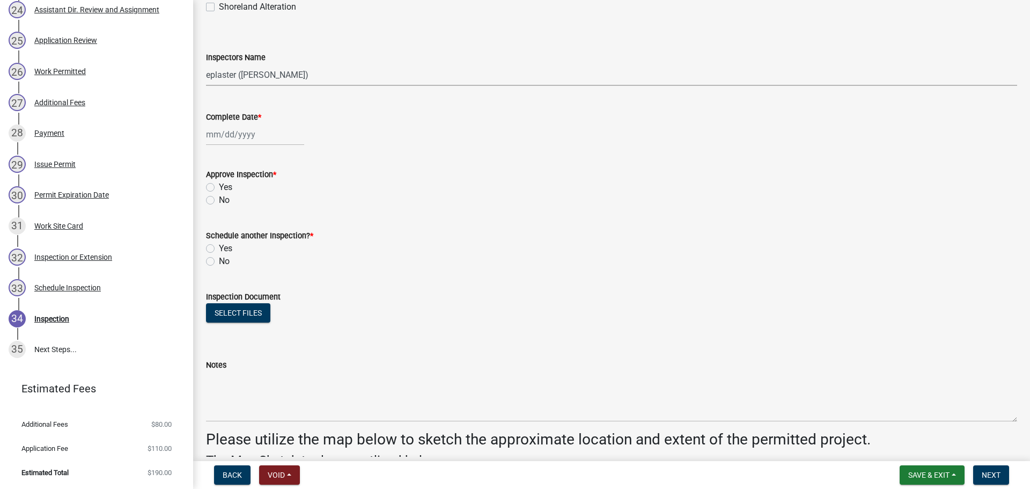
scroll to position [161, 0]
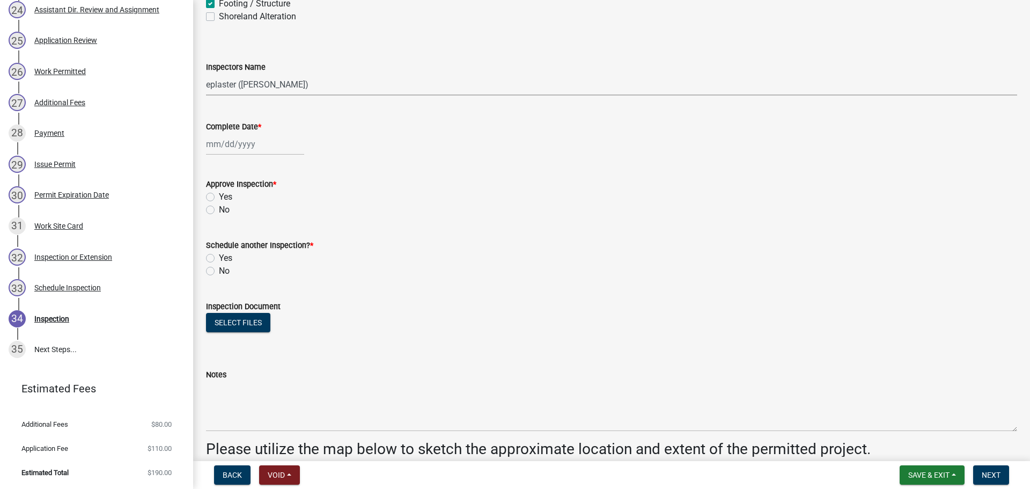
select select "9"
select select "2025"
click at [212, 149] on div "Jan Feb Mar Apr May Jun Jul Aug Sep Oct Nov Dec 1525 1526 1527 1528 1529 1530 1…" at bounding box center [255, 144] width 98 height 22
click at [217, 217] on div "8" at bounding box center [216, 218] width 17 height 17
type input "09/08/2025"
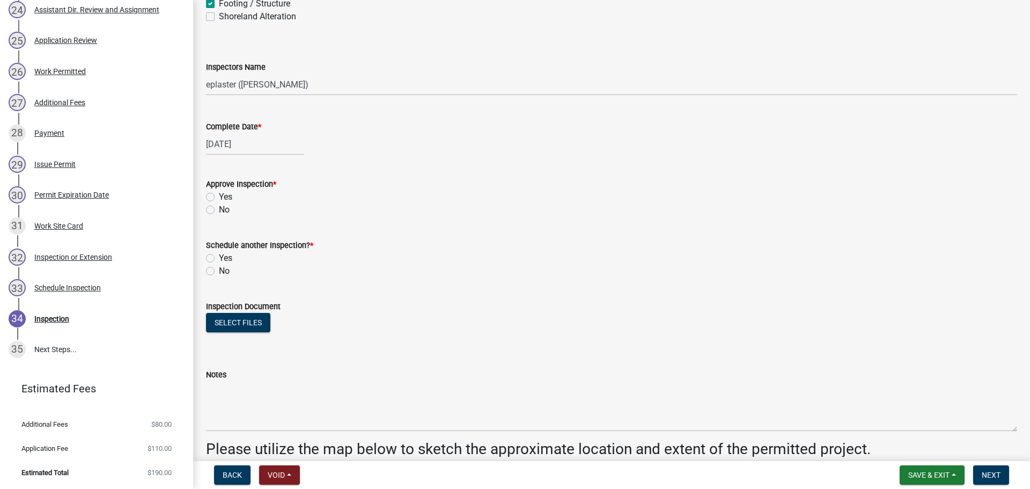
click at [219, 195] on label "Yes" at bounding box center [225, 196] width 13 height 13
click at [219, 195] on input "Yes" at bounding box center [222, 193] width 7 height 7
radio input "true"
click at [219, 271] on label "No" at bounding box center [224, 271] width 11 height 13
click at [219, 271] on input "No" at bounding box center [222, 268] width 7 height 7
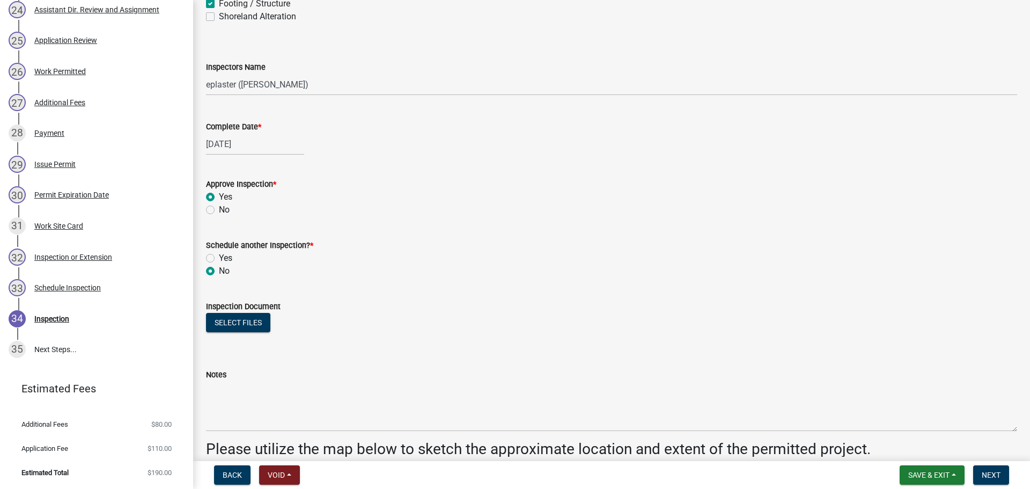
radio input "true"
click at [229, 320] on button "Select files" at bounding box center [238, 322] width 64 height 19
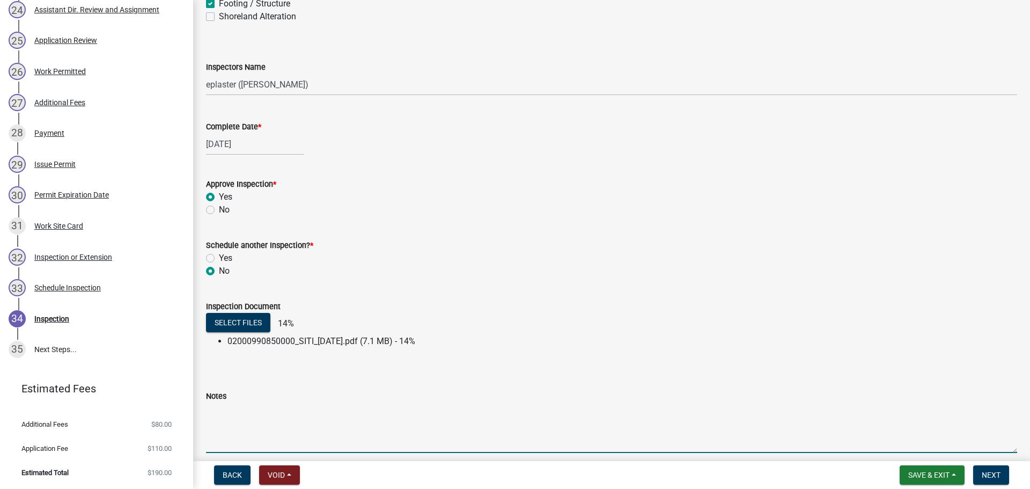
click at [266, 420] on textarea "Notes" at bounding box center [611, 427] width 811 height 50
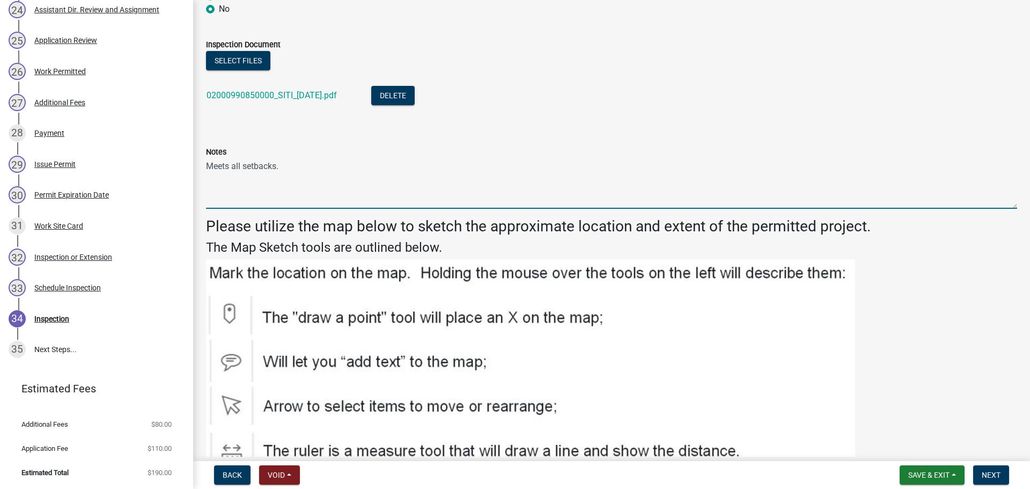
scroll to position [429, 0]
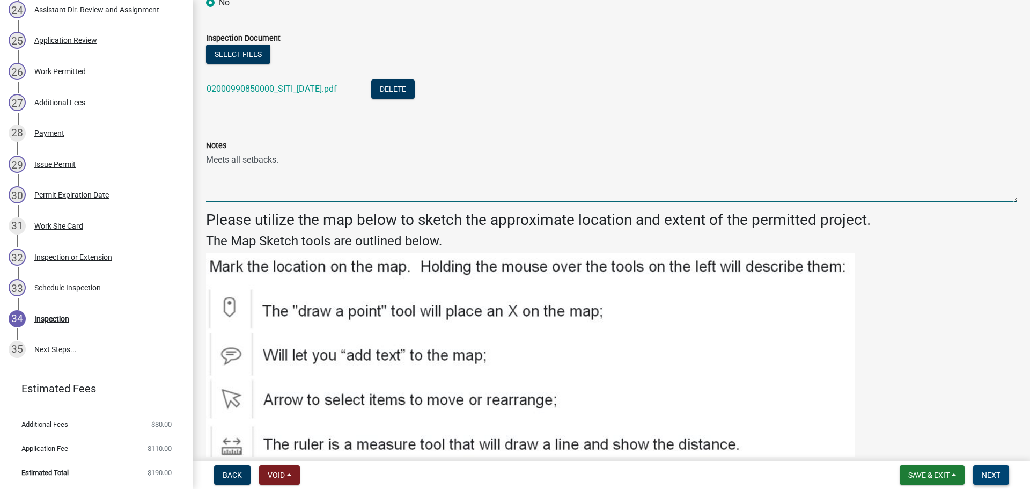
type textarea "Meets all setbacks."
click at [996, 476] on span "Next" at bounding box center [991, 475] width 19 height 9
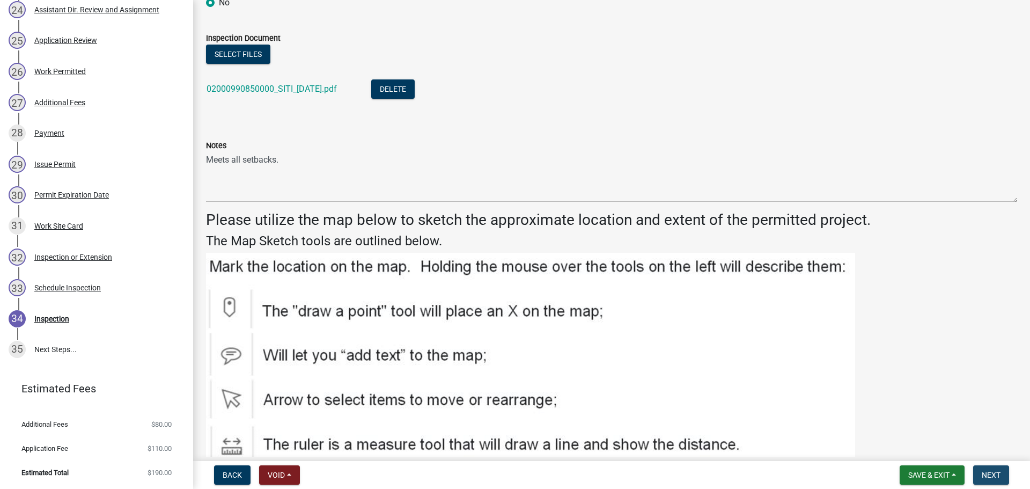
scroll to position [0, 0]
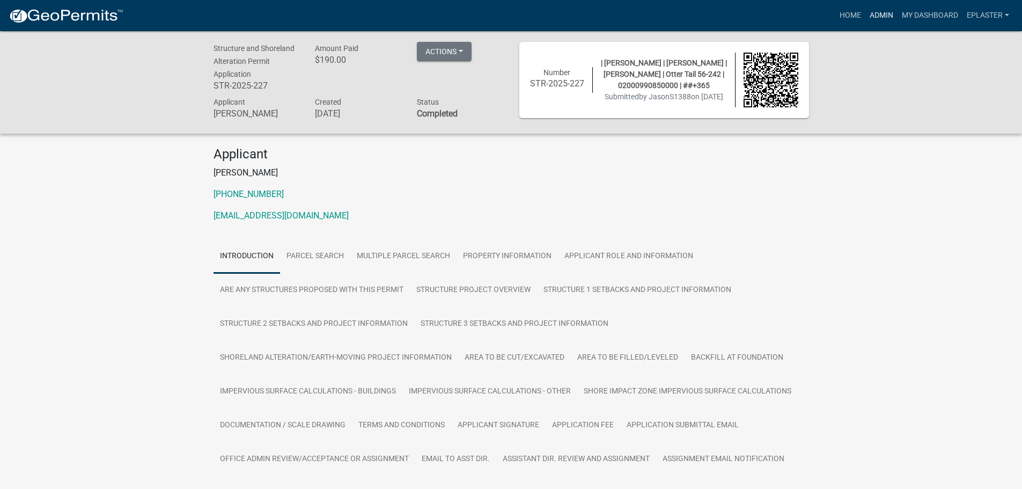
click at [880, 13] on link "Admin" at bounding box center [882, 15] width 32 height 20
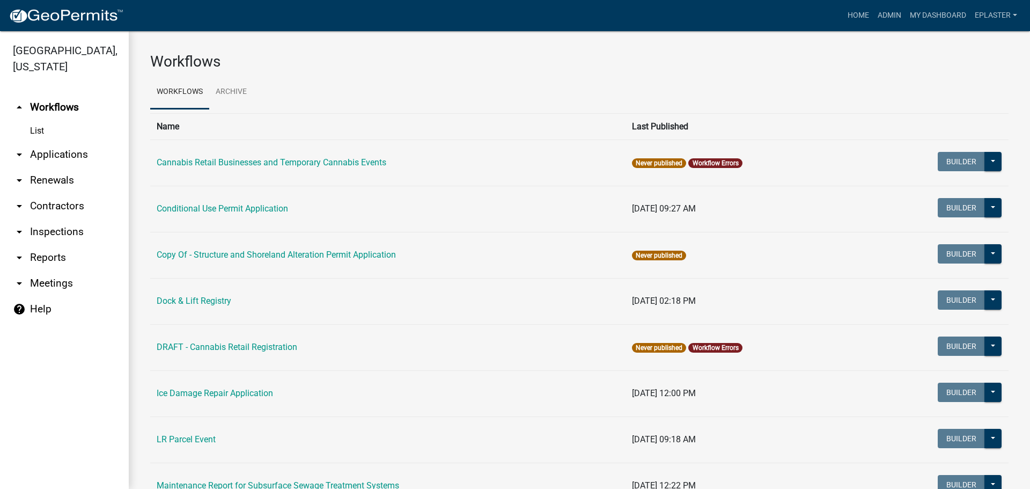
click at [43, 158] on link "arrow_drop_down Applications" at bounding box center [64, 155] width 129 height 26
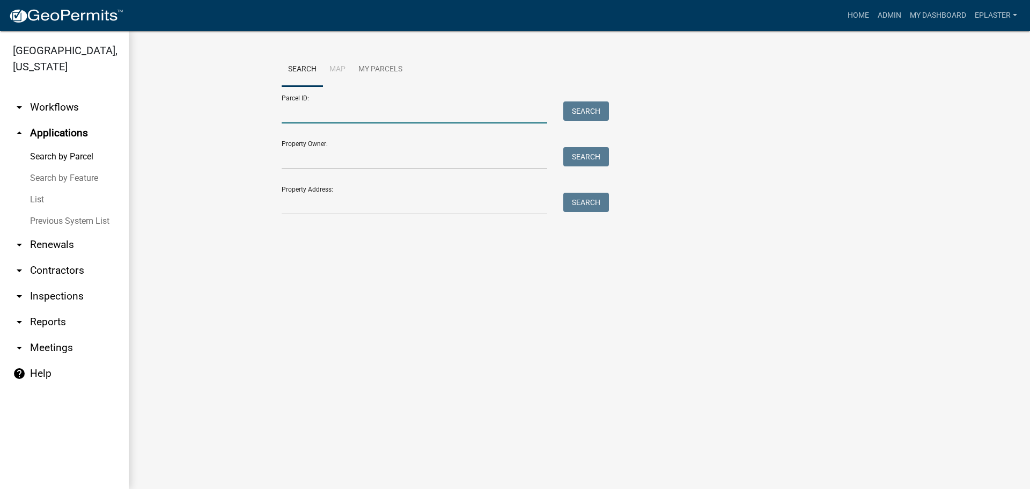
click at [320, 117] on input "Parcel ID:" at bounding box center [415, 112] width 266 height 22
paste input "02000990849000"
click at [579, 102] on button "Search" at bounding box center [586, 110] width 46 height 19
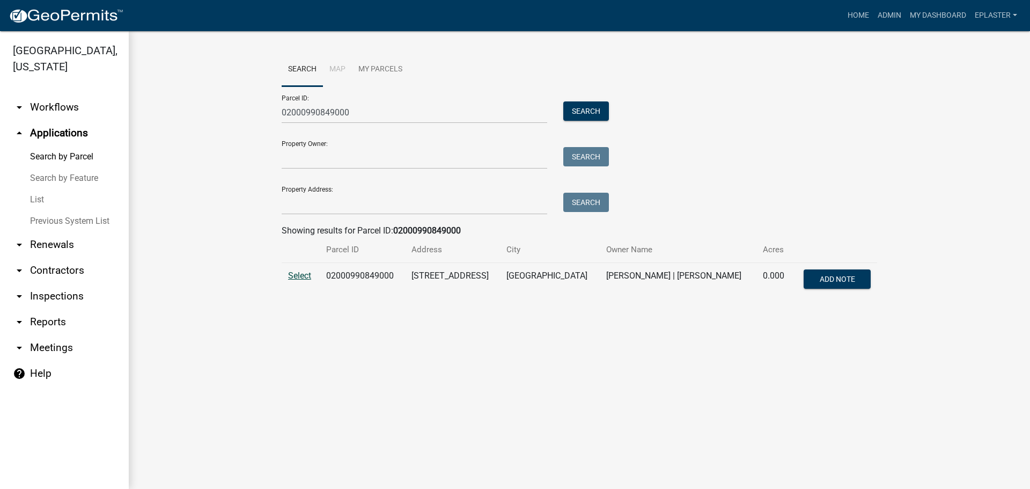
click at [294, 275] on span "Select" at bounding box center [299, 275] width 23 height 10
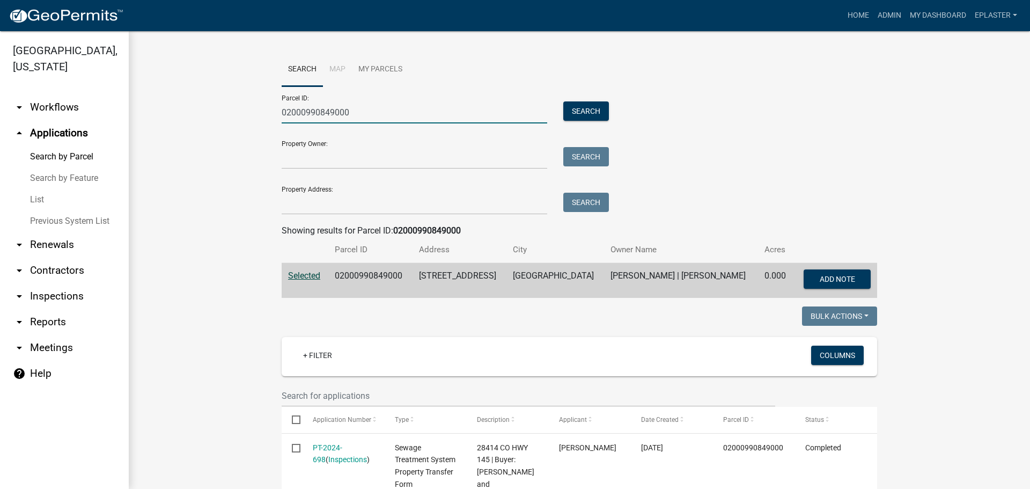
click at [330, 116] on input "02000990849000" at bounding box center [415, 112] width 266 height 22
paste input "51"
type input "02000990851000"
click at [596, 108] on button "Search" at bounding box center [586, 110] width 46 height 19
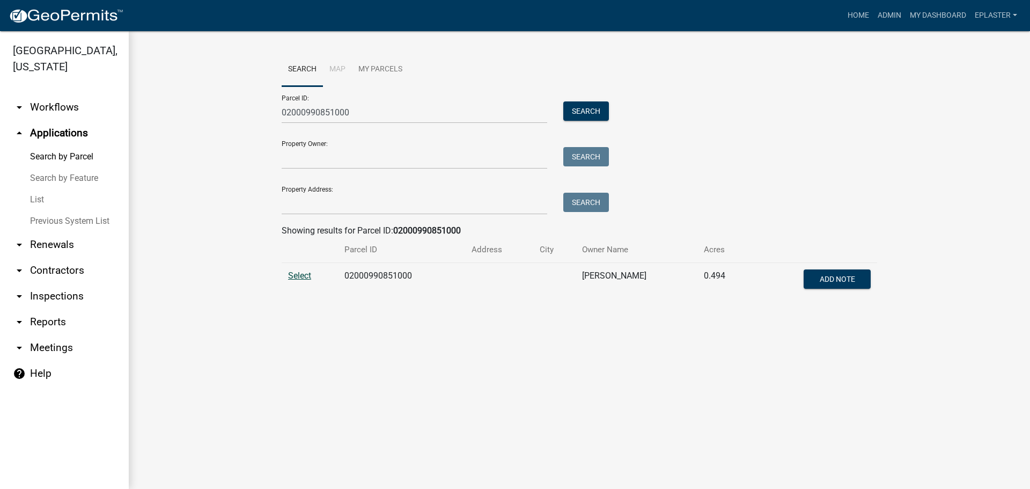
click at [297, 273] on span "Select" at bounding box center [299, 275] width 23 height 10
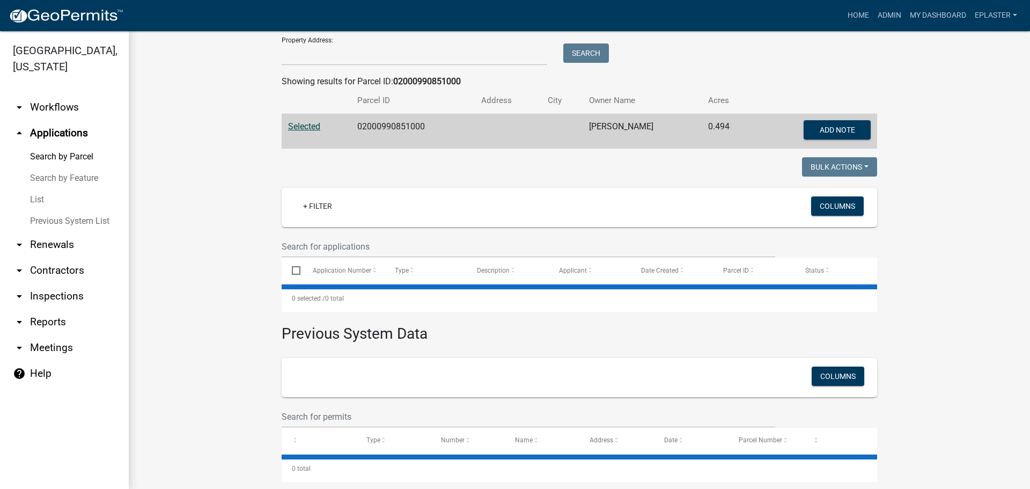
scroll to position [163, 0]
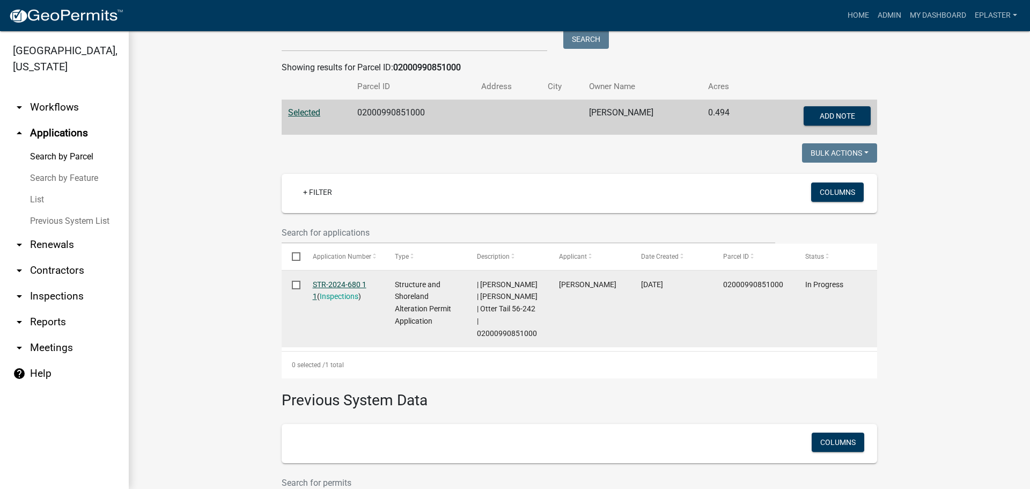
click at [357, 285] on link "STR-2024-680 1 1" at bounding box center [340, 290] width 54 height 21
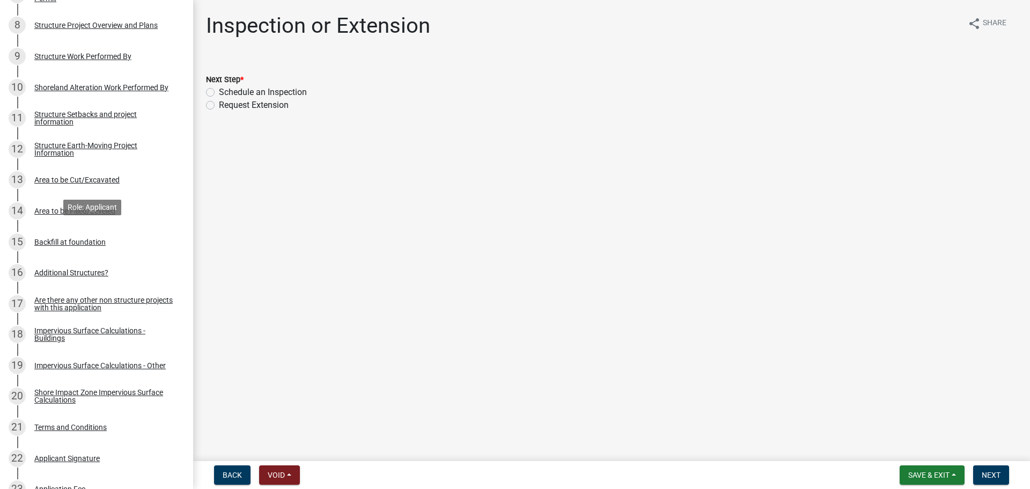
scroll to position [885, 0]
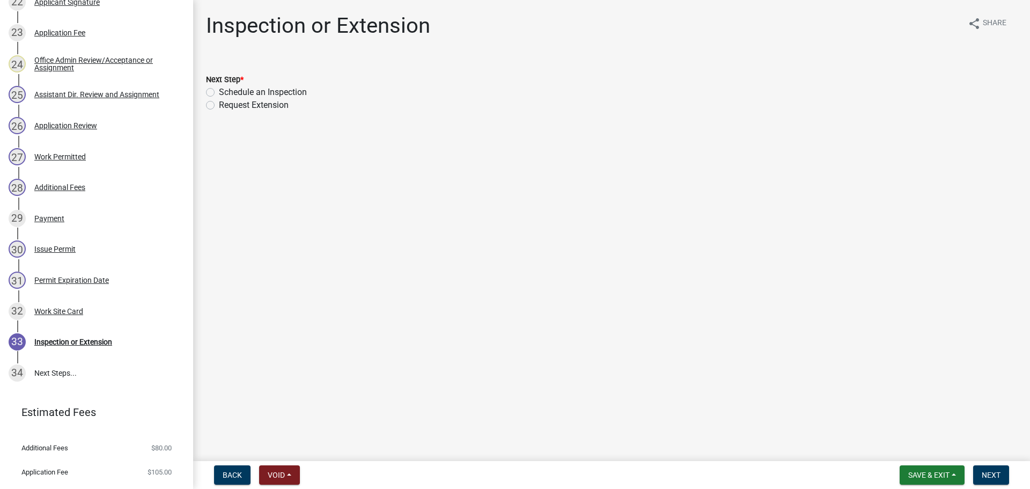
click at [55, 156] on div "Work Permitted" at bounding box center [60, 157] width 52 height 8
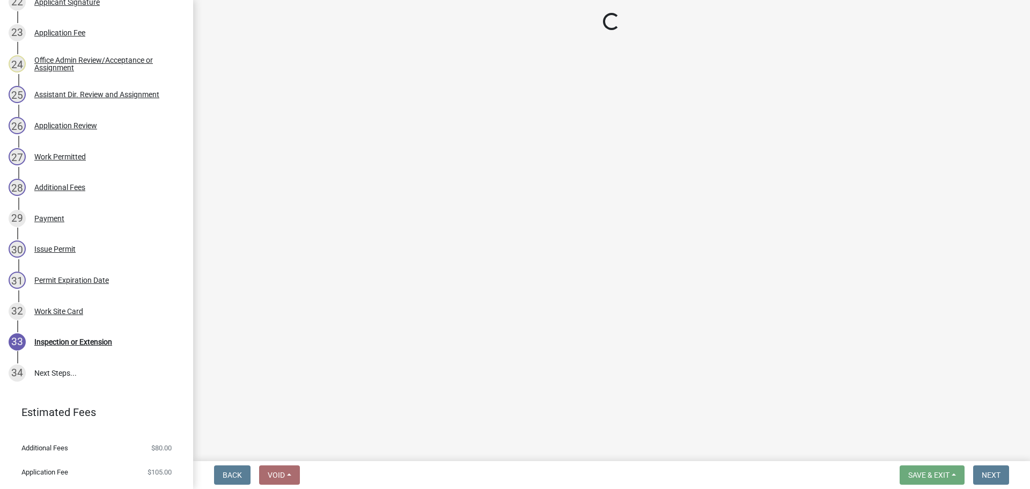
select select "1bc1e483-05bd-4456-8d1d-1de62b367160"
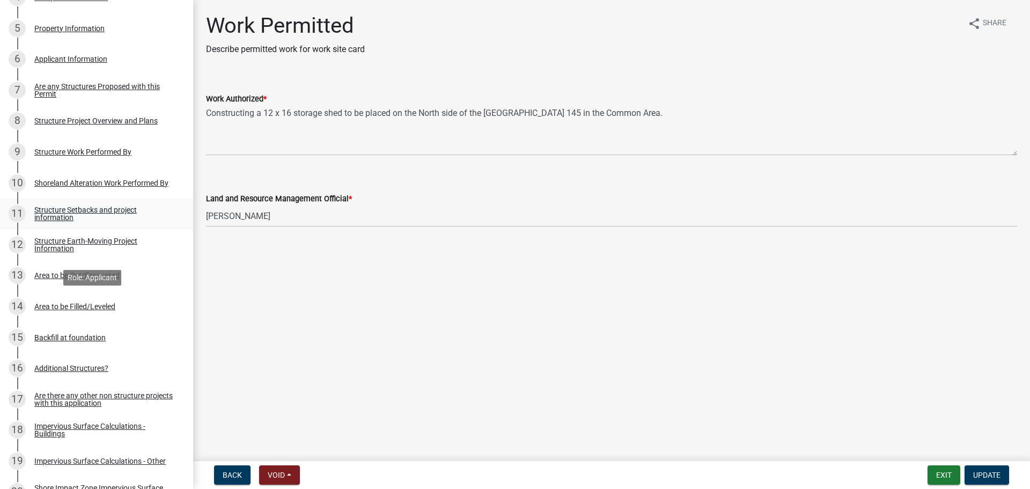
scroll to position [322, 0]
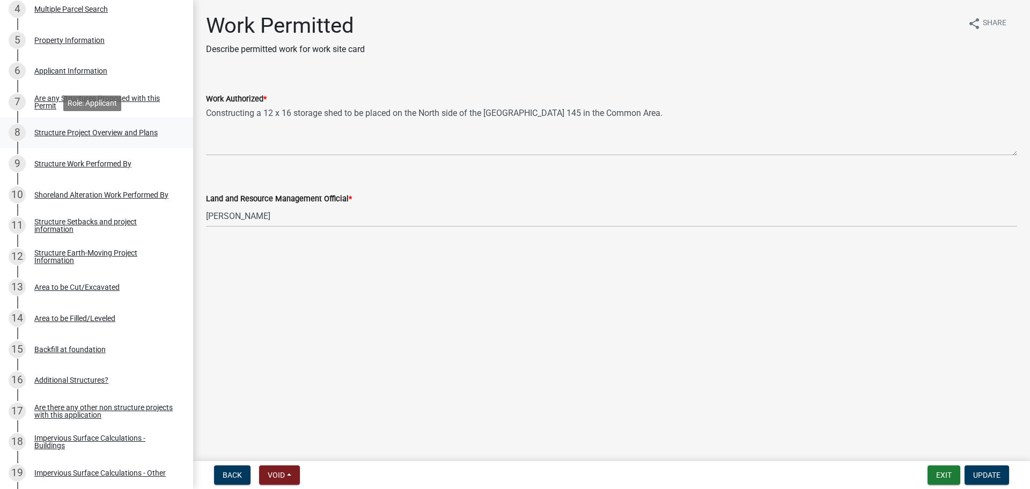
click at [104, 129] on div "Structure Project Overview and Plans" at bounding box center [95, 133] width 123 height 8
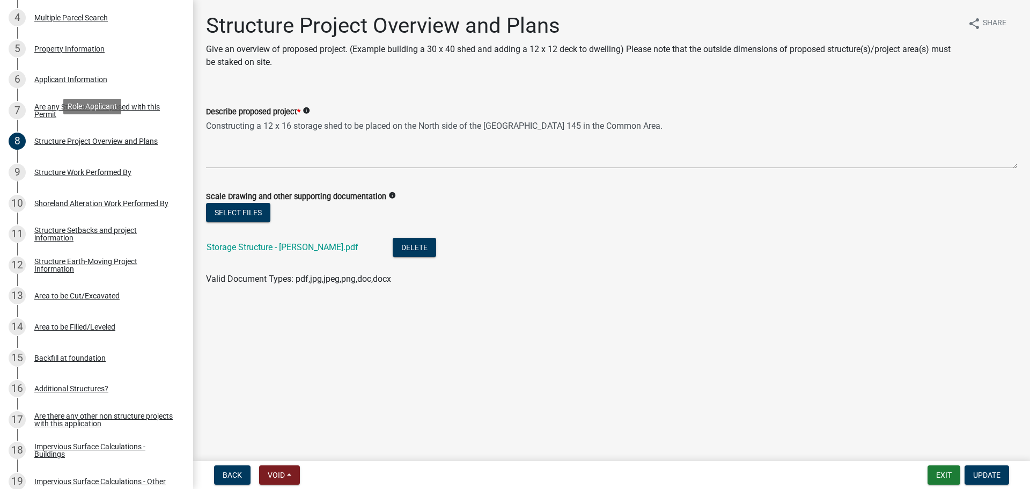
scroll to position [309, 0]
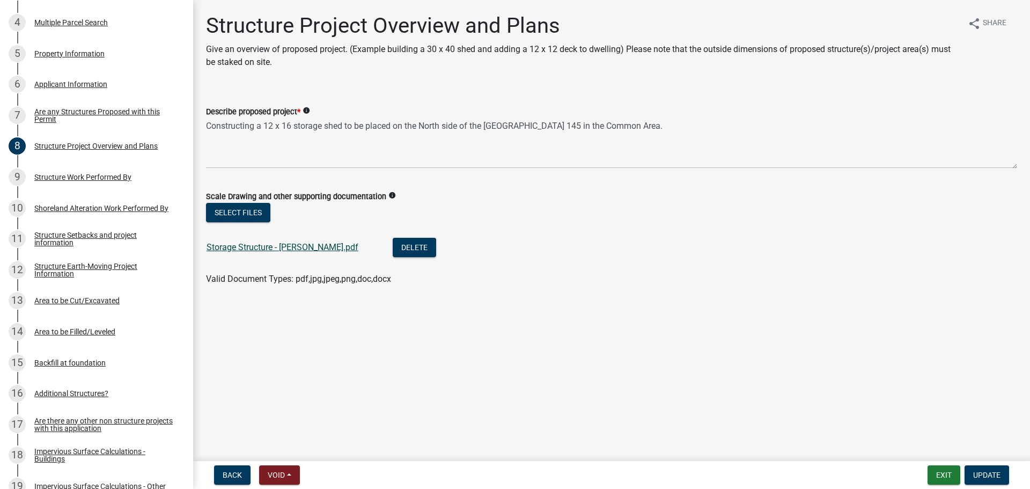
click at [277, 248] on link "Storage Structure - Pettit.pdf" at bounding box center [283, 247] width 152 height 10
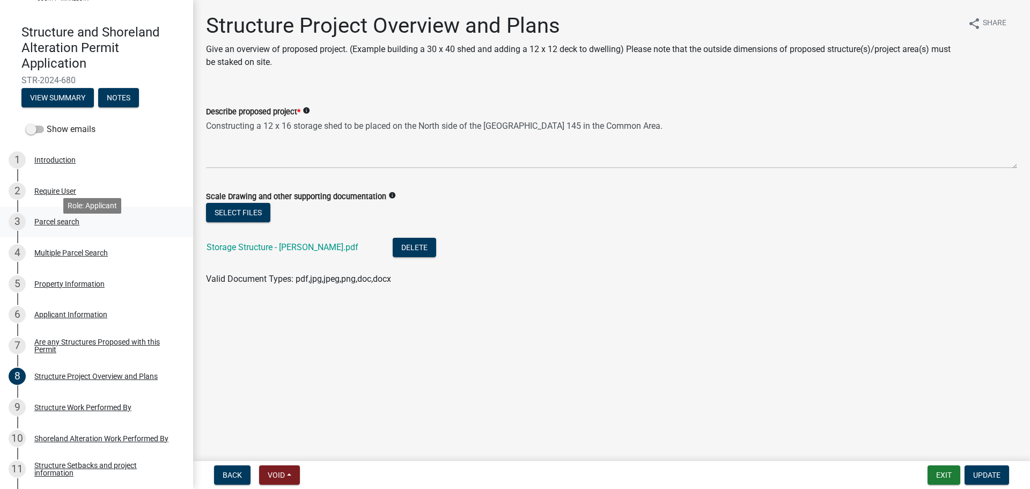
scroll to position [80, 0]
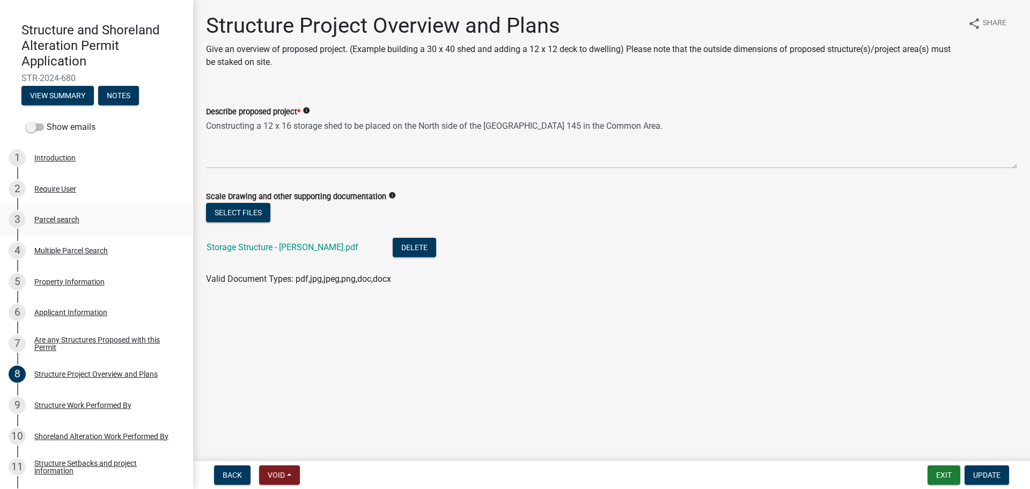
click at [96, 214] on div "3 Parcel search" at bounding box center [92, 219] width 167 height 17
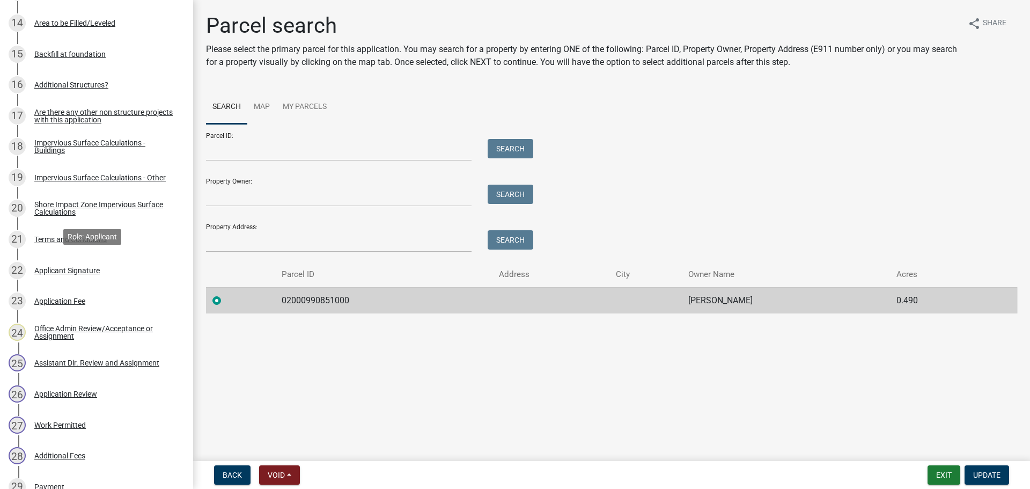
scroll to position [909, 0]
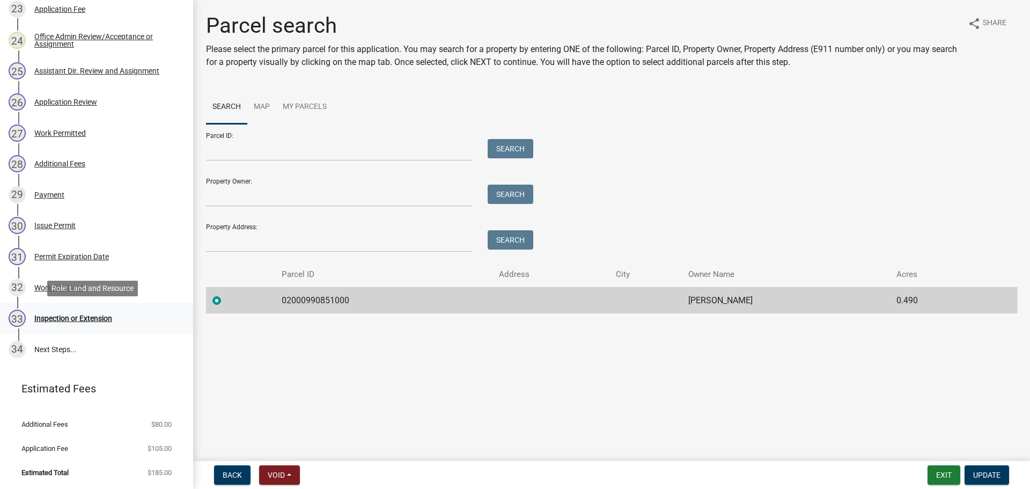
click at [61, 318] on div "Inspection or Extension" at bounding box center [73, 318] width 78 height 8
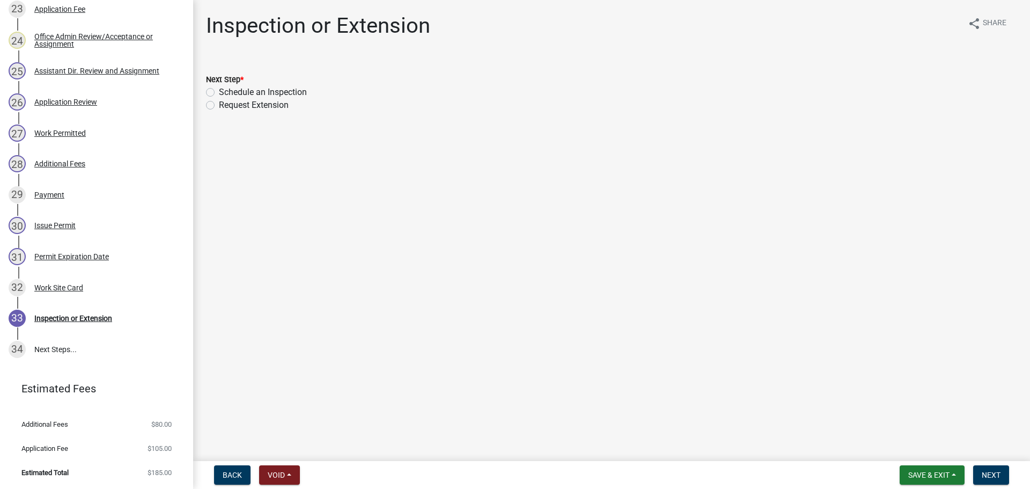
click at [219, 88] on label "Schedule an Inspection" at bounding box center [263, 92] width 88 height 13
click at [219, 88] on input "Schedule an Inspection" at bounding box center [222, 89] width 7 height 7
radio input "true"
click at [1001, 477] on span "Next" at bounding box center [991, 475] width 19 height 9
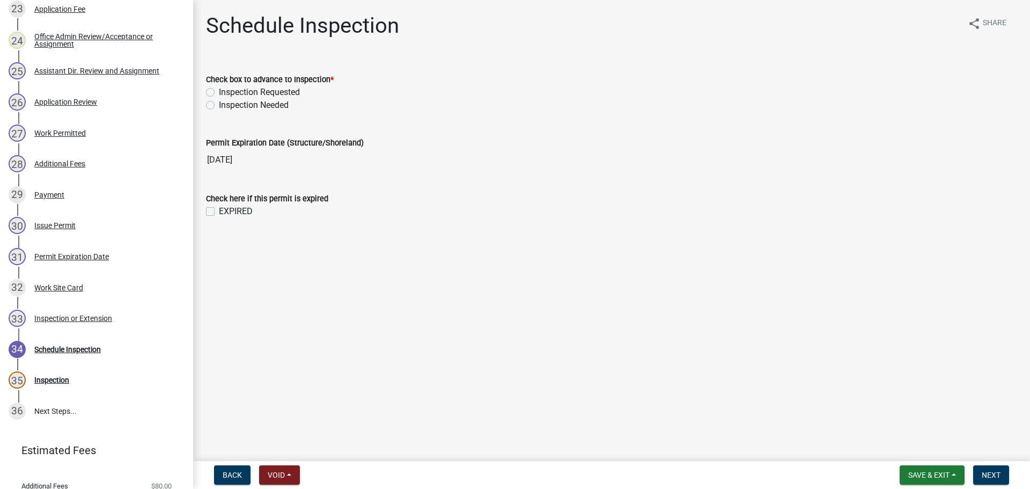
scroll to position [971, 0]
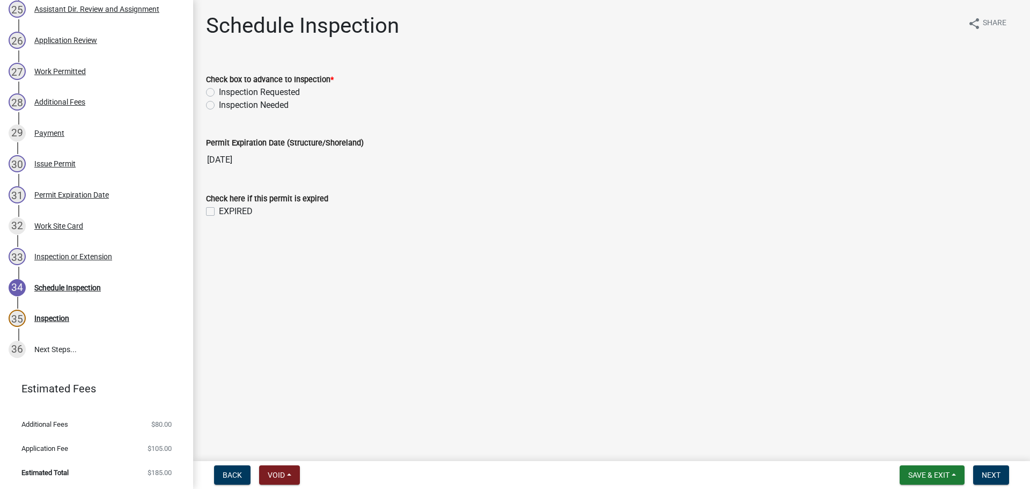
click at [206, 88] on div "Check box to advance to Inspection * Inspection Requested Inspection Needed" at bounding box center [611, 86] width 827 height 52
click at [219, 91] on label "Inspection Requested" at bounding box center [259, 92] width 81 height 13
click at [219, 91] on input "Inspection Requested" at bounding box center [222, 89] width 7 height 7
radio input "true"
click at [999, 470] on button "Next" at bounding box center [991, 474] width 36 height 19
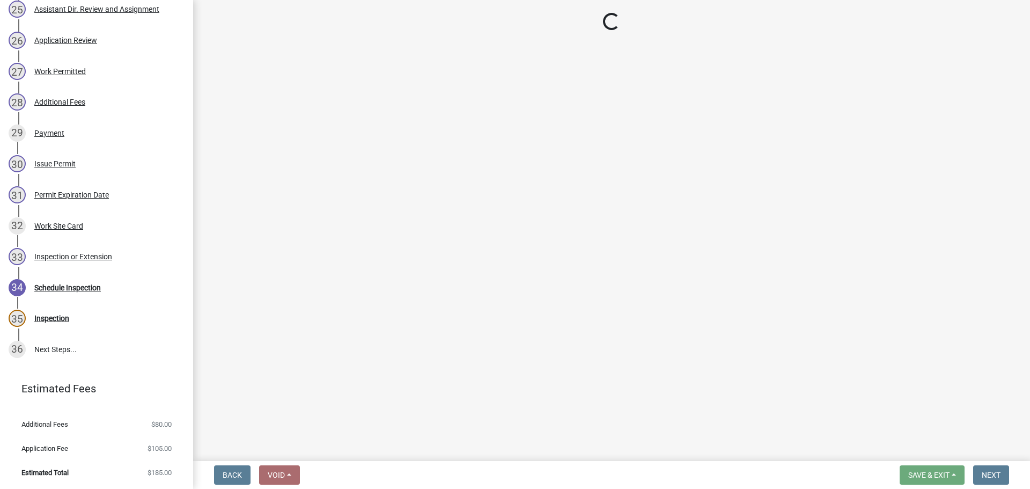
select select "710d5f49-2663-4e73-9718-d0c4e189f5ed"
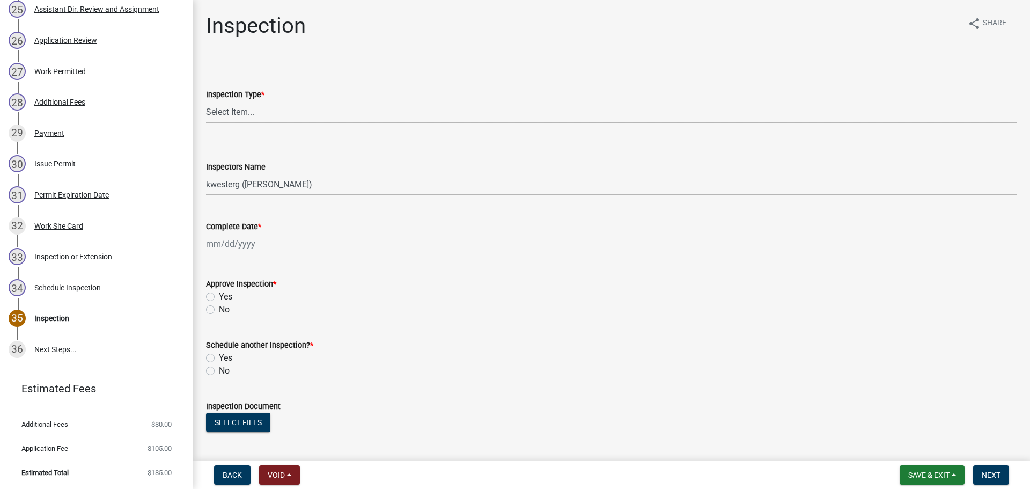
click at [296, 104] on select "Select Item... Footing / Structure Inspection Shoreland Alteration Not Built" at bounding box center [611, 112] width 811 height 22
click at [206, 101] on select "Select Item... Footing / Structure Inspection Shoreland Alteration Not Built" at bounding box center [611, 112] width 811 height 22
select select "29b027fa-a62f-4639-a4c1-67ac8b0bd2a2"
click at [272, 186] on select "Select Item... btollefson (Brittany Tollefson) alexisnewark (Alexis Newark) epl…" at bounding box center [611, 184] width 811 height 22
select select "ab4afe9b-f255-4bf6-b29f-35714790ba70"
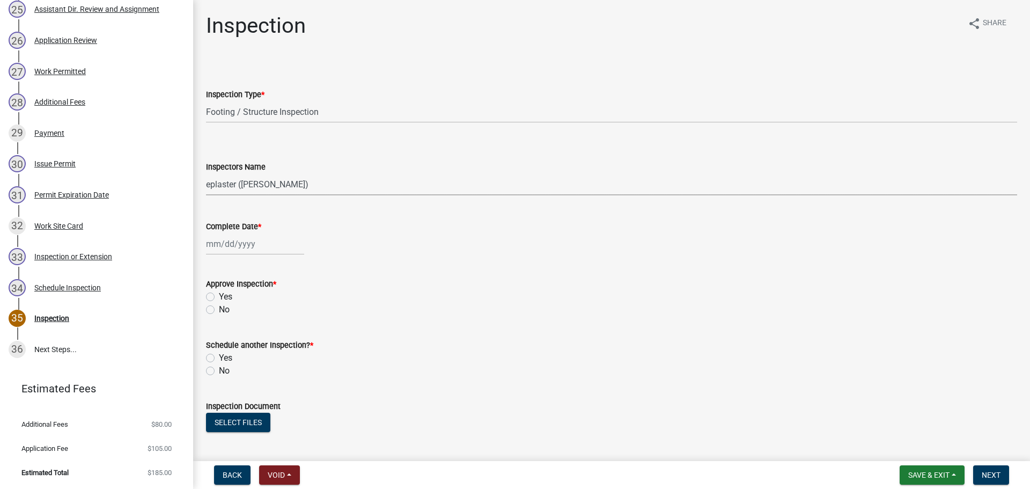
click at [206, 173] on select "Select Item... btollefson (Brittany Tollefson) alexisnewark (Alexis Newark) epl…" at bounding box center [611, 184] width 811 height 22
select select "9"
select select "2025"
click at [218, 250] on div "Jan Feb Mar Apr May Jun Jul Aug Sep Oct Nov Dec 1525 1526 1527 1528 1529 1530 1…" at bounding box center [255, 244] width 98 height 22
click at [216, 311] on div "8" at bounding box center [216, 318] width 17 height 17
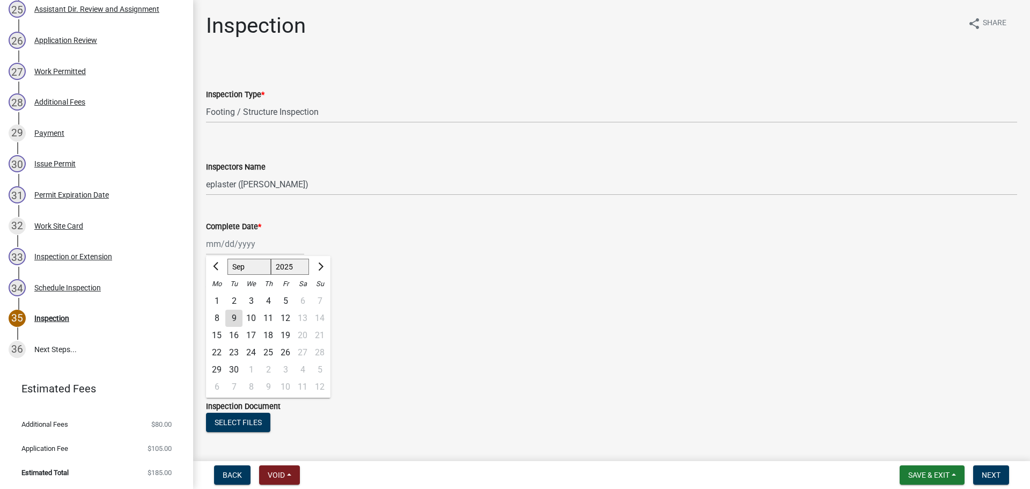
type input "09/08/2025"
click at [219, 295] on label "Yes" at bounding box center [225, 296] width 13 height 13
click at [219, 295] on input "Yes" at bounding box center [222, 293] width 7 height 7
radio input "true"
click at [219, 370] on label "No" at bounding box center [224, 370] width 11 height 13
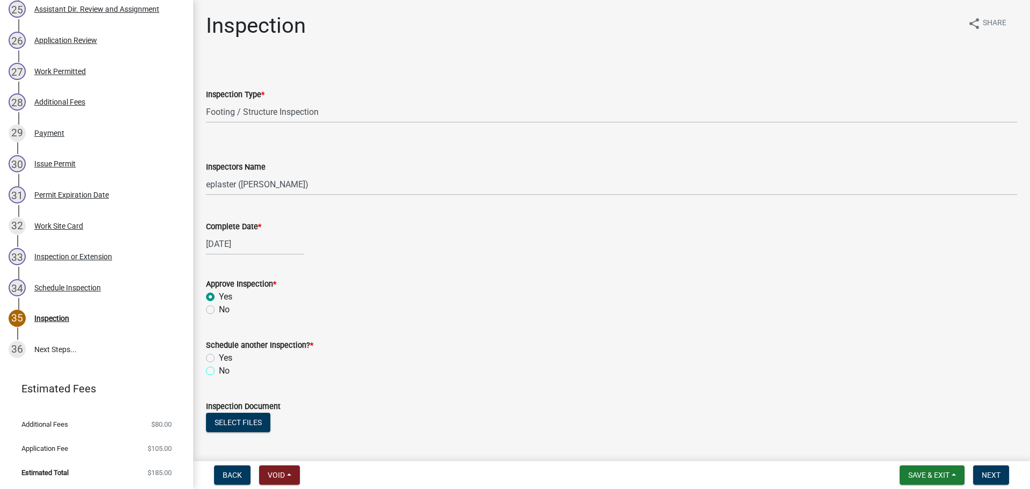
click at [219, 370] on input "No" at bounding box center [222, 367] width 7 height 7
radio input "true"
click at [234, 426] on button "Select files" at bounding box center [238, 422] width 64 height 19
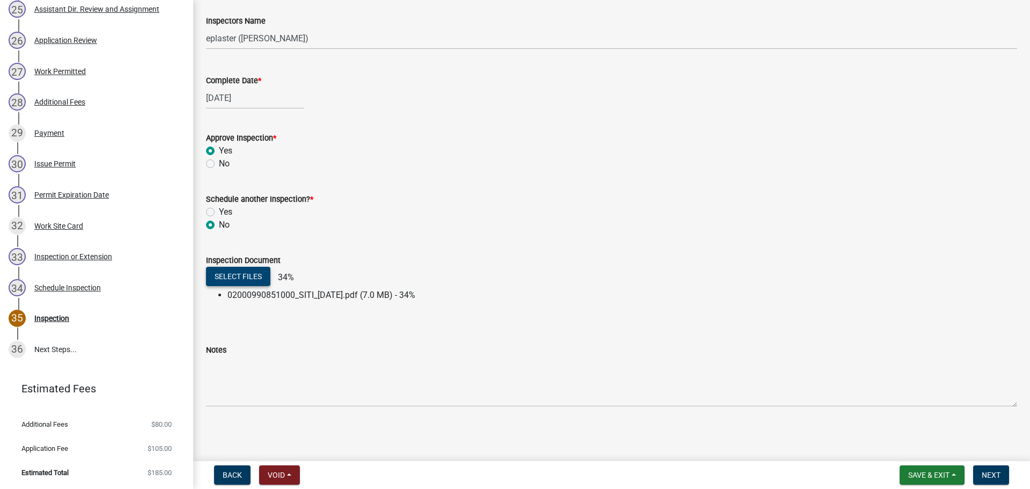
scroll to position [146, 0]
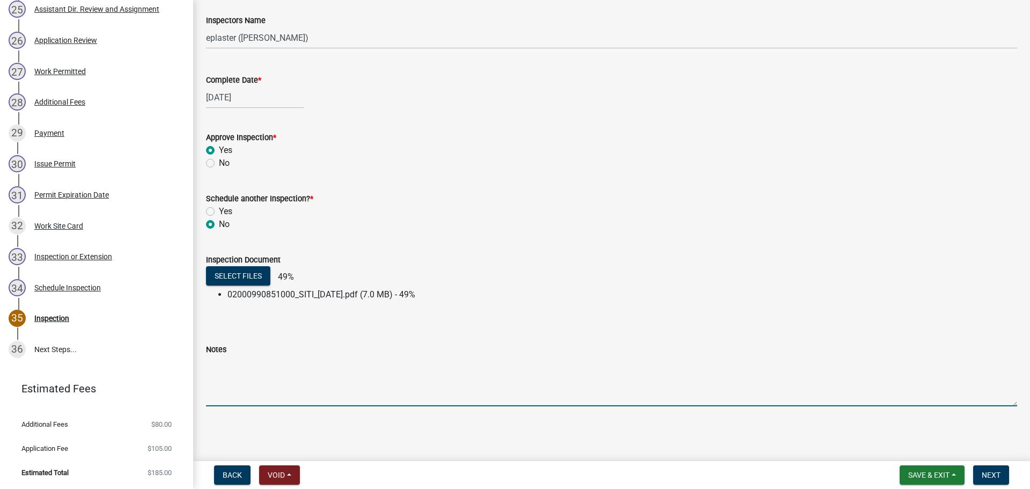
click at [255, 401] on textarea "Notes" at bounding box center [611, 381] width 811 height 50
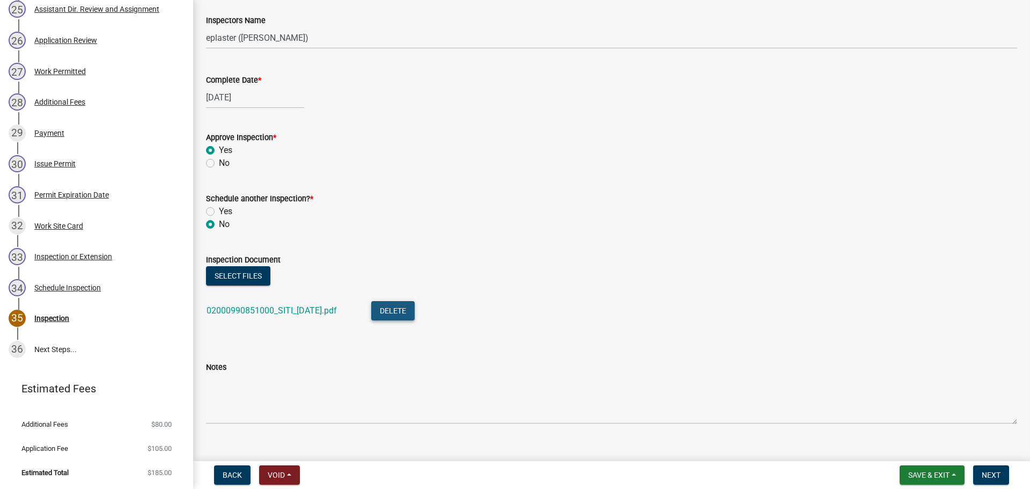
click at [415, 307] on button "Delete" at bounding box center [392, 310] width 43 height 19
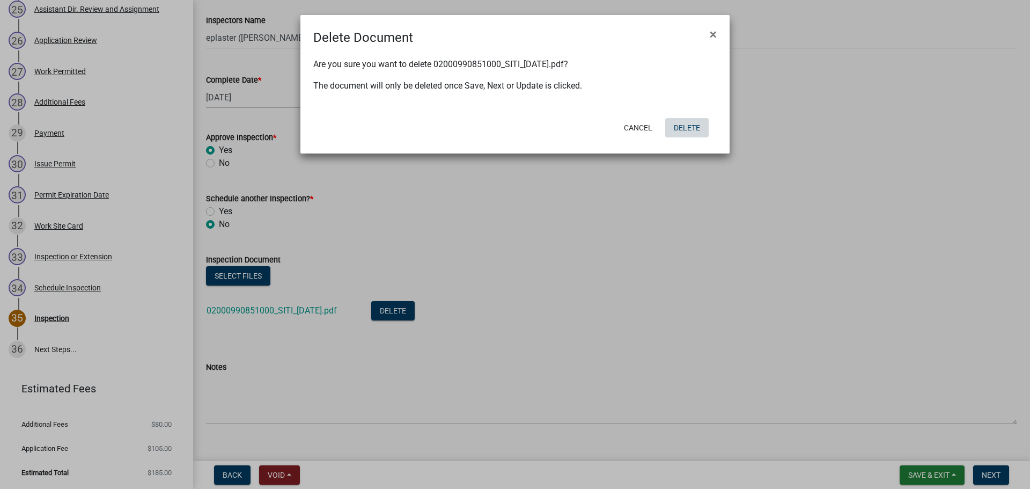
click at [679, 123] on button "Delete" at bounding box center [686, 127] width 43 height 19
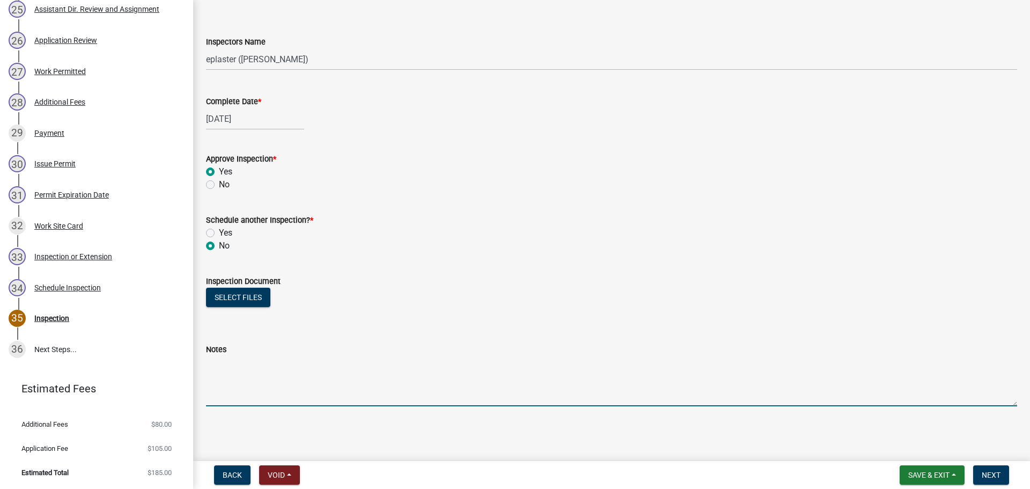
click at [244, 388] on textarea "Notes" at bounding box center [611, 381] width 811 height 50
type textarea "Meets all setbacks."
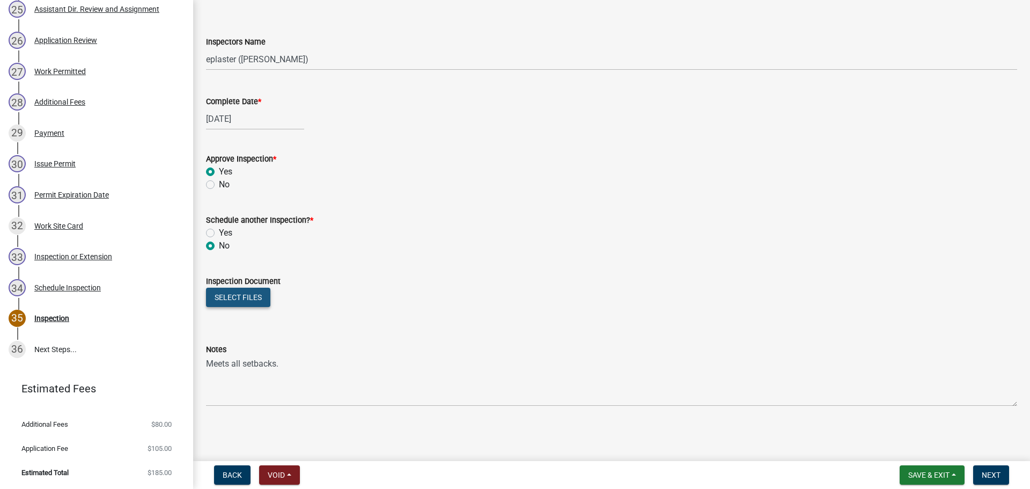
click at [262, 292] on button "Select files" at bounding box center [238, 297] width 64 height 19
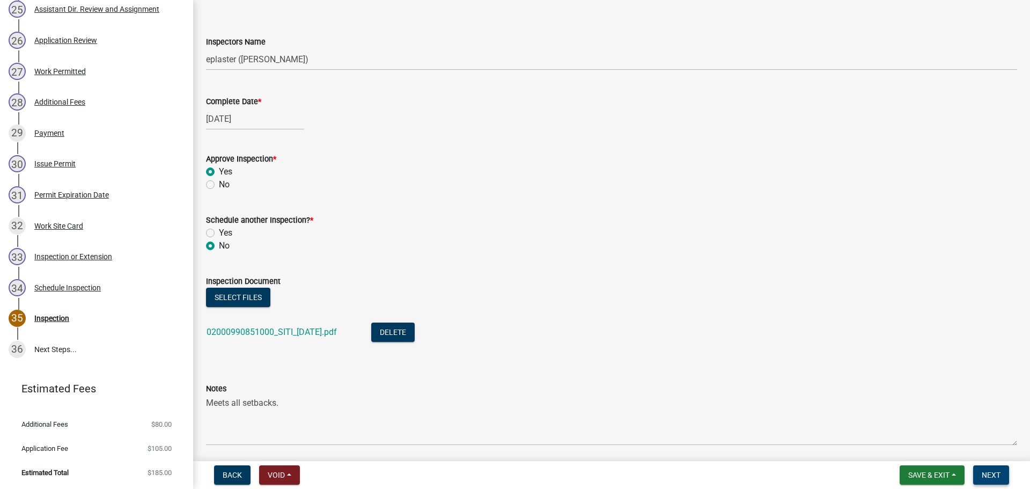
click at [986, 474] on span "Next" at bounding box center [991, 475] width 19 height 9
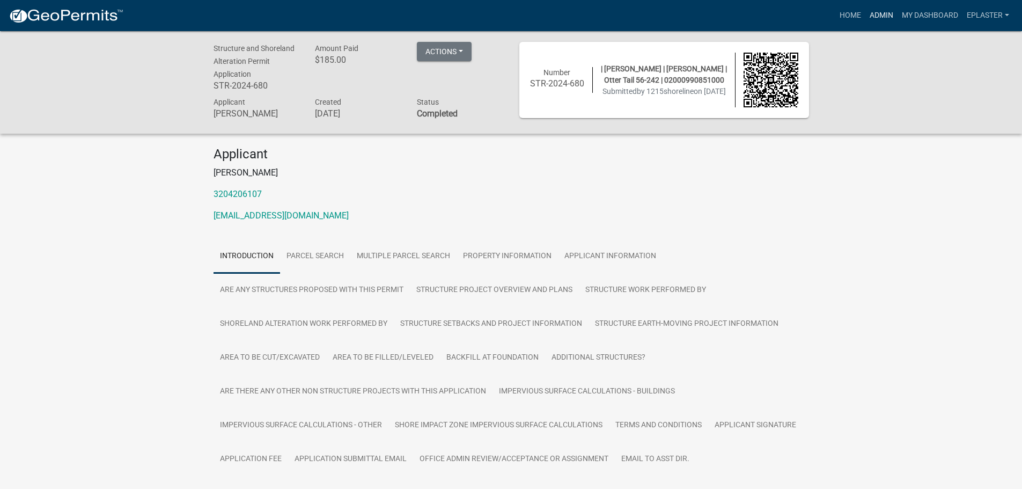
click at [879, 14] on link "Admin" at bounding box center [882, 15] width 32 height 20
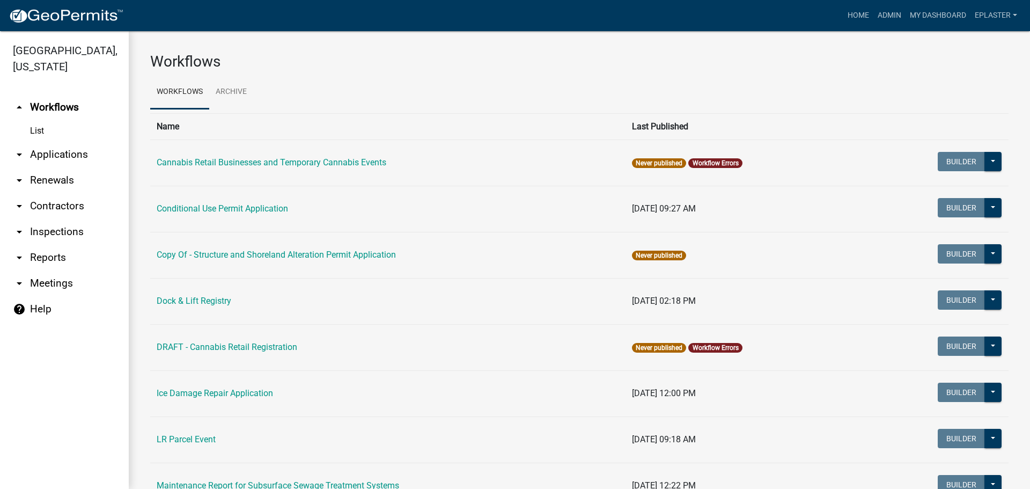
click at [67, 157] on link "arrow_drop_down Applications" at bounding box center [64, 155] width 129 height 26
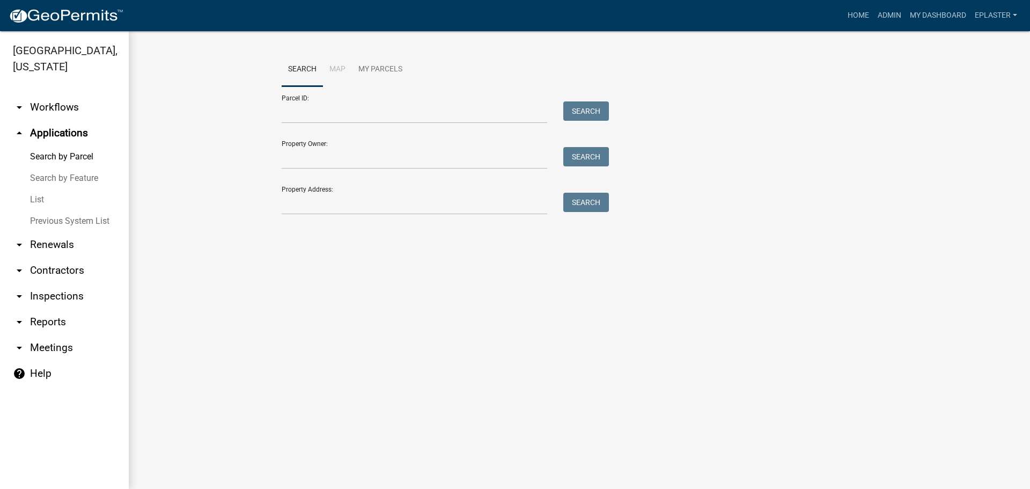
click at [317, 97] on div "Parcel ID: Search" at bounding box center [443, 104] width 322 height 37
click at [314, 111] on input "Parcel ID:" at bounding box center [415, 112] width 266 height 22
paste input "02000990854000"
click at [586, 112] on button "Search" at bounding box center [586, 110] width 46 height 19
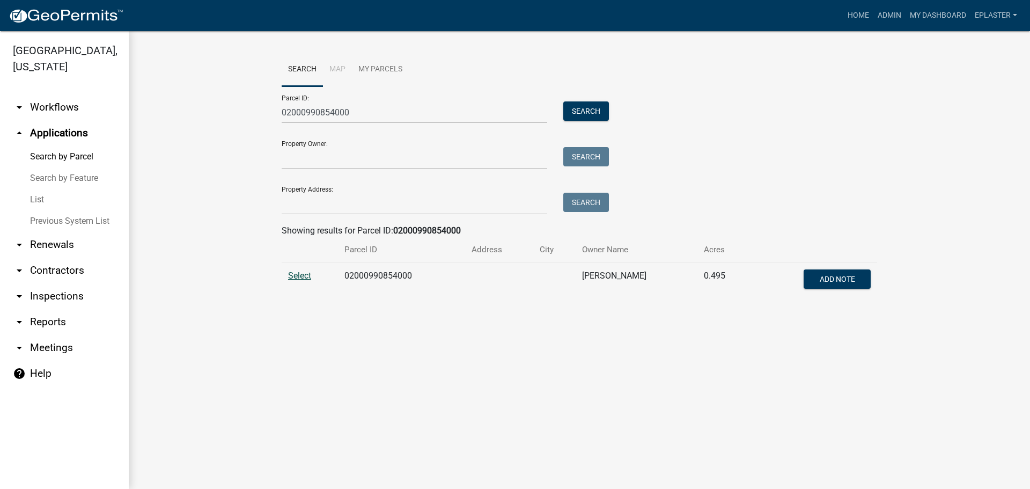
click at [298, 277] on span "Select" at bounding box center [299, 275] width 23 height 10
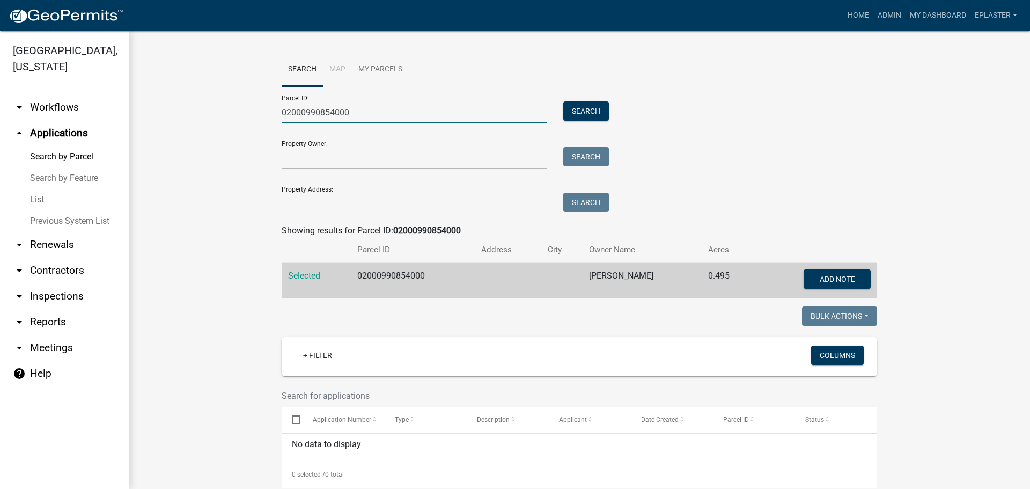
click at [329, 109] on input "02000990854000" at bounding box center [415, 112] width 266 height 22
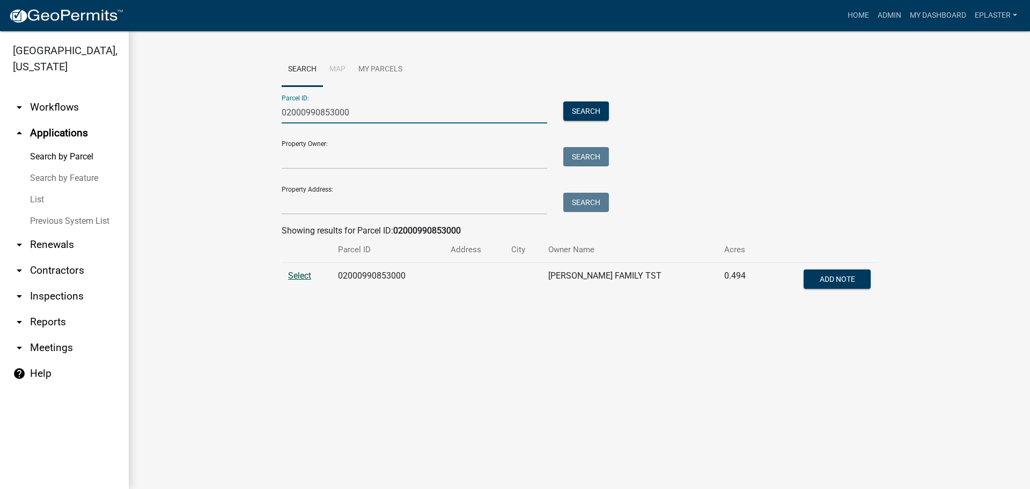
type input "02000990853000"
click at [301, 276] on span "Select" at bounding box center [299, 275] width 23 height 10
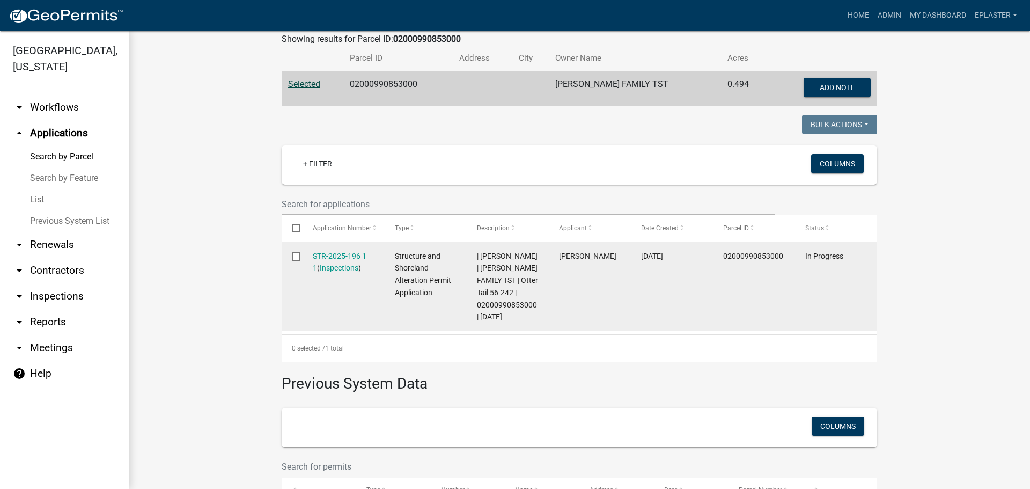
scroll to position [215, 0]
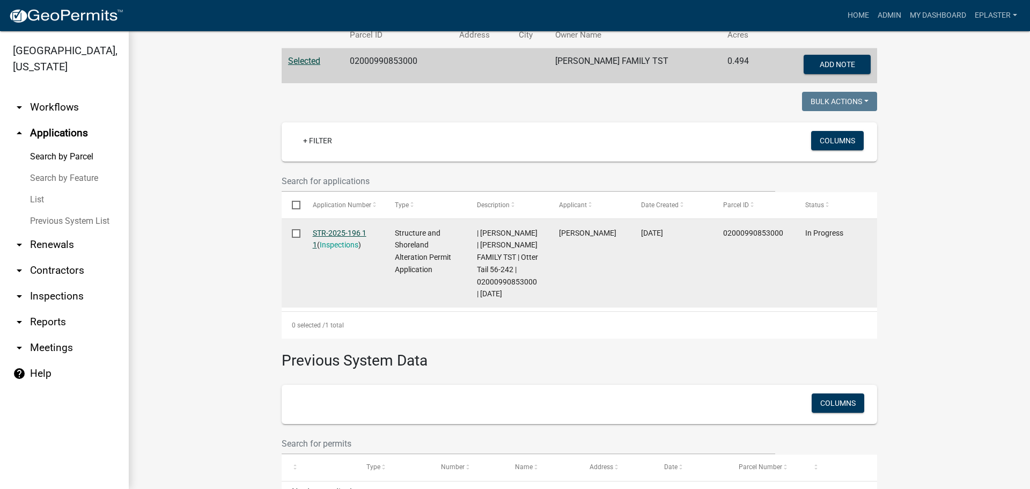
click at [325, 234] on link "STR-2025-196 1 1" at bounding box center [340, 239] width 54 height 21
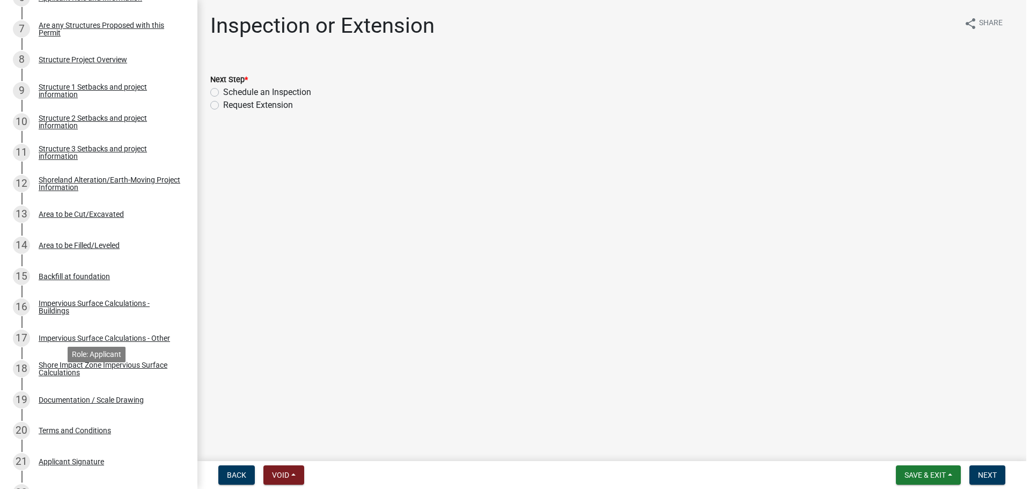
scroll to position [349, 0]
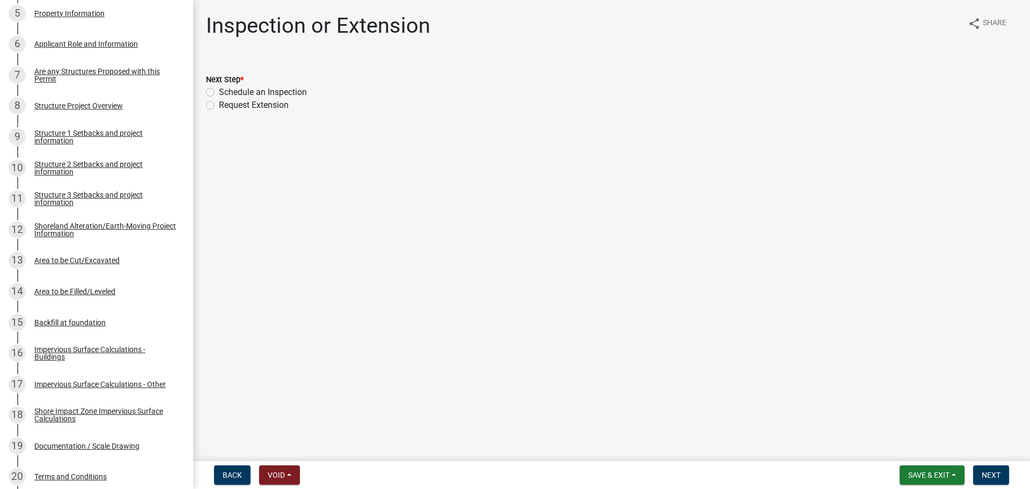
click at [101, 103] on div "Structure Project Overview" at bounding box center [78, 106] width 89 height 8
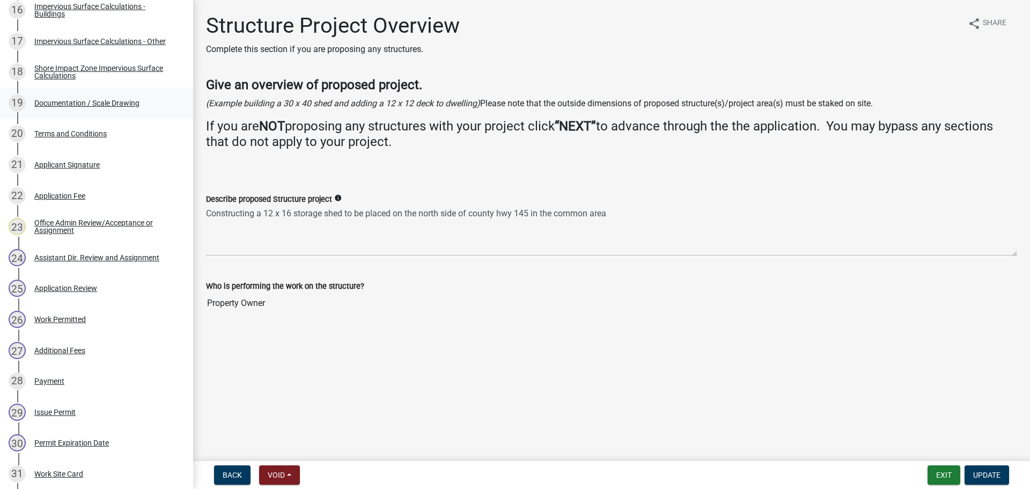
scroll to position [652, 0]
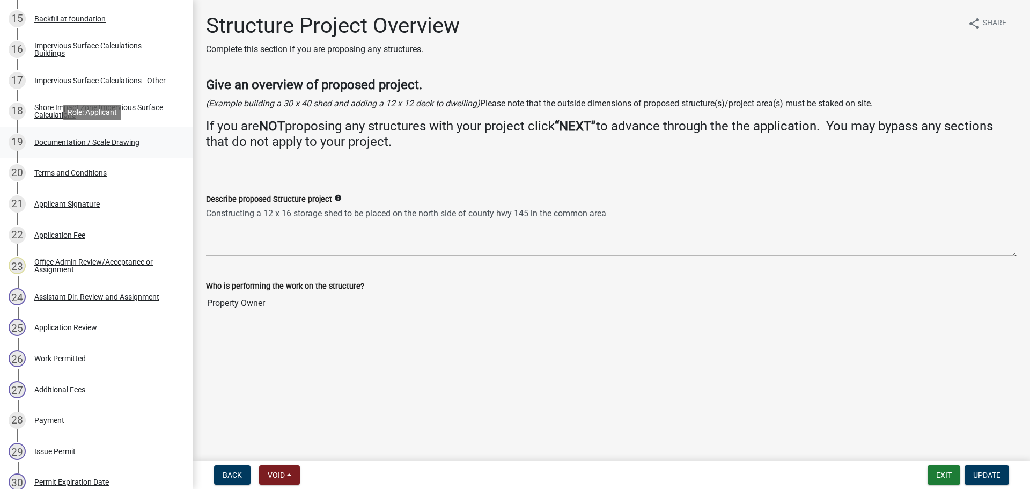
click at [102, 143] on div "Documentation / Scale Drawing" at bounding box center [86, 142] width 105 height 8
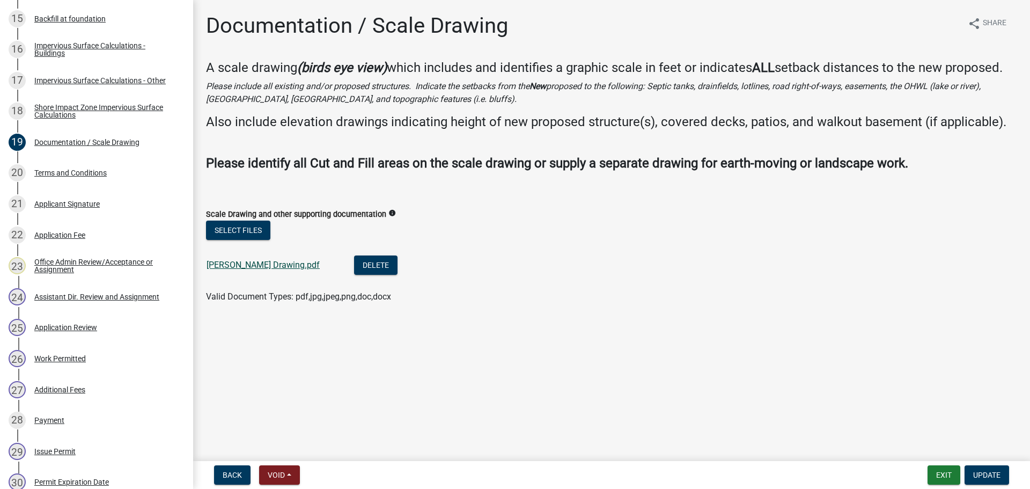
click at [251, 262] on link "Klein Drawing.pdf" at bounding box center [263, 265] width 113 height 10
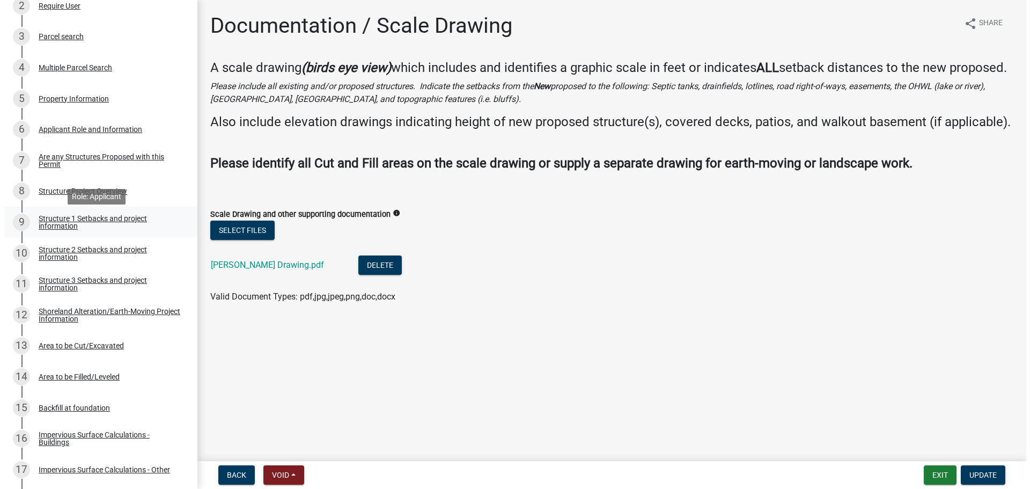
scroll to position [0, 0]
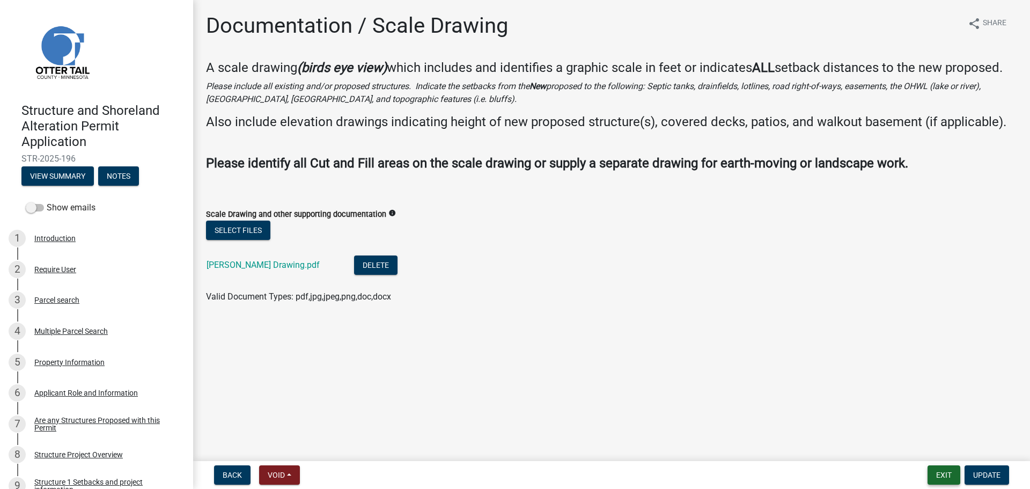
click at [937, 473] on button "Exit" at bounding box center [944, 474] width 33 height 19
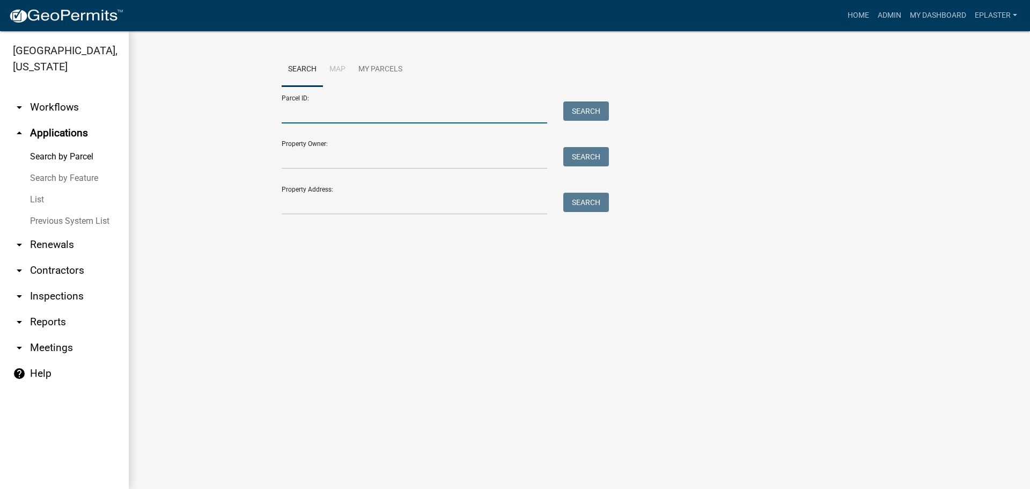
click at [300, 108] on input "Parcel ID:" at bounding box center [415, 112] width 266 height 22
paste input "02000990854000"
click at [334, 109] on input "02000990854000" at bounding box center [415, 112] width 266 height 22
click at [588, 111] on button "Search" at bounding box center [586, 110] width 46 height 19
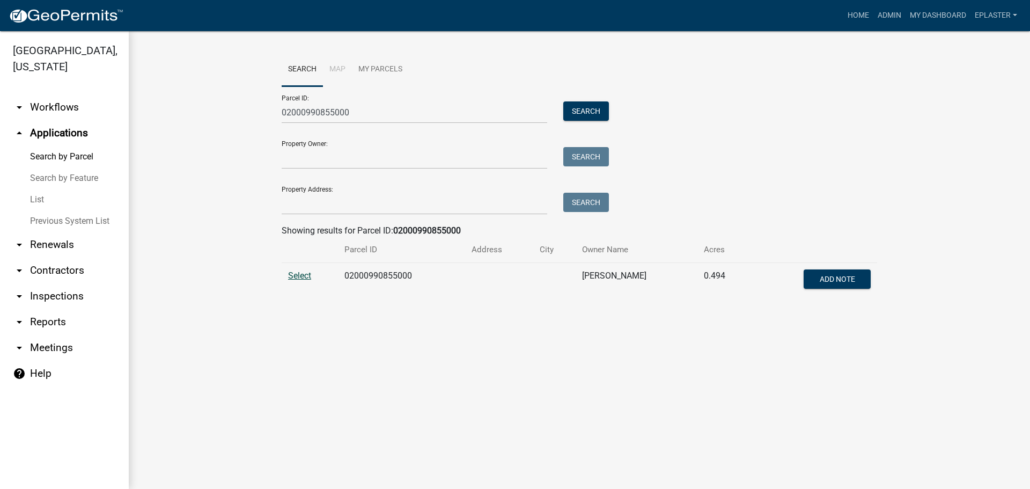
click at [295, 281] on span "Select" at bounding box center [299, 275] width 23 height 10
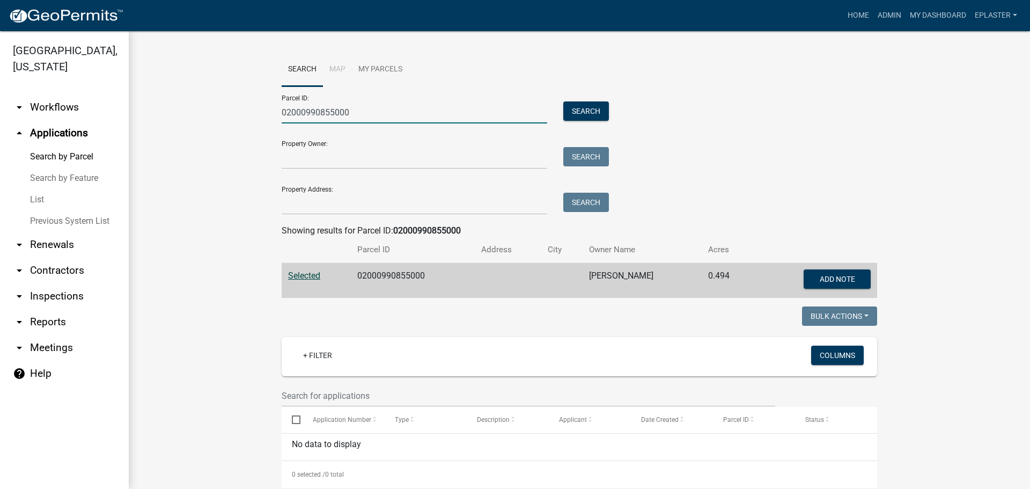
click at [331, 109] on input "02000990855000" at bounding box center [415, 112] width 266 height 22
click at [592, 112] on button "Search" at bounding box center [586, 110] width 46 height 19
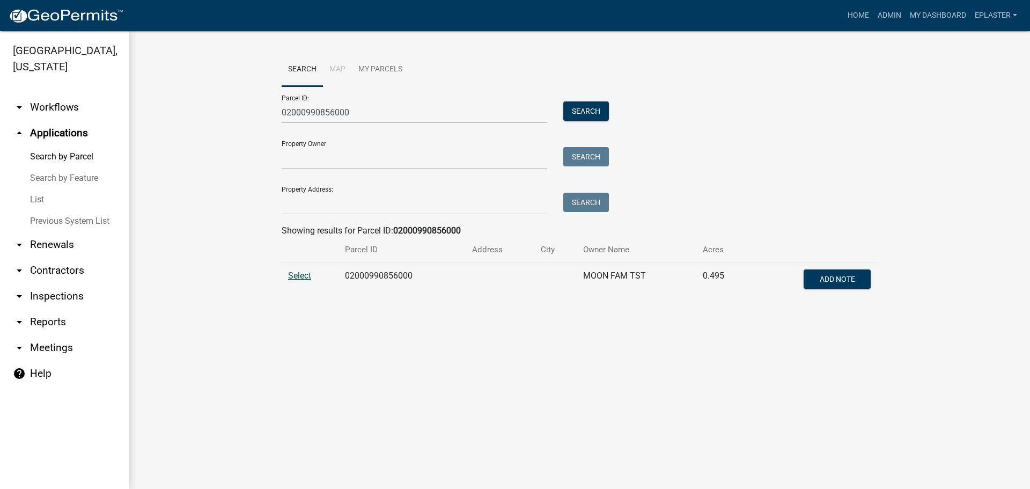
click at [289, 273] on span "Select" at bounding box center [299, 275] width 23 height 10
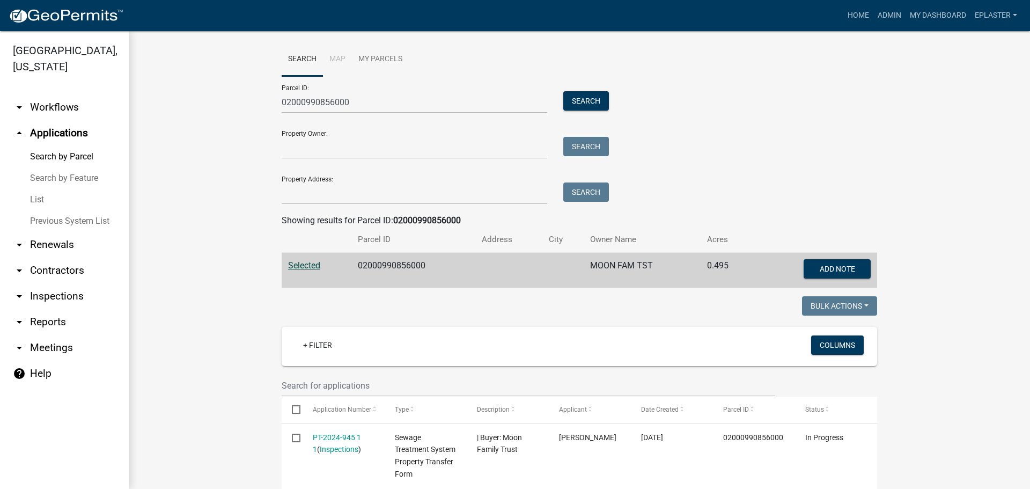
scroll to position [13, 0]
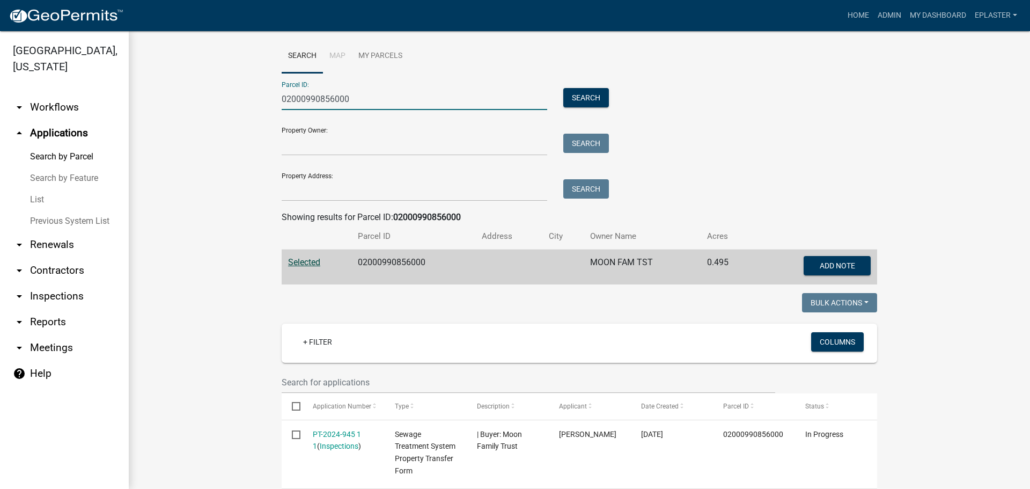
click at [329, 97] on input "02000990856000" at bounding box center [415, 99] width 266 height 22
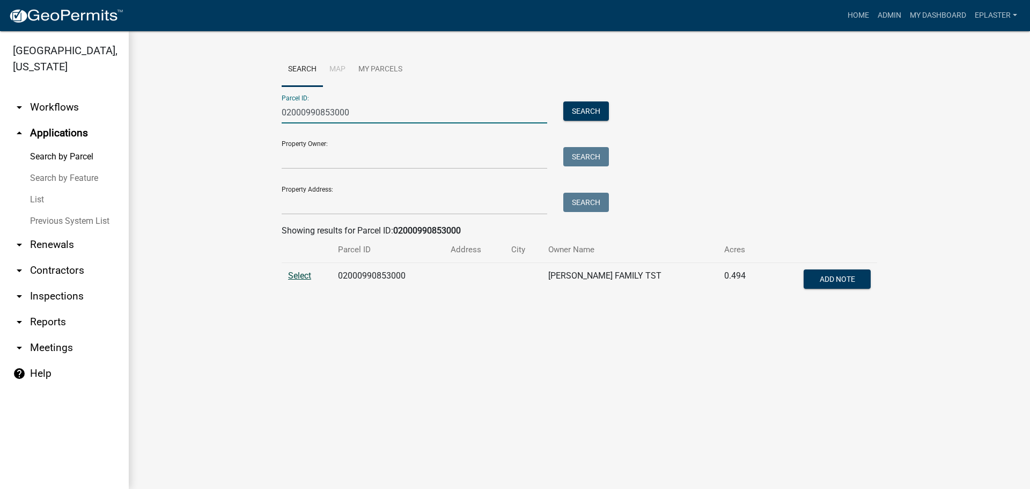
type input "02000990853000"
click at [309, 278] on span "Select" at bounding box center [299, 275] width 23 height 10
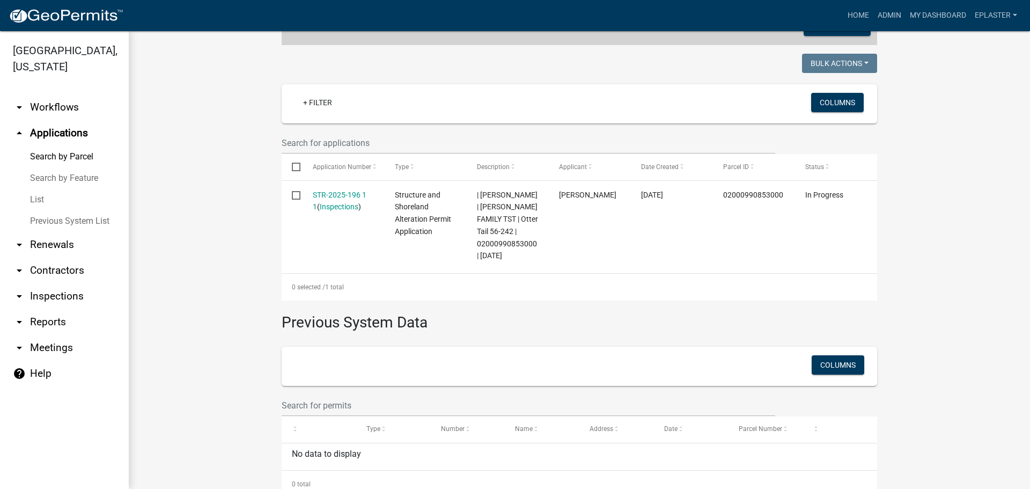
scroll to position [283, 0]
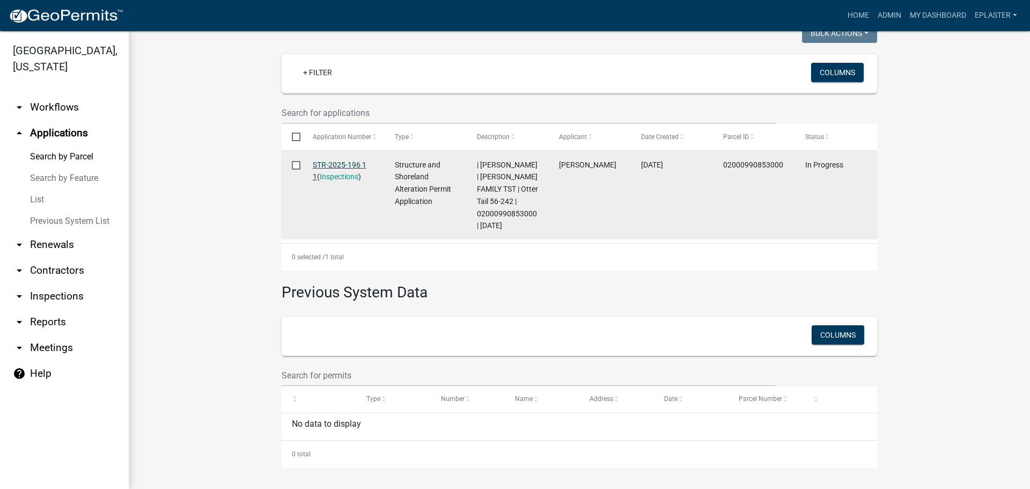
click at [342, 163] on link "STR-2025-196 1 1" at bounding box center [340, 170] width 54 height 21
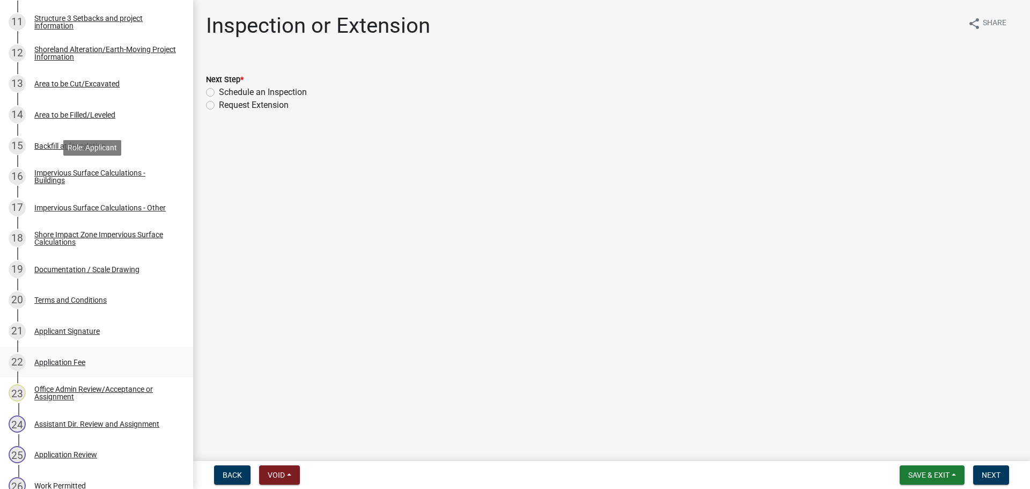
scroll to position [711, 0]
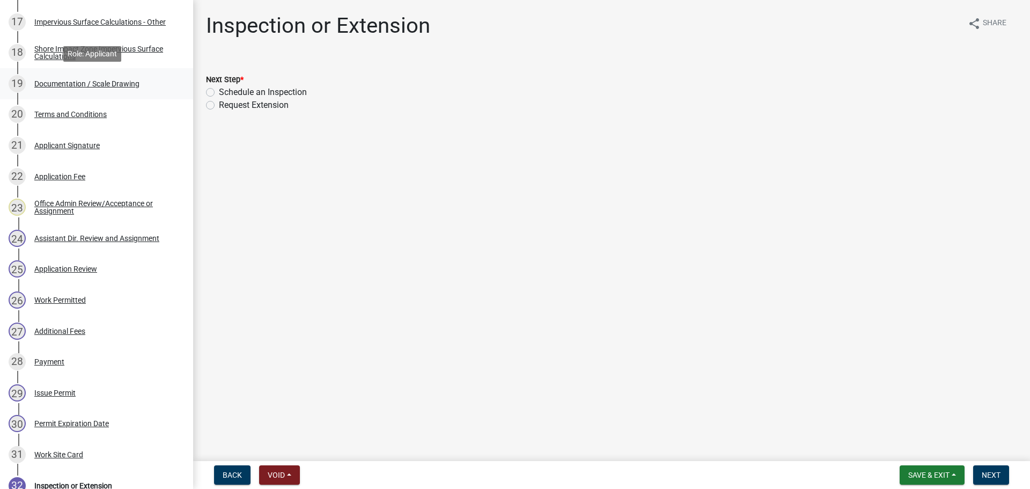
click at [107, 88] on div "19 Documentation / Scale Drawing" at bounding box center [92, 83] width 167 height 17
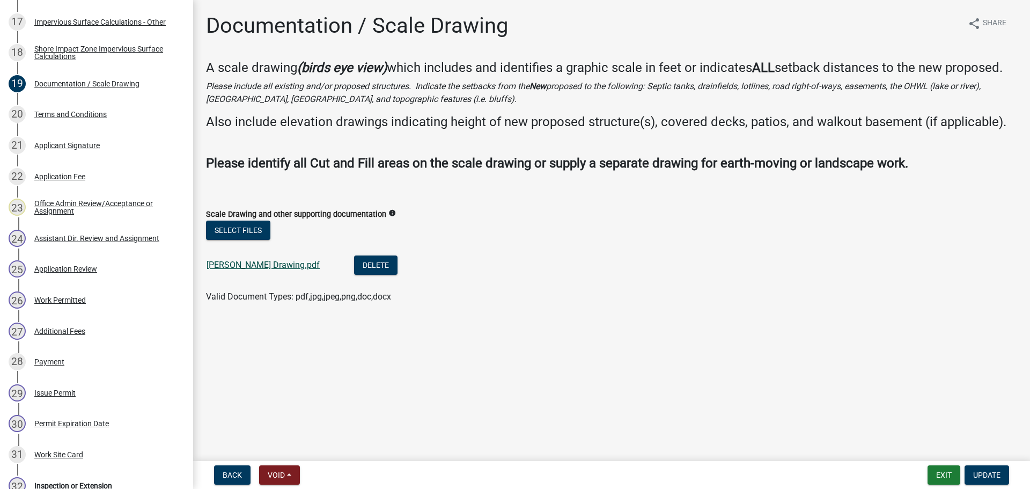
click at [221, 264] on link "Klein Drawing.pdf" at bounding box center [263, 265] width 113 height 10
click at [943, 475] on button "Exit" at bounding box center [944, 474] width 33 height 19
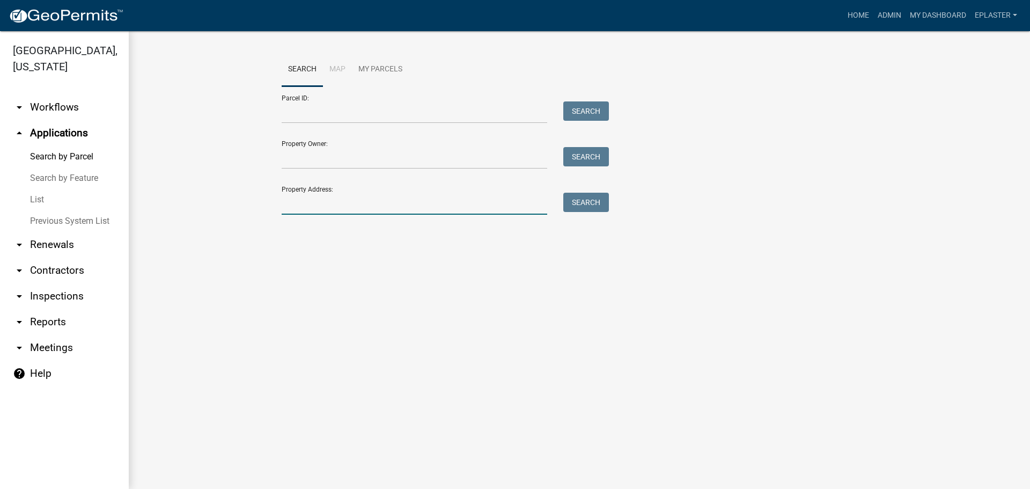
click at [340, 206] on input "Property Address:" at bounding box center [415, 204] width 266 height 22
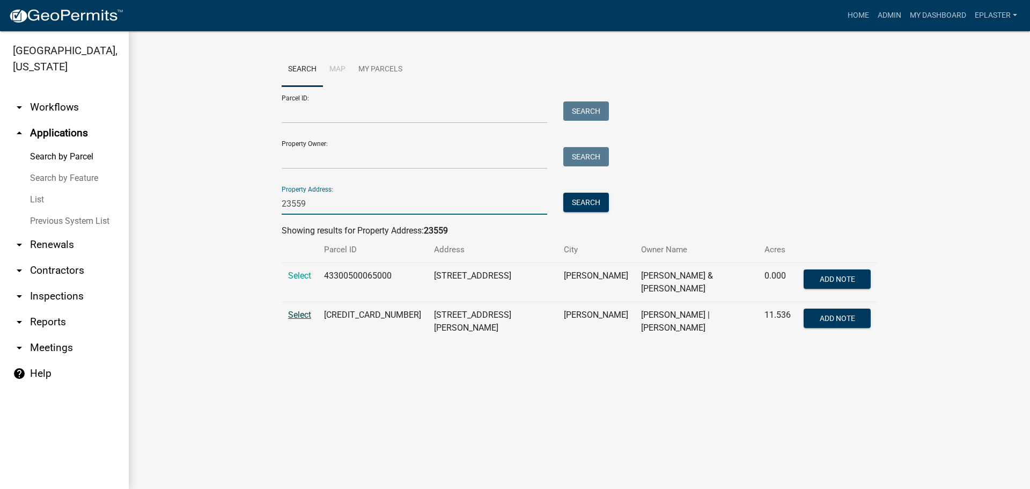
type input "23559"
click at [303, 311] on span "Select" at bounding box center [299, 315] width 23 height 10
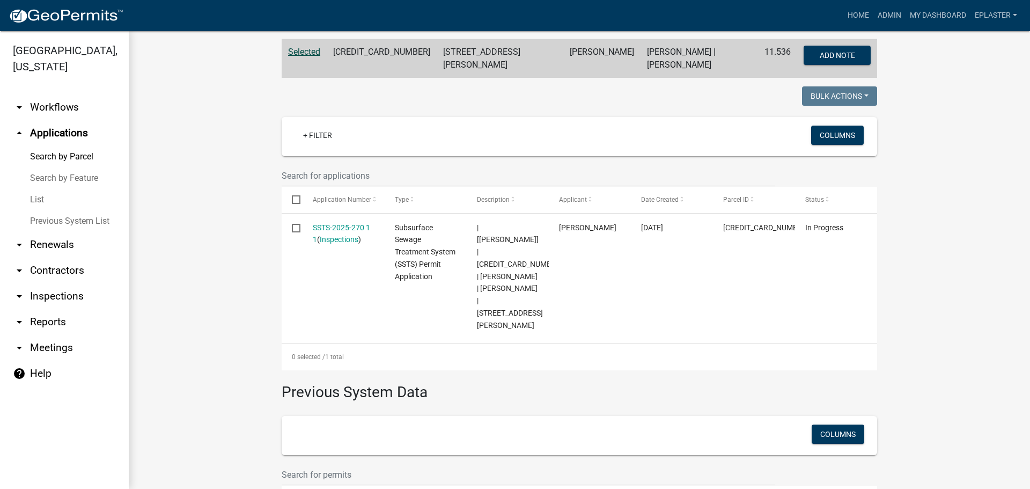
scroll to position [241, 0]
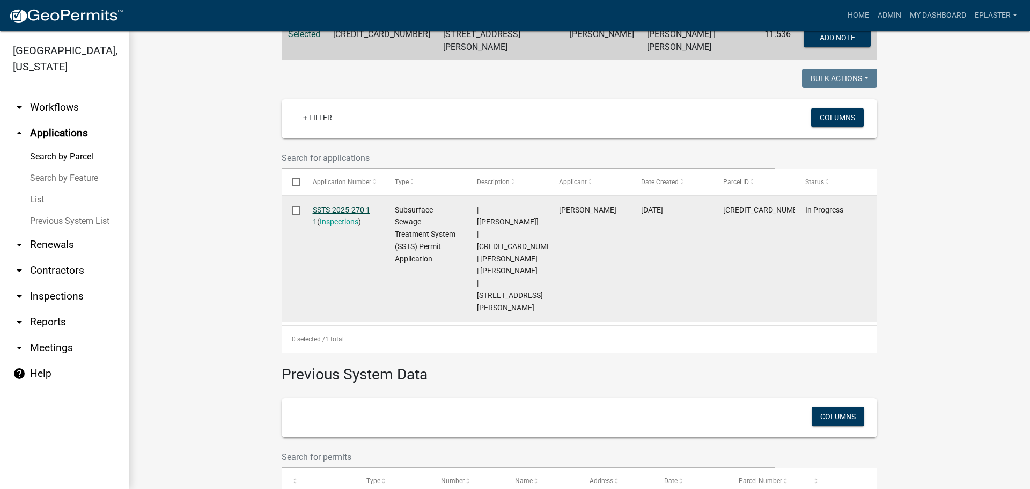
click at [336, 206] on link "SSTS-2025-270 1 1" at bounding box center [341, 216] width 57 height 21
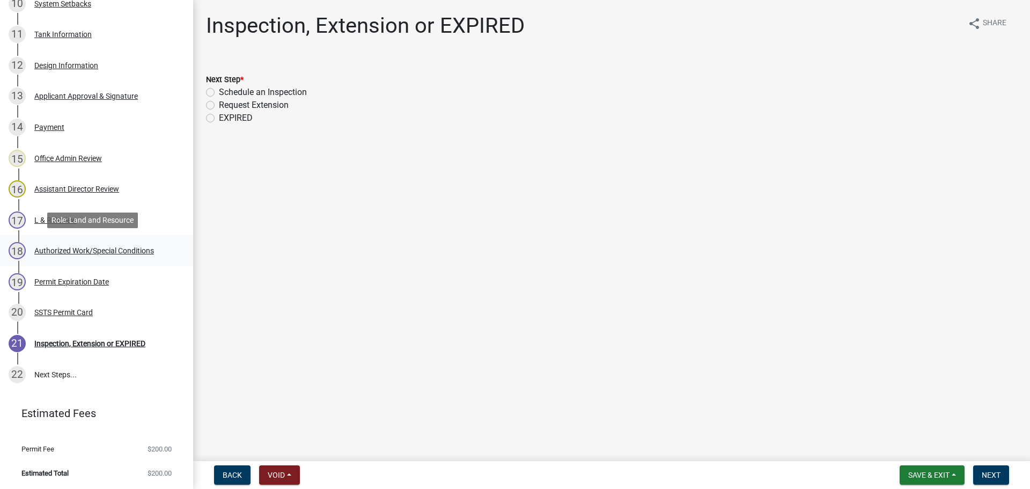
scroll to position [514, 0]
click at [219, 90] on label "Schedule an Inspection" at bounding box center [263, 92] width 88 height 13
click at [219, 90] on input "Schedule an Inspection" at bounding box center [222, 89] width 7 height 7
radio input "true"
click at [999, 480] on button "Next" at bounding box center [991, 474] width 36 height 19
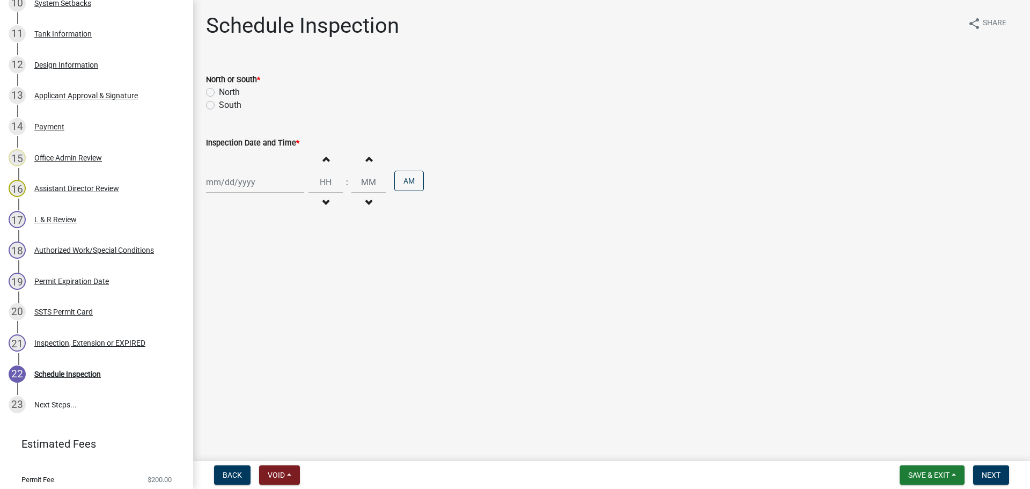
scroll to position [544, 0]
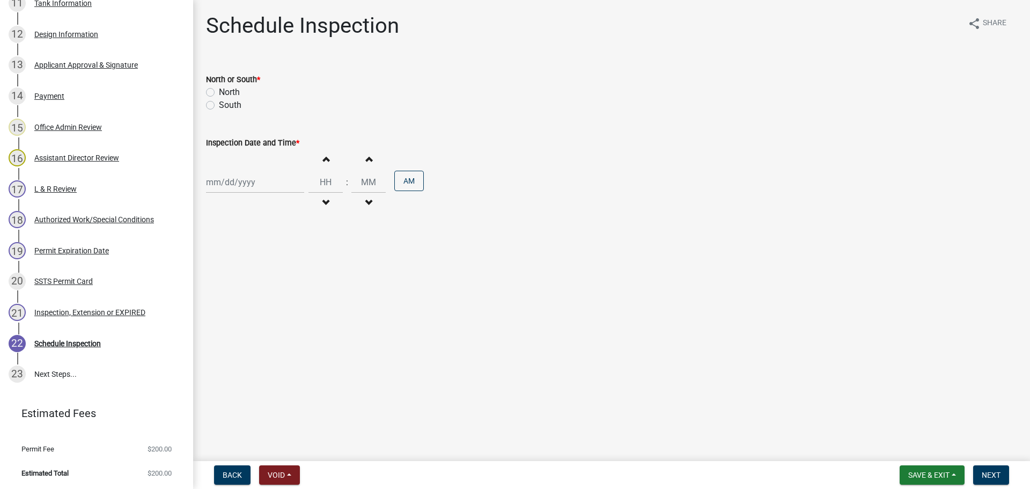
click at [219, 104] on label "South" at bounding box center [230, 105] width 23 height 13
click at [219, 104] on input "South" at bounding box center [222, 102] width 7 height 7
radio input "true"
click at [227, 185] on div at bounding box center [255, 182] width 98 height 22
select select "9"
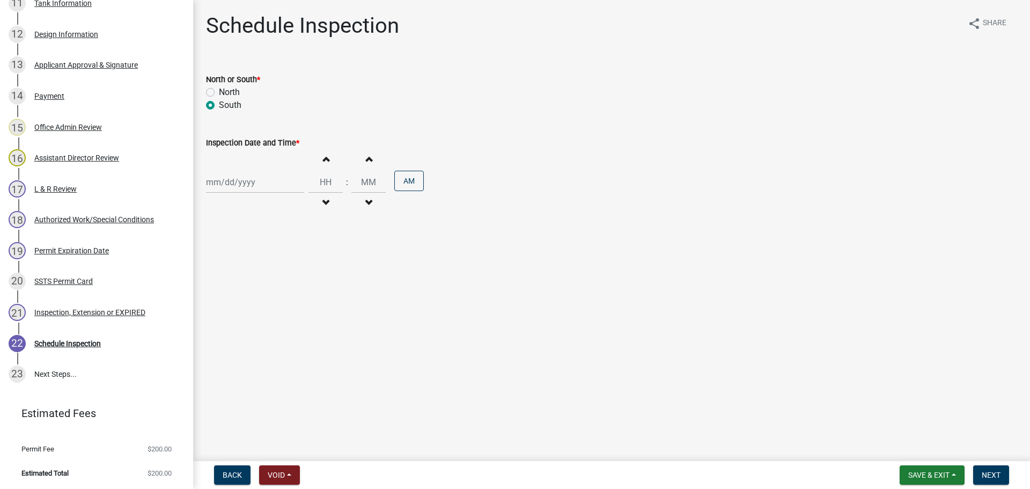
select select "2025"
click at [230, 254] on div "9" at bounding box center [233, 256] width 17 height 17
type input "09/09/2025"
click at [320, 185] on input "Hours" at bounding box center [326, 182] width 34 height 22
type input "12"
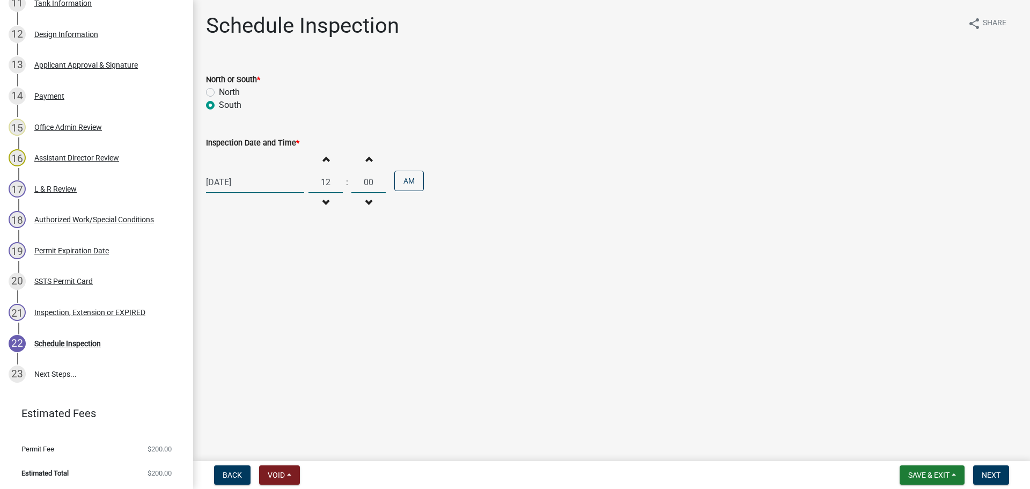
type input "00"
click at [397, 179] on button "AM" at bounding box center [409, 181] width 30 height 20
click at [995, 475] on span "Next" at bounding box center [991, 475] width 19 height 9
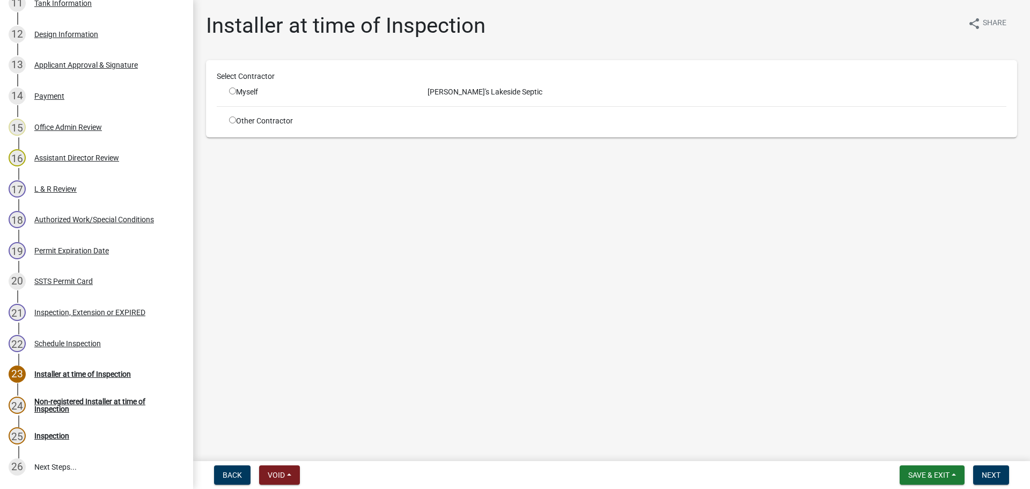
scroll to position [637, 0]
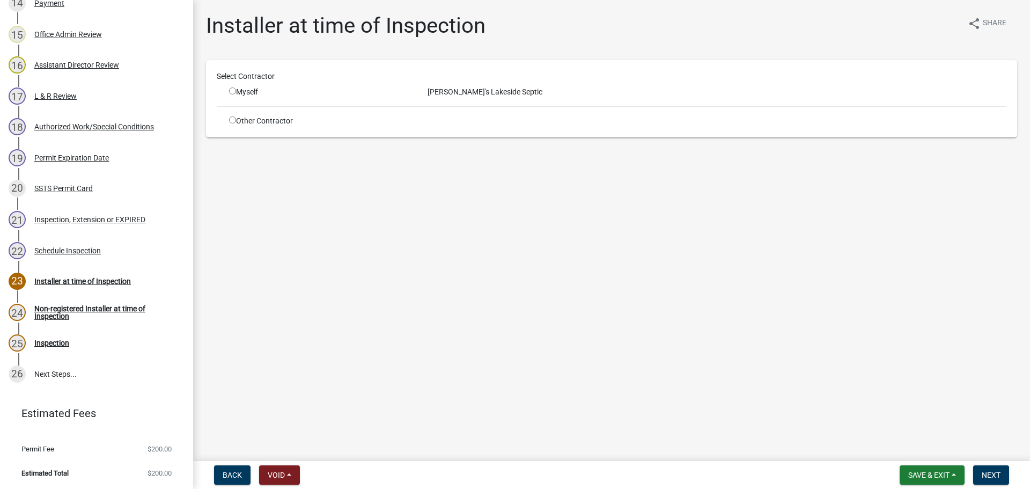
click at [444, 85] on div "Select Contractor" at bounding box center [612, 79] width 806 height 16
click at [439, 90] on div "Bob's Lakeside Septic" at bounding box center [717, 91] width 595 height 11
click at [233, 89] on input "radio" at bounding box center [232, 90] width 7 height 7
radio input "true"
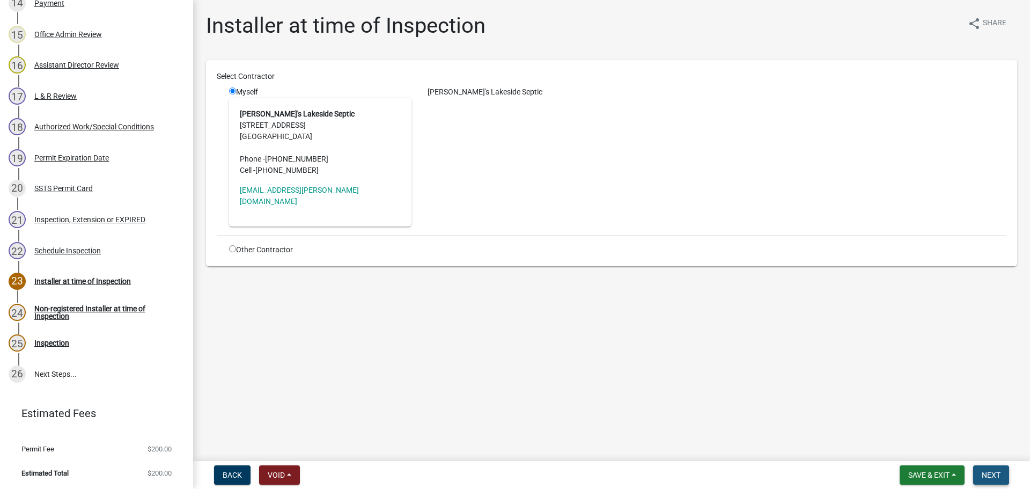
click at [985, 472] on span "Next" at bounding box center [991, 475] width 19 height 9
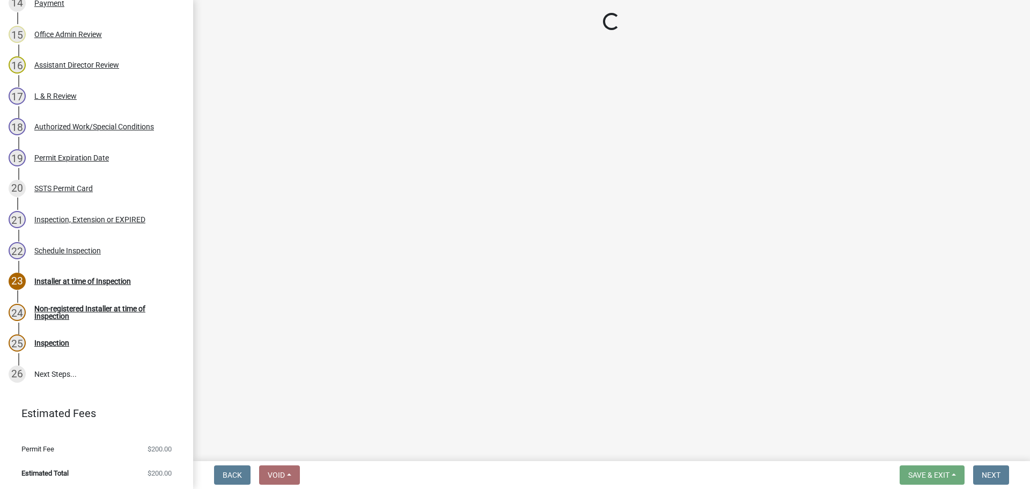
select select "710d5f49-2663-4e73-9718-d0c4e189f5ed"
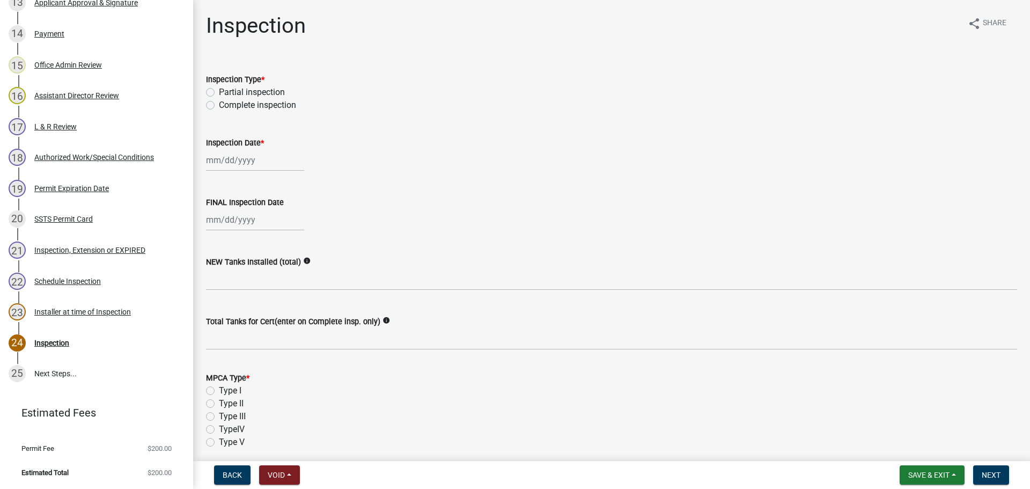
scroll to position [606, 0]
click at [93, 157] on div "Authorized Work/Special Conditions" at bounding box center [94, 157] width 120 height 8
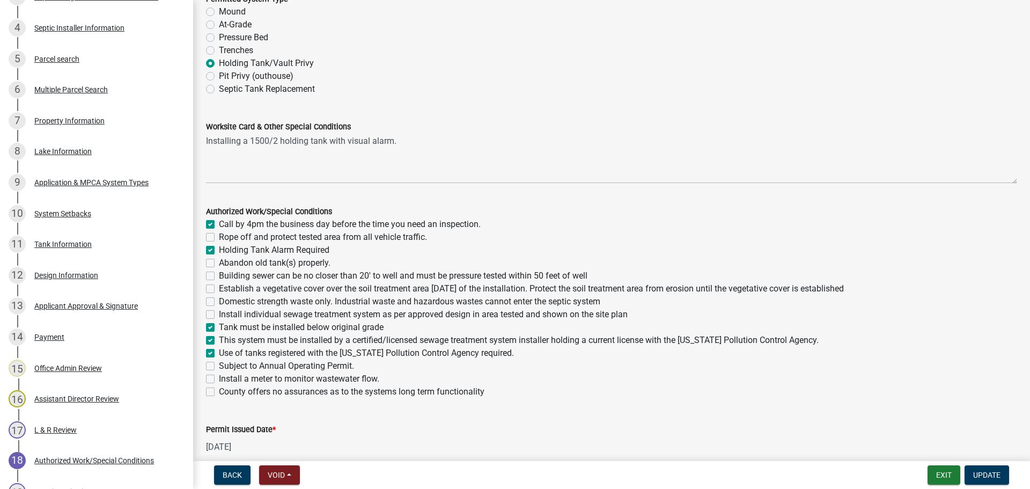
scroll to position [284, 0]
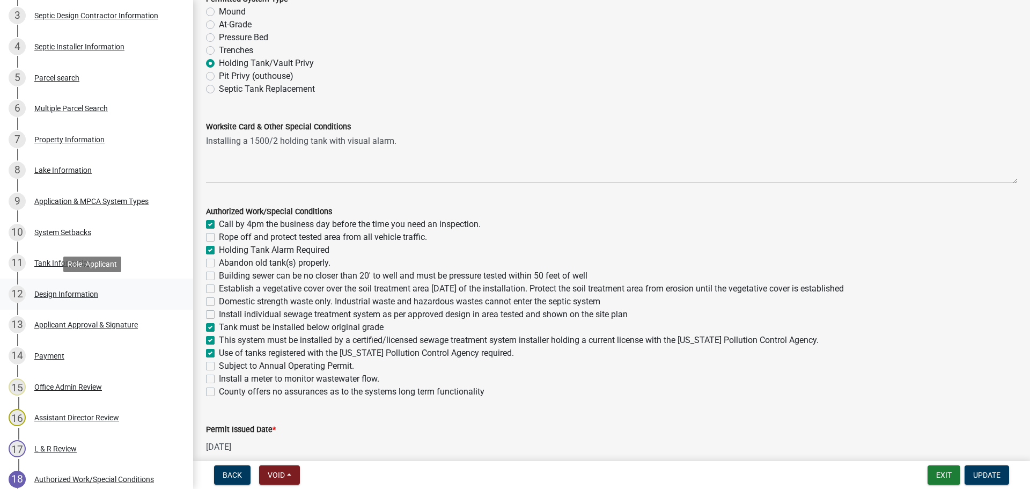
click at [75, 298] on div "12 Design Information" at bounding box center [92, 293] width 167 height 17
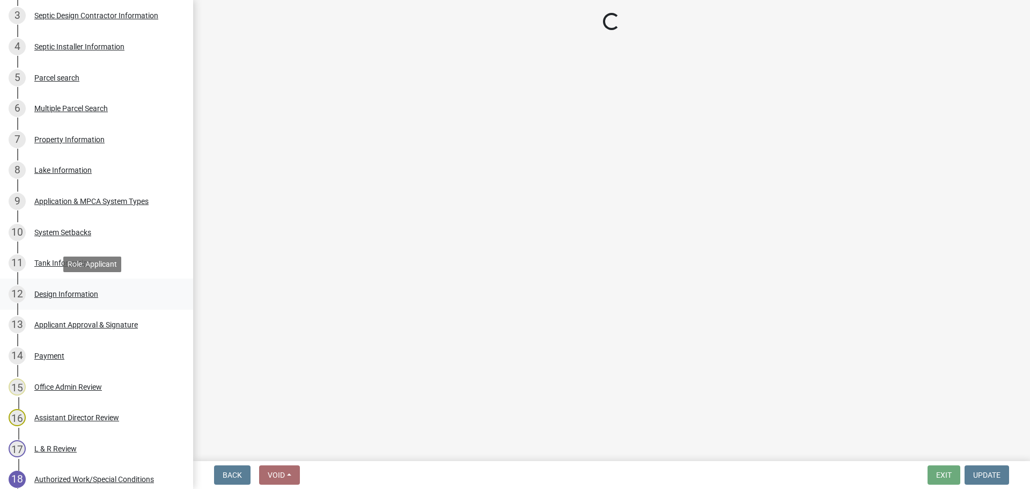
scroll to position [0, 0]
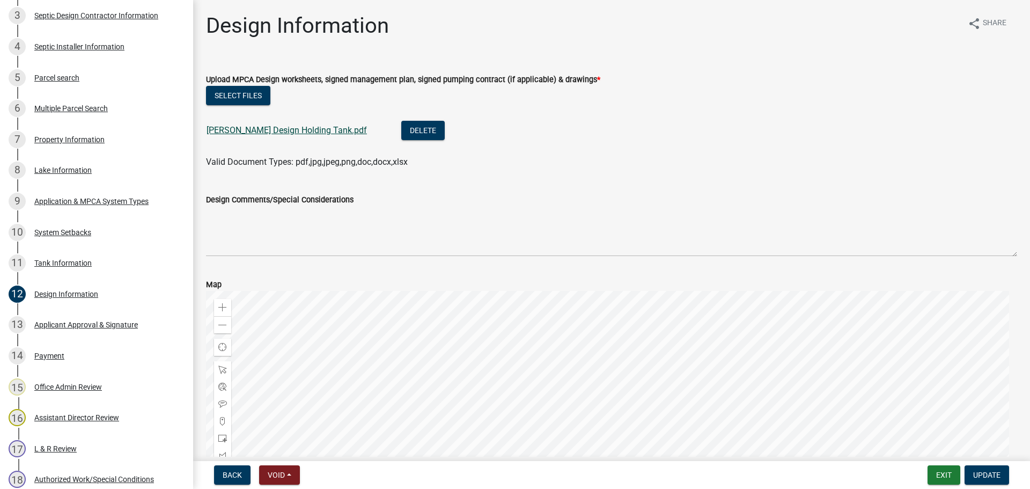
click at [280, 134] on link "Langenfeld Design Holding Tank.pdf" at bounding box center [287, 130] width 160 height 10
click at [951, 476] on button "Exit" at bounding box center [944, 474] width 33 height 19
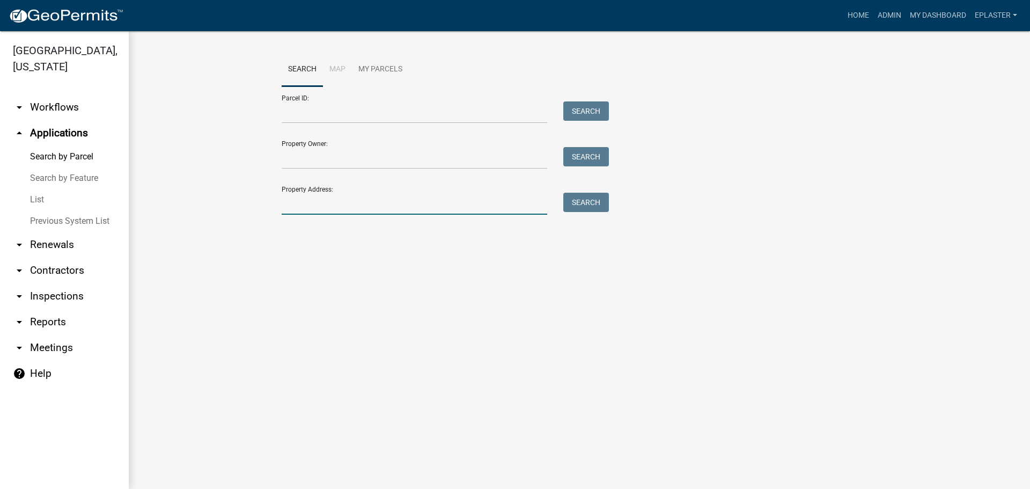
click at [321, 205] on input "Property Address:" at bounding box center [415, 204] width 266 height 22
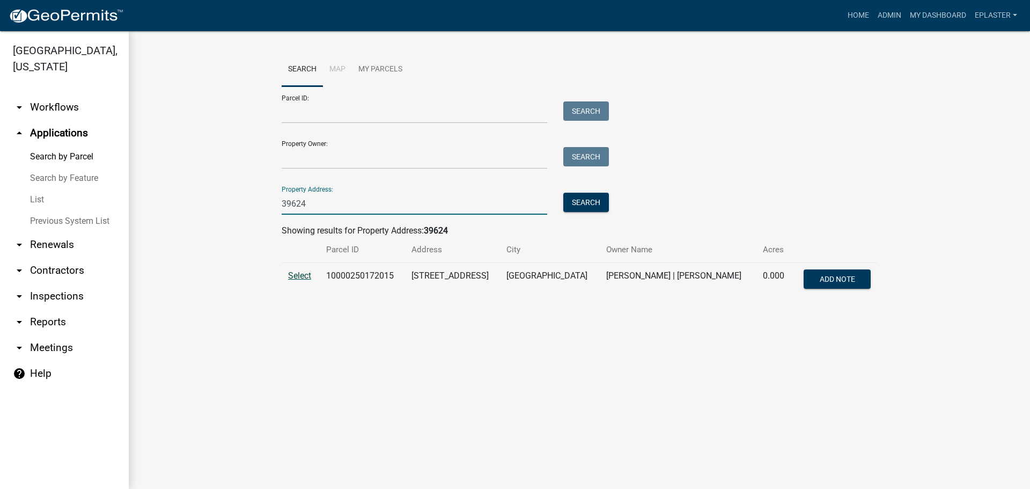
type input "39624"
click at [294, 276] on span "Select" at bounding box center [299, 275] width 23 height 10
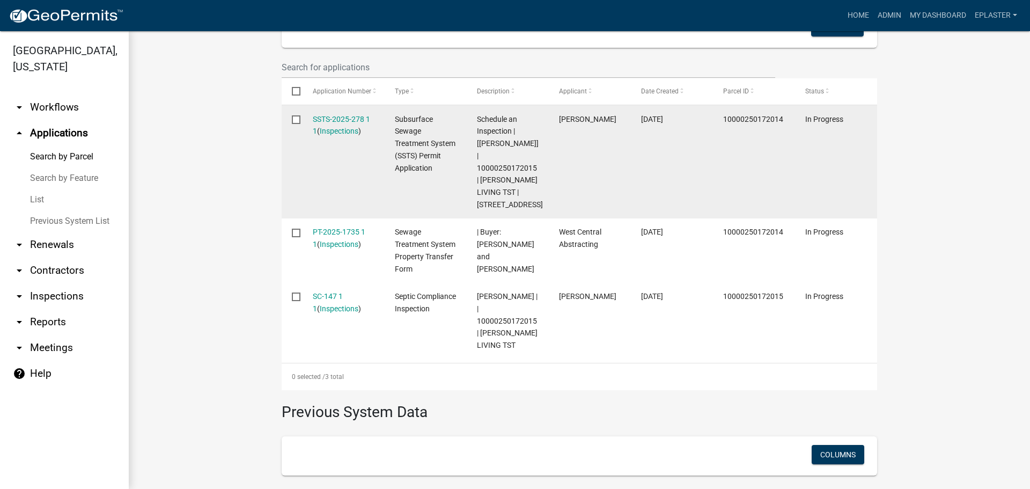
scroll to position [338, 0]
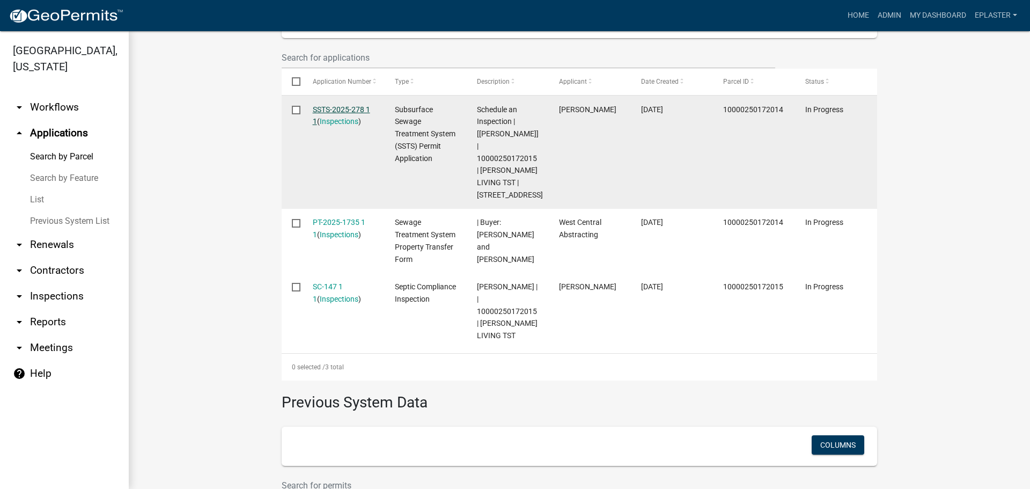
click at [363, 107] on link "SSTS-2025-278 1 1" at bounding box center [341, 115] width 57 height 21
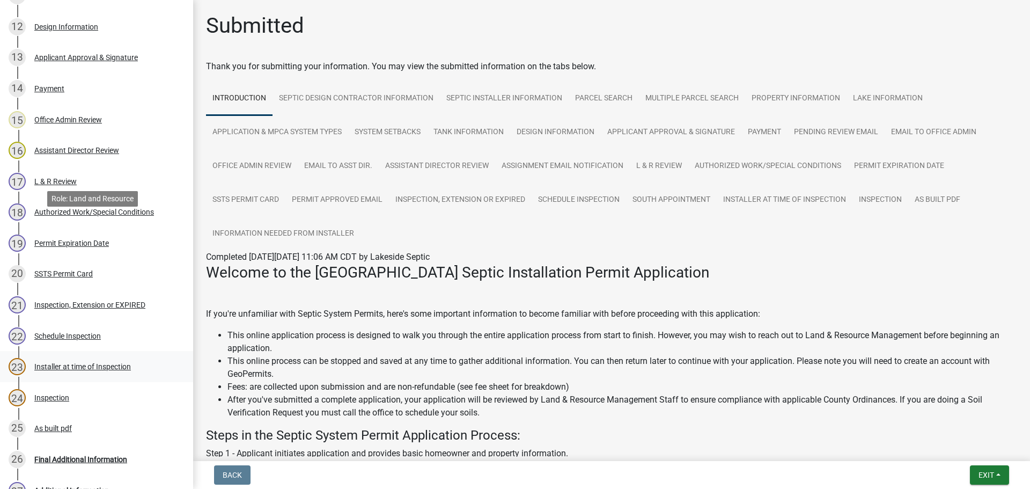
scroll to position [699, 0]
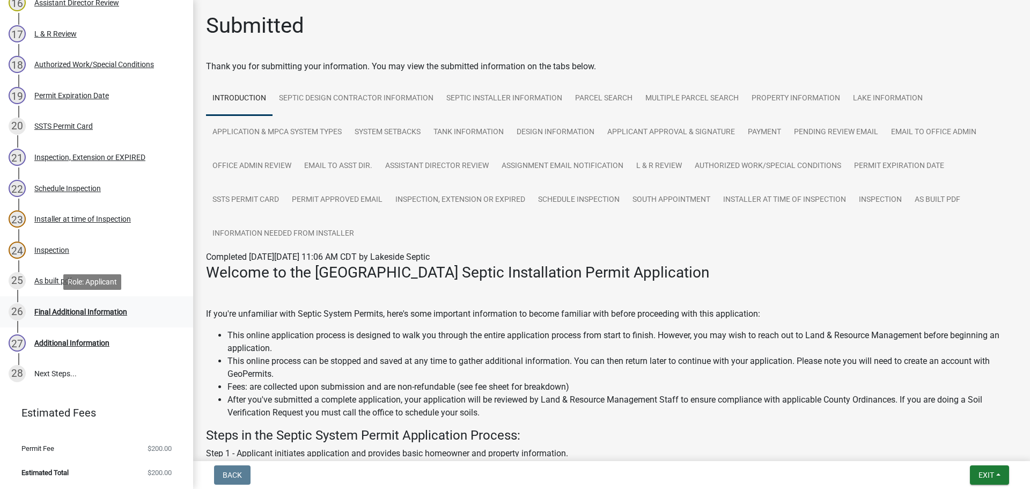
click at [105, 308] on div "Final Additional Information" at bounding box center [80, 312] width 93 height 8
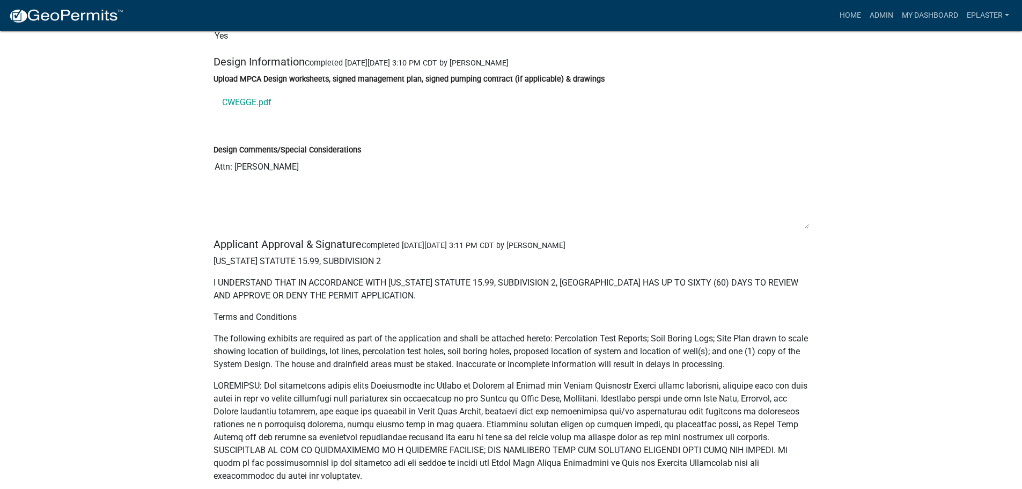
scroll to position [4252, 0]
click at [246, 114] on link "CWEGGE.pdf" at bounding box center [512, 103] width 596 height 26
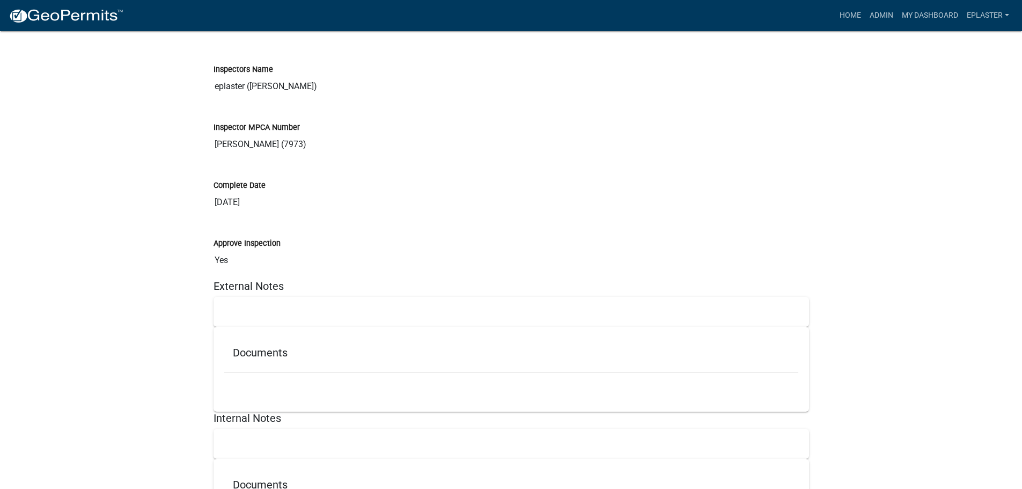
scroll to position [10098, 0]
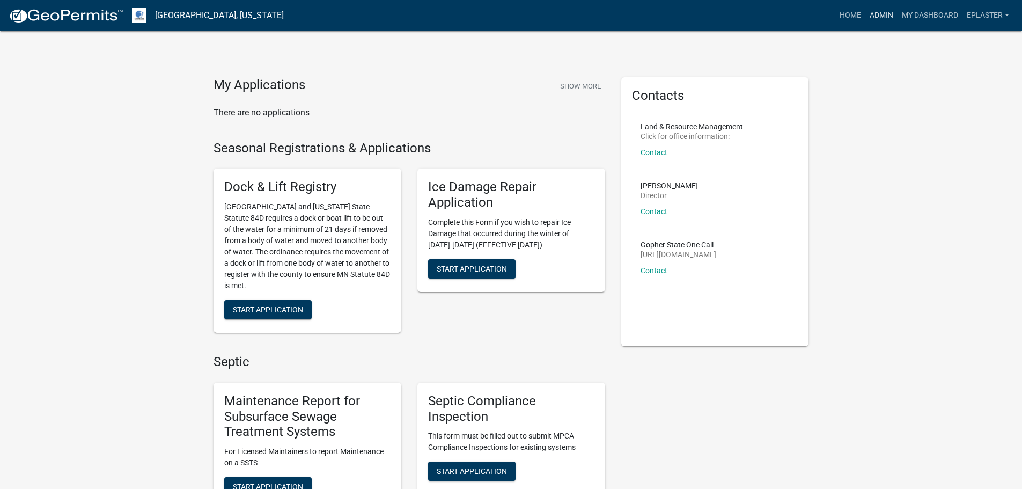
click at [886, 13] on link "Admin" at bounding box center [882, 15] width 32 height 20
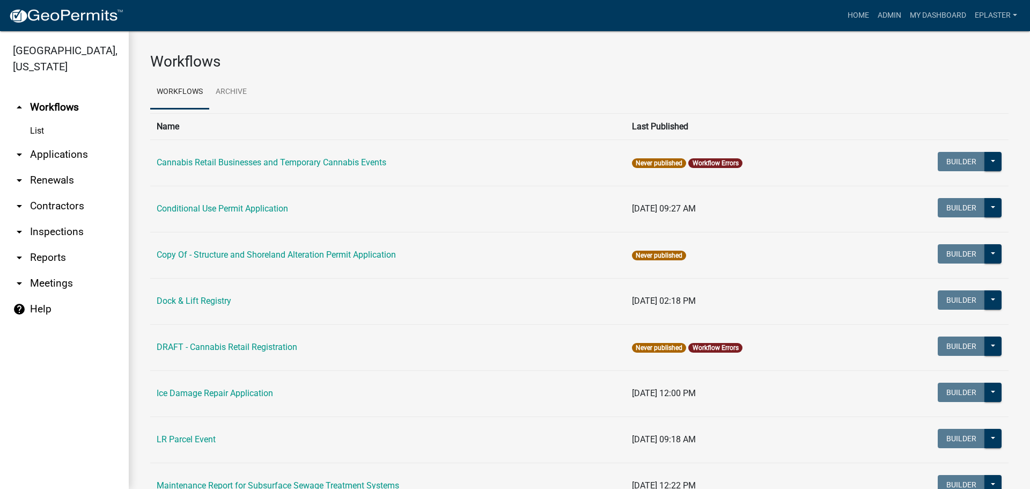
click at [48, 161] on link "arrow_drop_down Applications" at bounding box center [64, 155] width 129 height 26
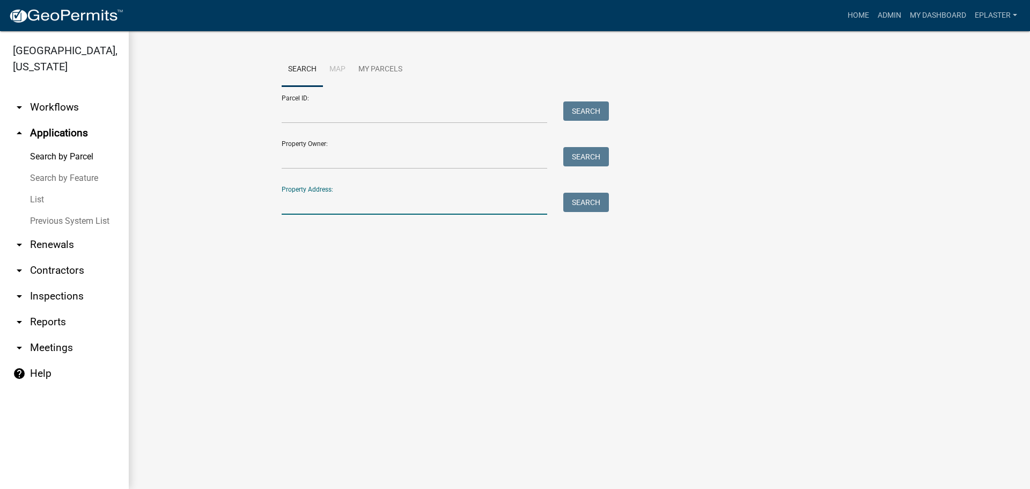
click at [313, 193] on input "Property Address:" at bounding box center [415, 204] width 266 height 22
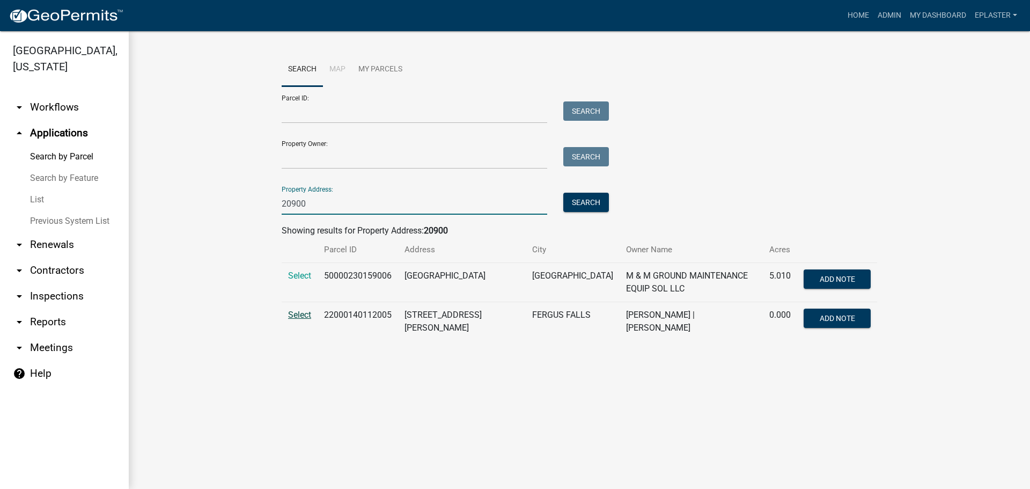
type input "20900"
click at [299, 314] on span "Select" at bounding box center [299, 315] width 23 height 10
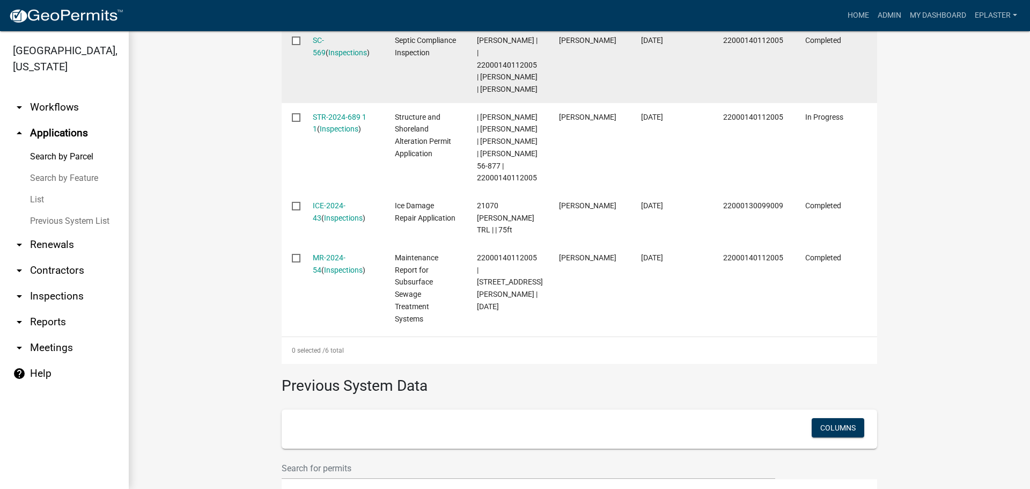
scroll to position [577, 0]
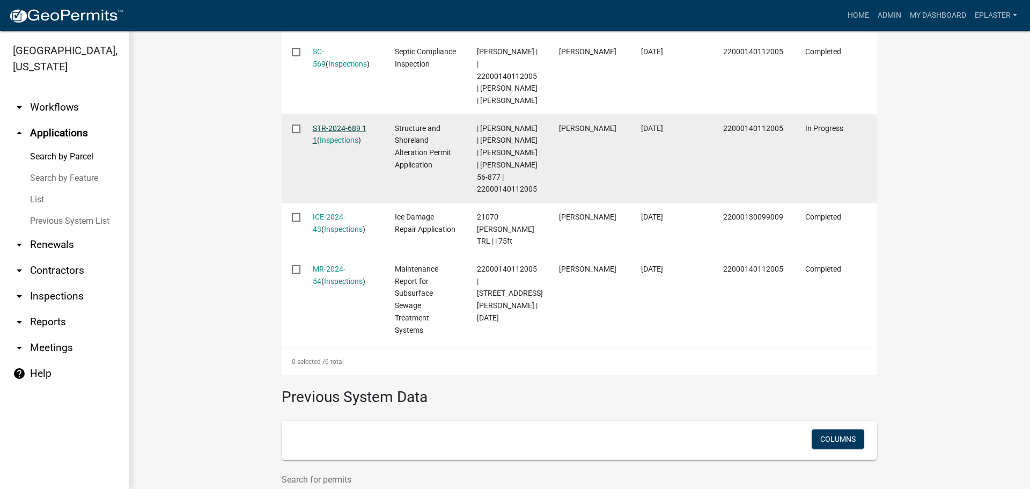
click at [355, 136] on link "STR-2024-689 1 1" at bounding box center [340, 134] width 54 height 21
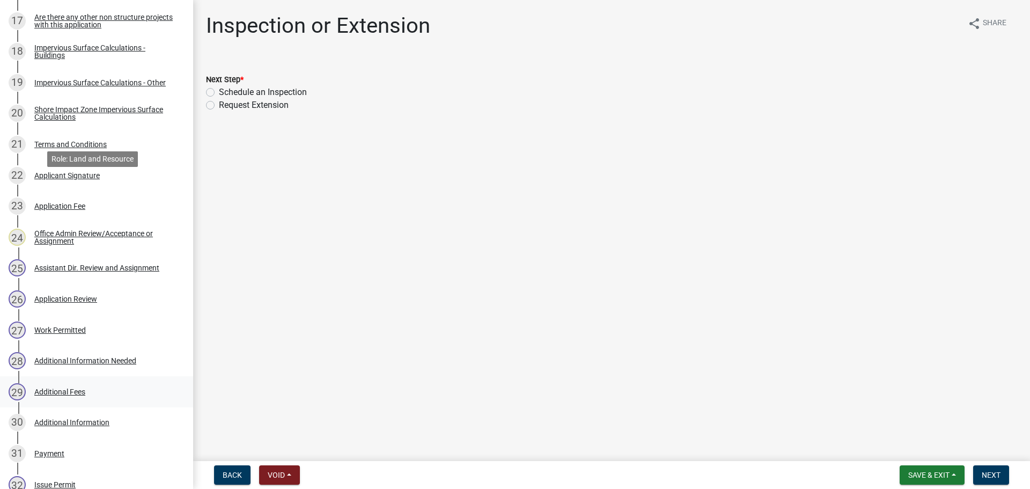
scroll to position [885, 0]
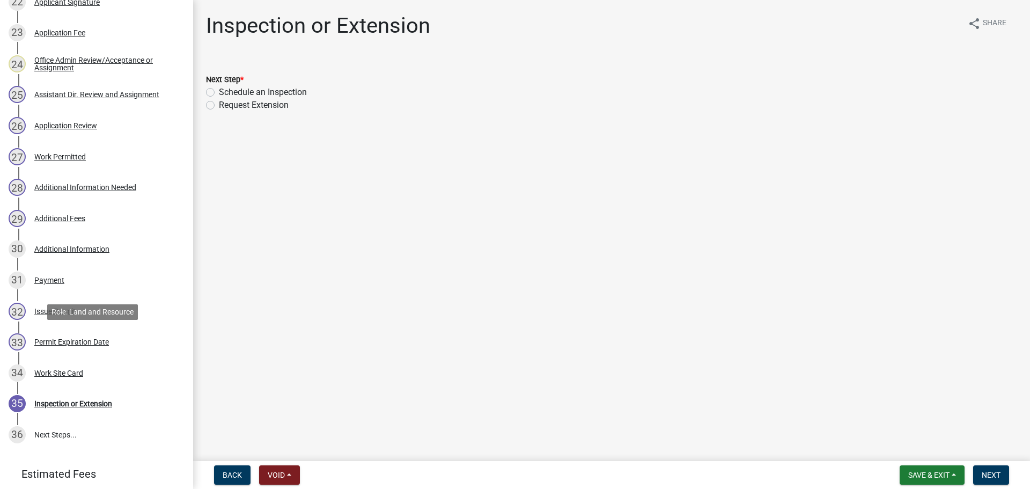
click at [106, 339] on div "Permit Expiration Date" at bounding box center [71, 342] width 75 height 8
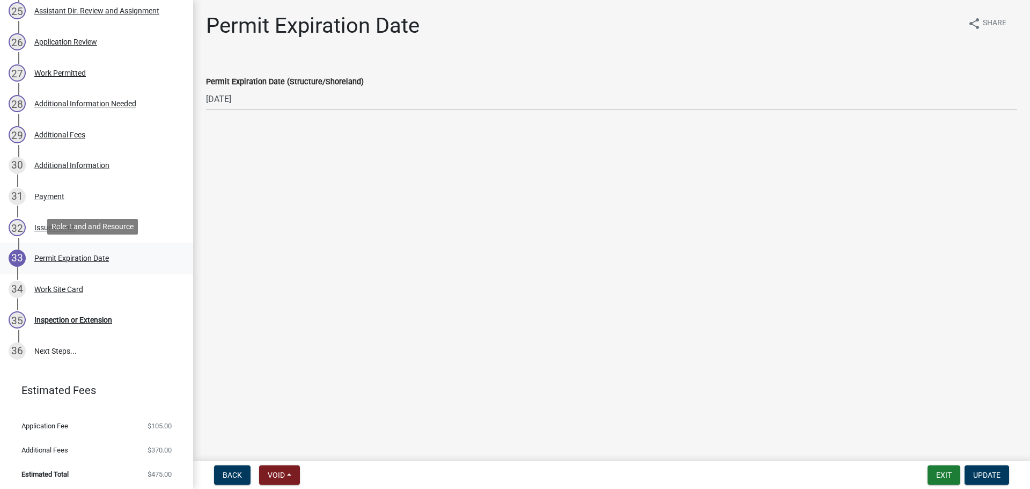
scroll to position [971, 0]
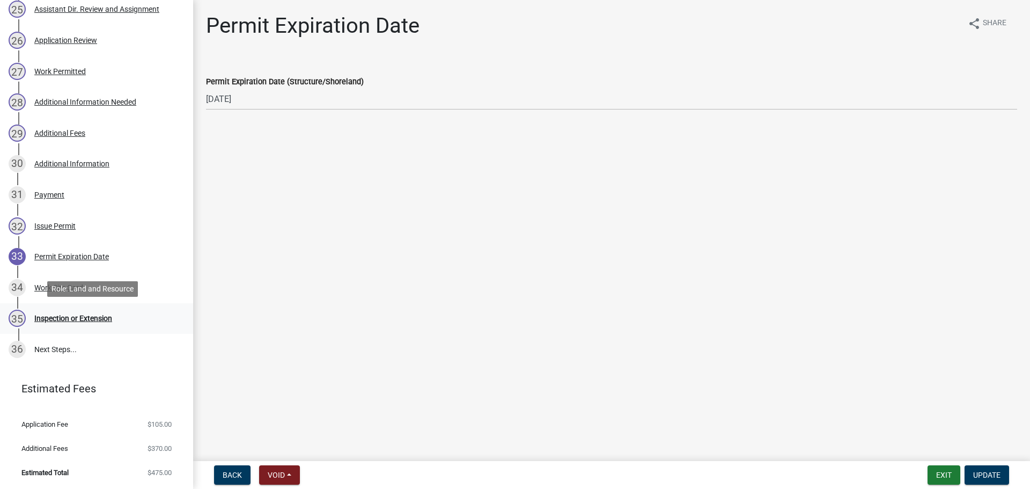
click at [87, 309] on link "35 Inspection or Extension" at bounding box center [96, 318] width 193 height 31
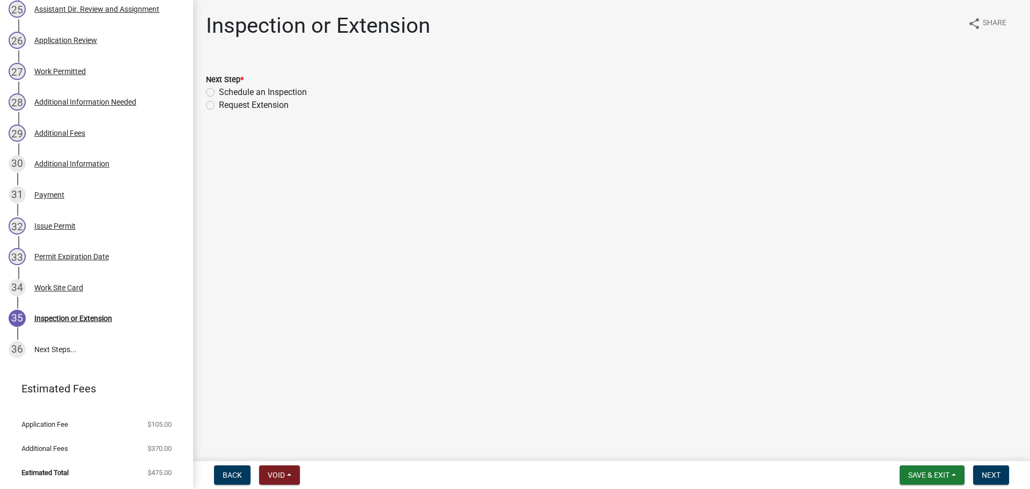
click at [219, 107] on label "Request Extension" at bounding box center [254, 105] width 70 height 13
click at [219, 106] on input "Request Extension" at bounding box center [222, 102] width 7 height 7
radio input "true"
click at [992, 474] on span "Next" at bounding box center [991, 475] width 19 height 9
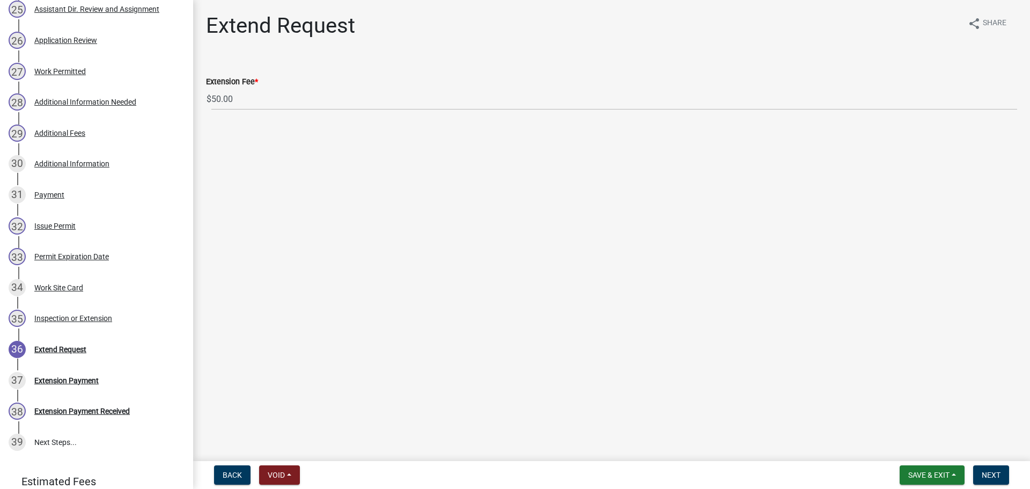
scroll to position [1064, 0]
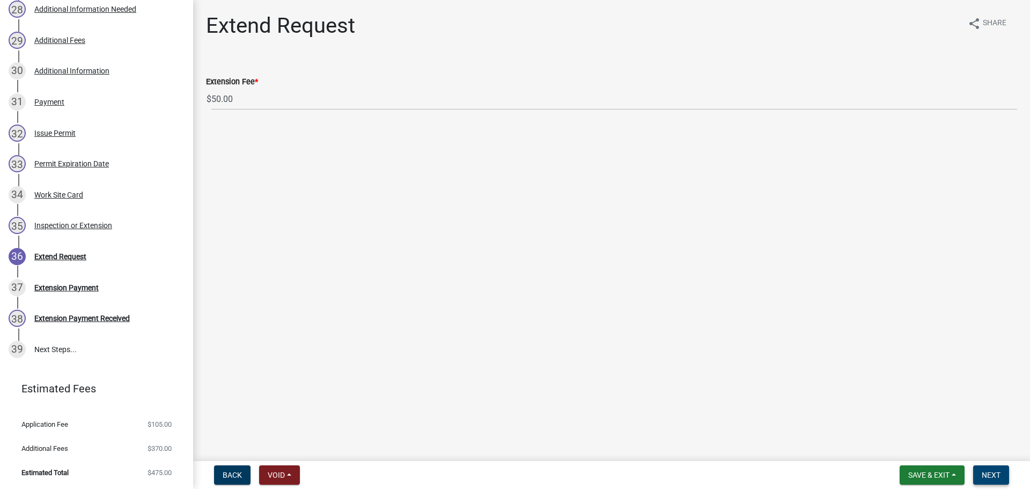
click at [991, 474] on span "Next" at bounding box center [991, 475] width 19 height 9
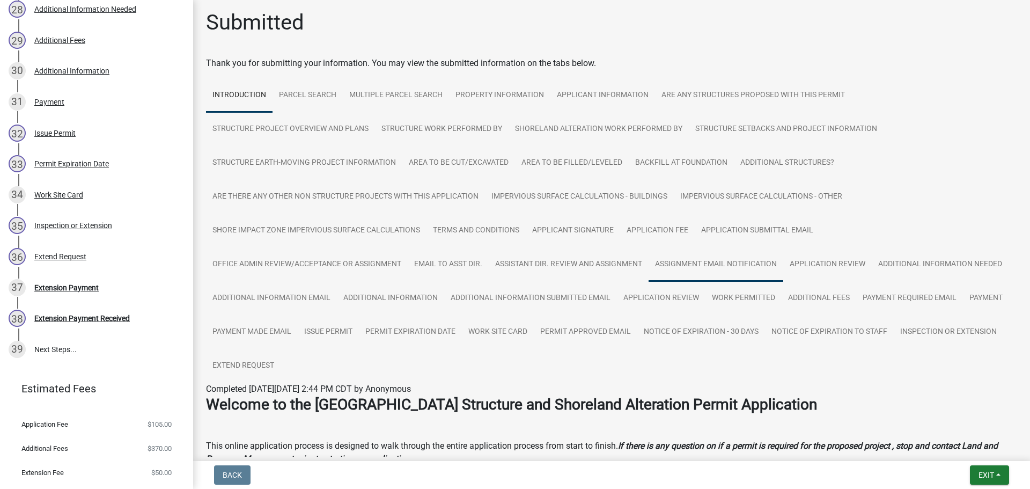
scroll to position [0, 0]
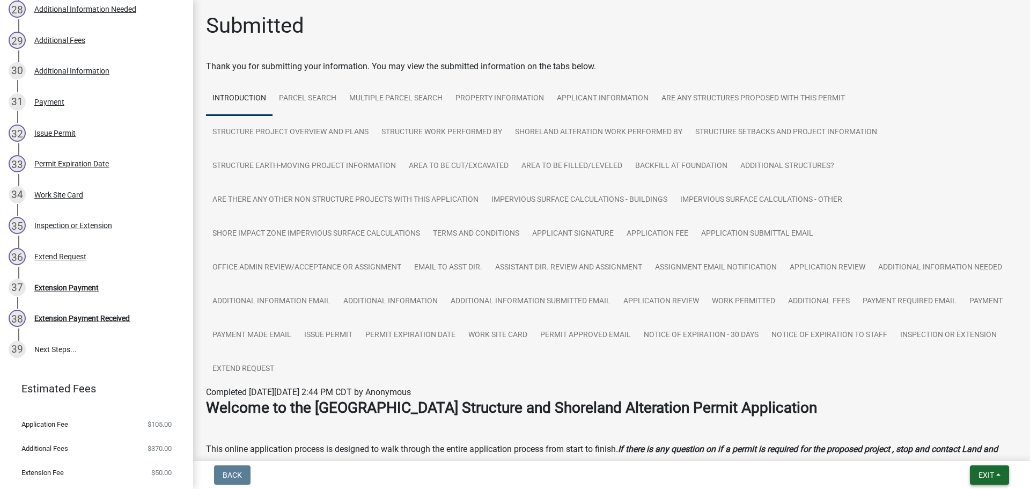
click at [987, 479] on span "Exit" at bounding box center [987, 475] width 16 height 9
click at [959, 440] on button "Save & Exit" at bounding box center [966, 447] width 86 height 26
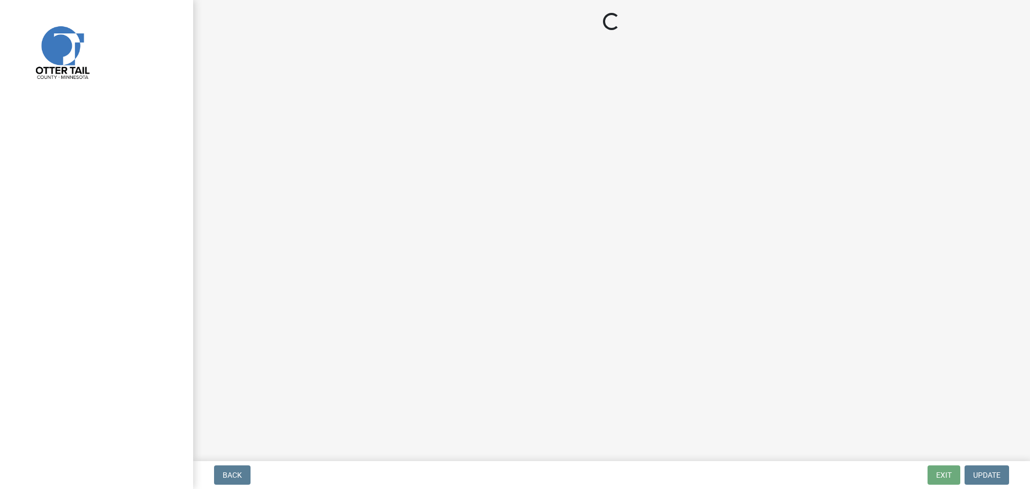
select select "710d5f49-2663-4e73-9718-d0c4e189f5ed"
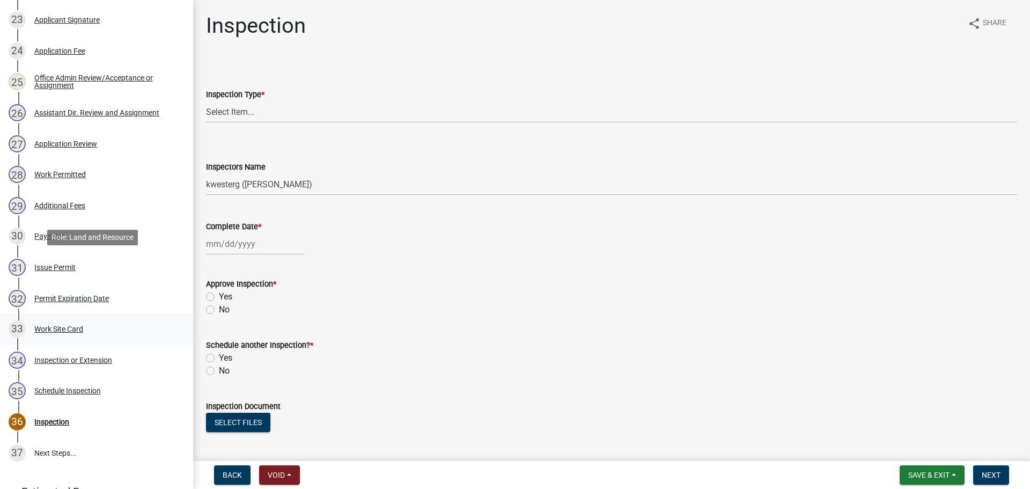
scroll to position [977, 0]
